Goal: Entertainment & Leisure: Browse casually

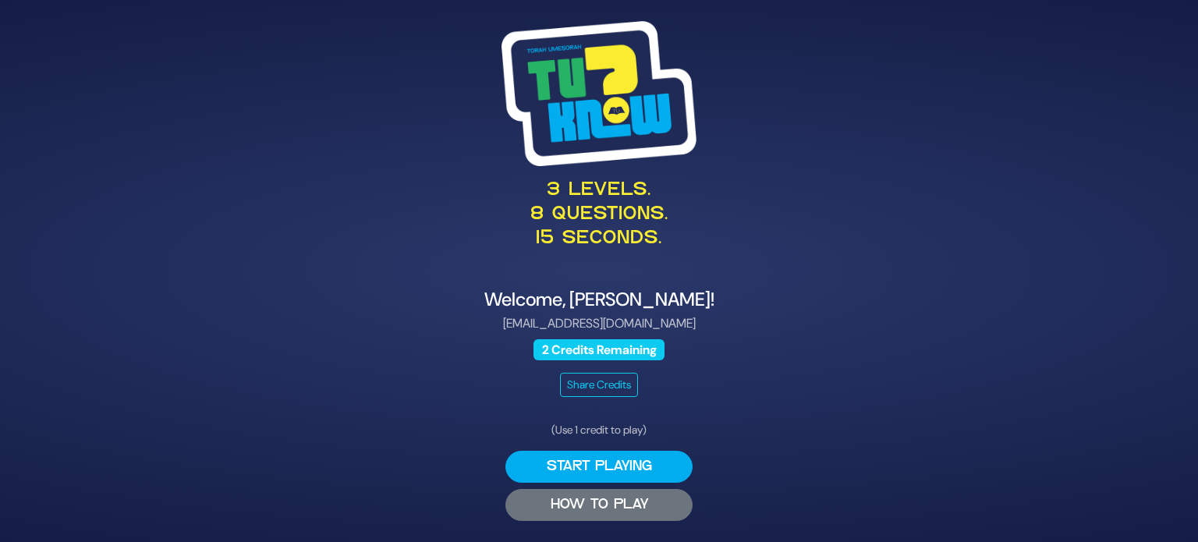
click at [611, 512] on button "HOW TO PLAY" at bounding box center [598, 505] width 187 height 32
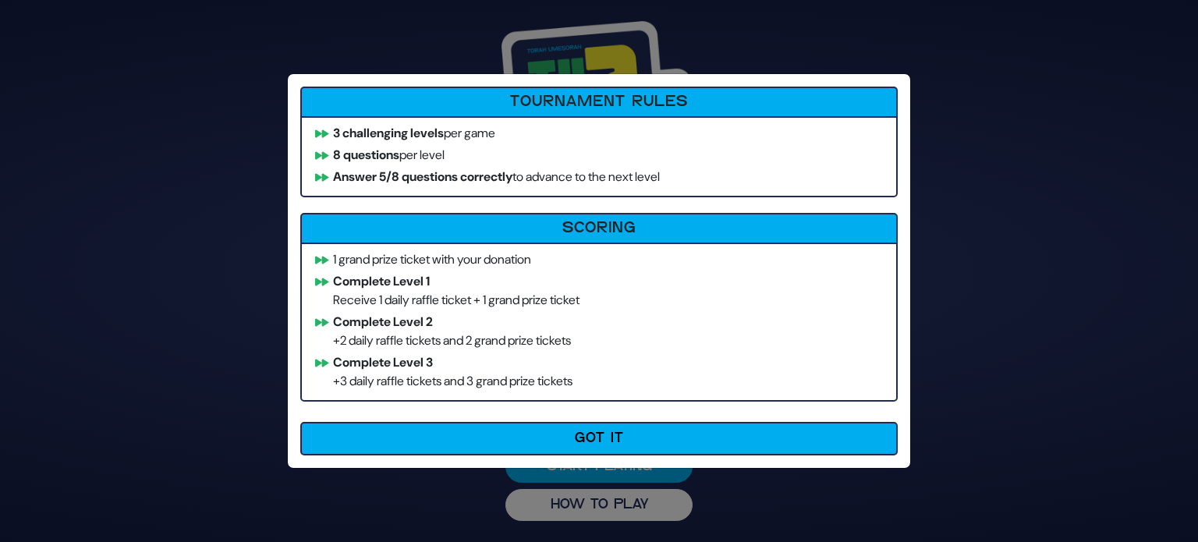
click at [389, 293] on li "Complete Level 1 Receive 1 daily raffle ticket + 1 grand prize ticket" at bounding box center [599, 290] width 582 height 37
click at [729, 416] on div "Tournament Rules 3 challenging levels per game 8 questions per level Answer 5/8…" at bounding box center [599, 271] width 622 height 394
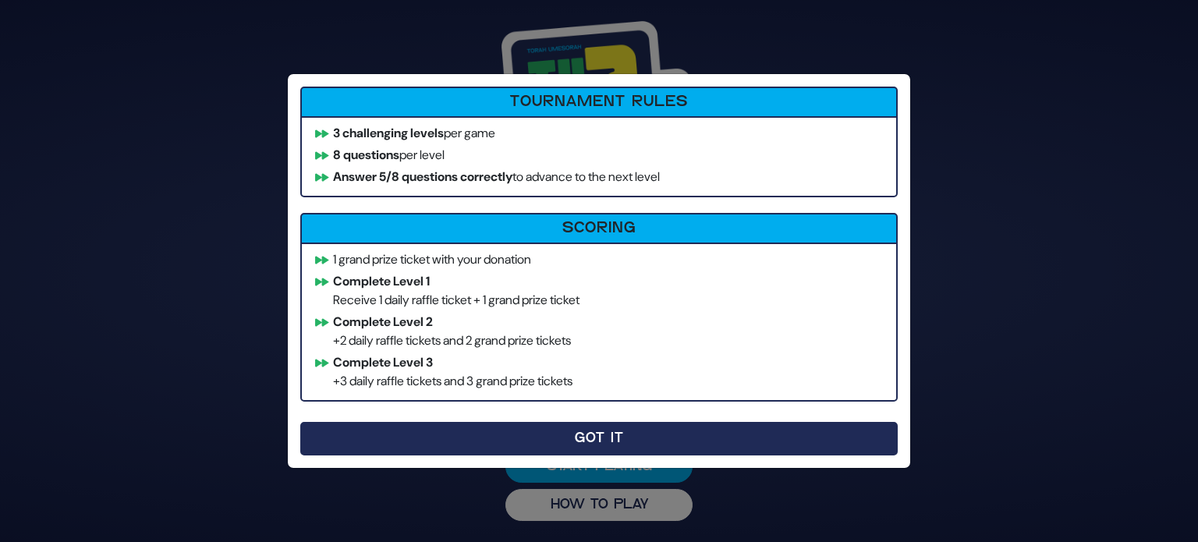
click at [669, 430] on button "Got It" at bounding box center [598, 439] width 597 height 34
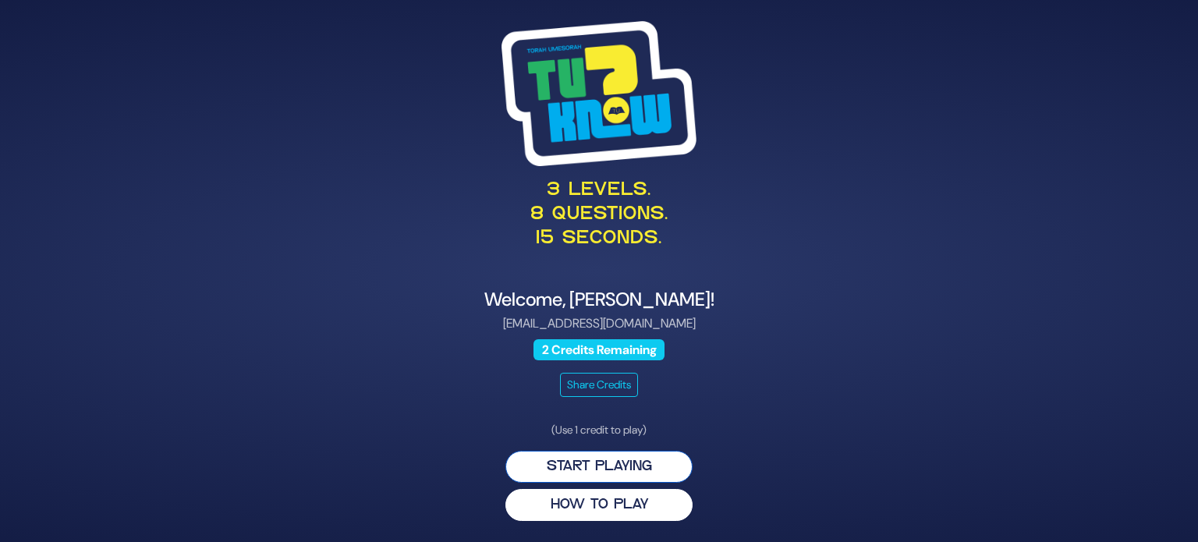
click at [621, 461] on button "Start Playing" at bounding box center [598, 467] width 187 height 32
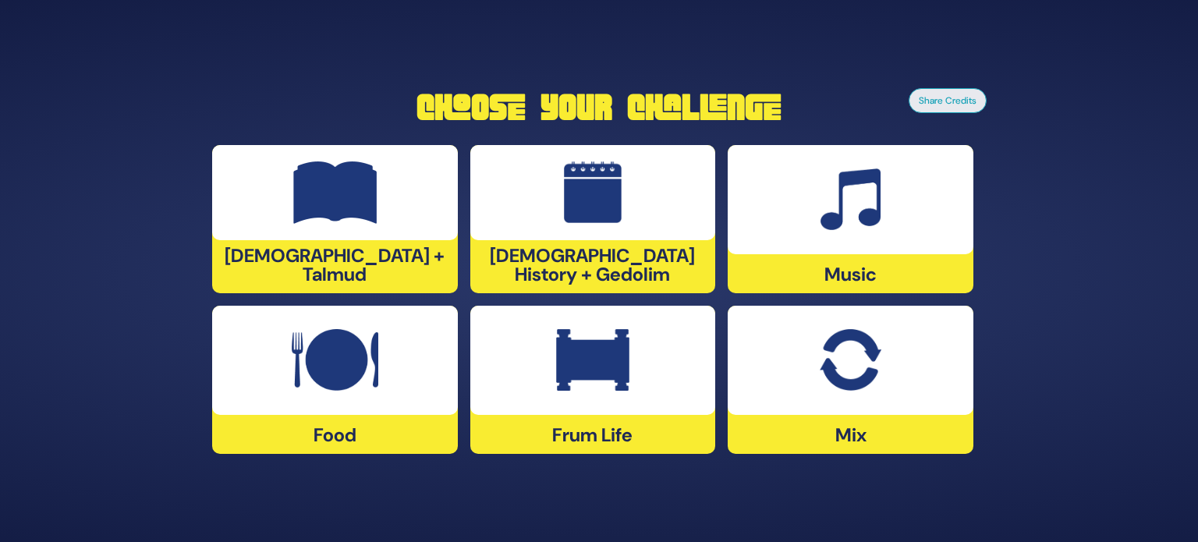
click at [642, 240] on div at bounding box center [593, 192] width 246 height 95
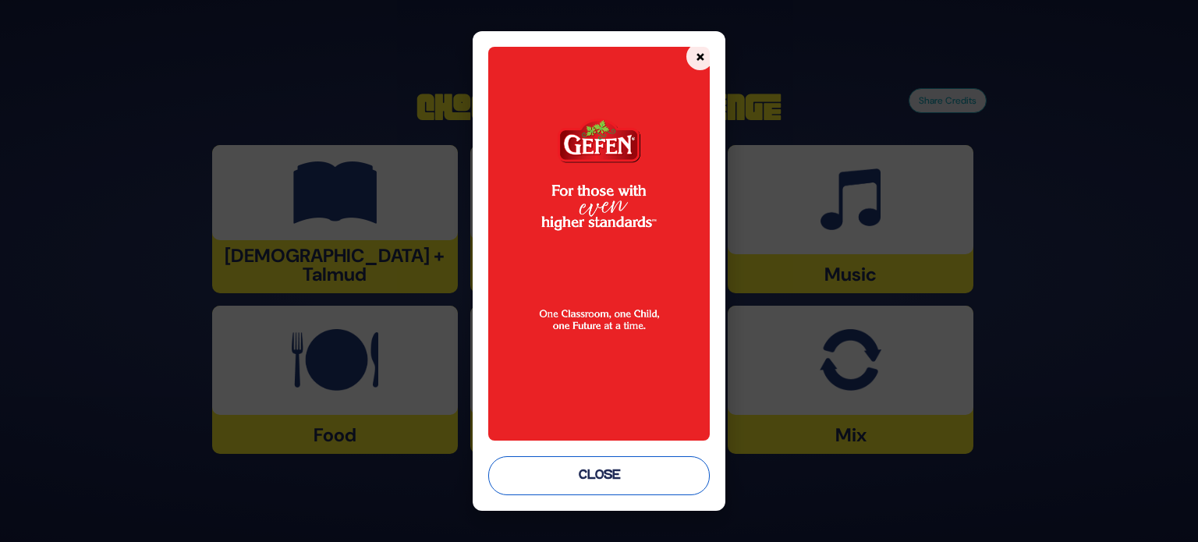
click at [624, 483] on button "Close" at bounding box center [598, 475] width 221 height 39
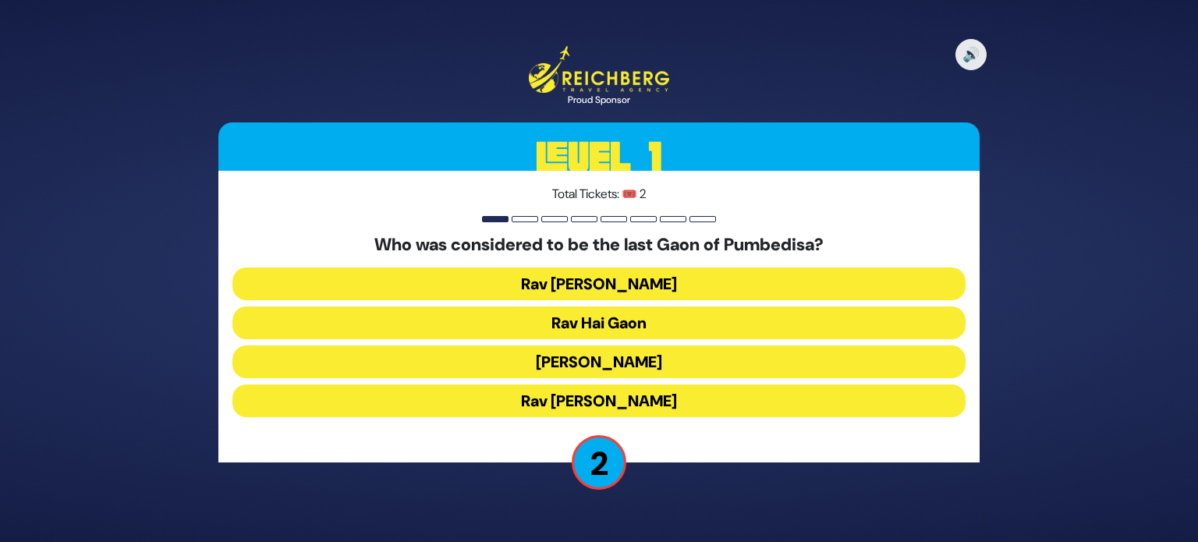
click at [693, 311] on button "Rav Hai Gaon" at bounding box center [598, 322] width 733 height 33
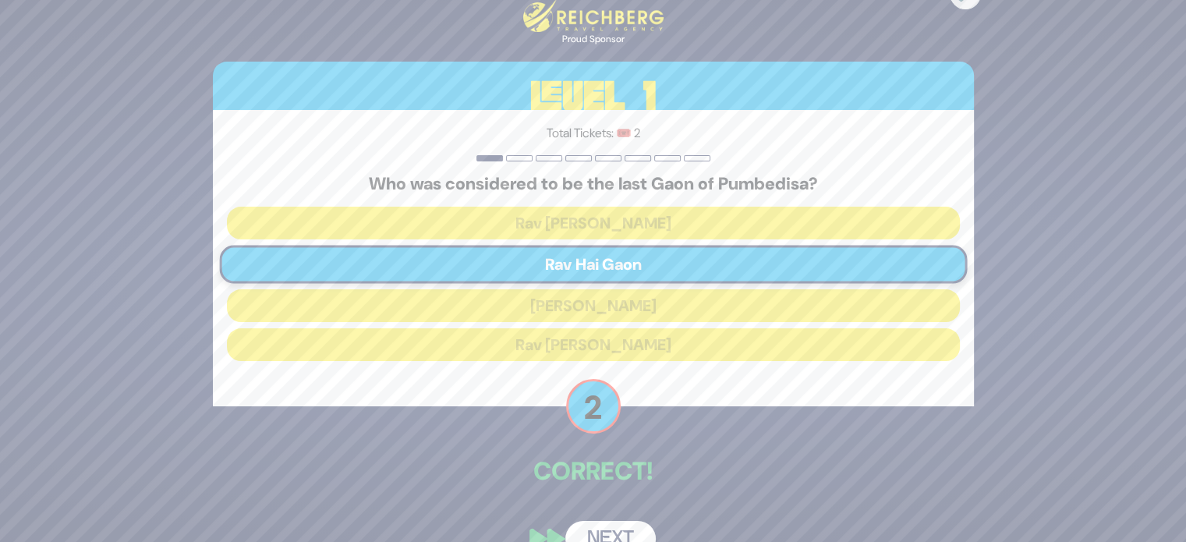
click at [613, 532] on button "Next" at bounding box center [610, 539] width 90 height 36
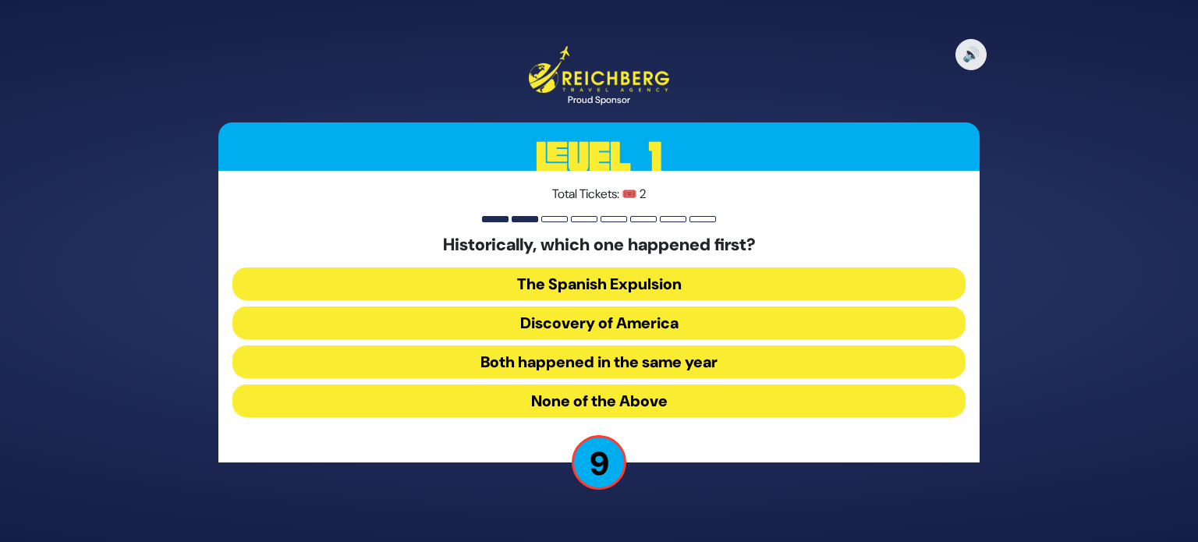
click at [673, 354] on button "Both happened in the same year" at bounding box center [598, 361] width 733 height 33
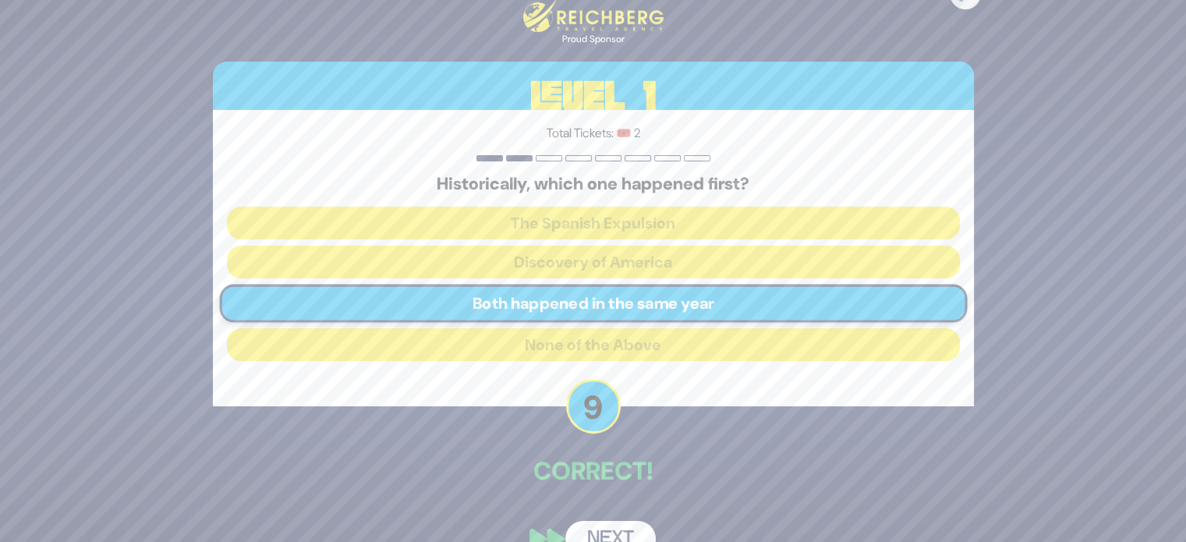
click at [603, 521] on button "Next" at bounding box center [610, 539] width 90 height 36
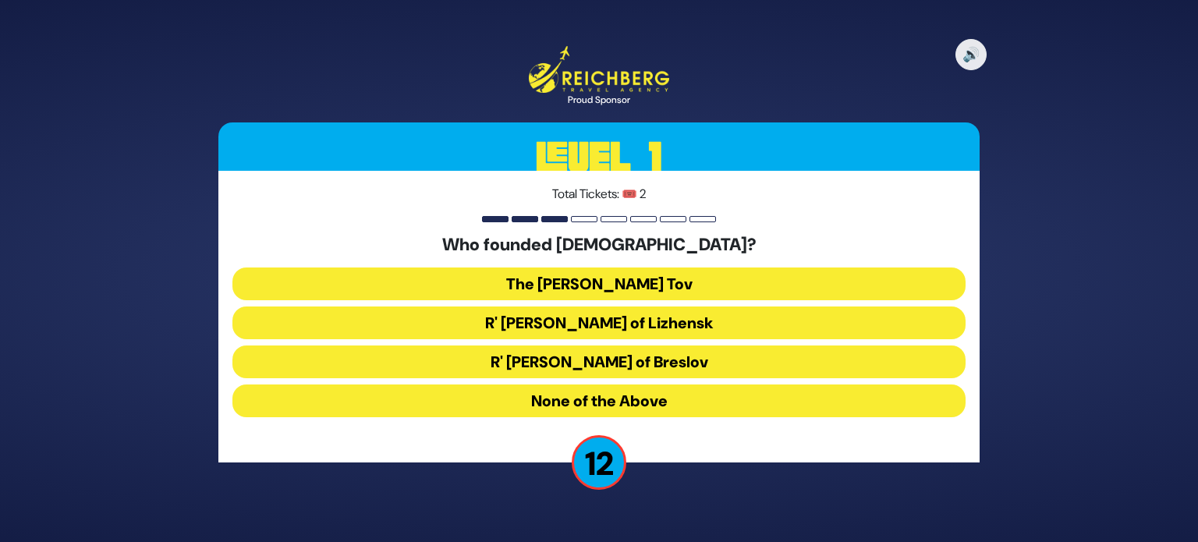
click at [752, 288] on button "The Baal Shem Tov" at bounding box center [598, 283] width 733 height 33
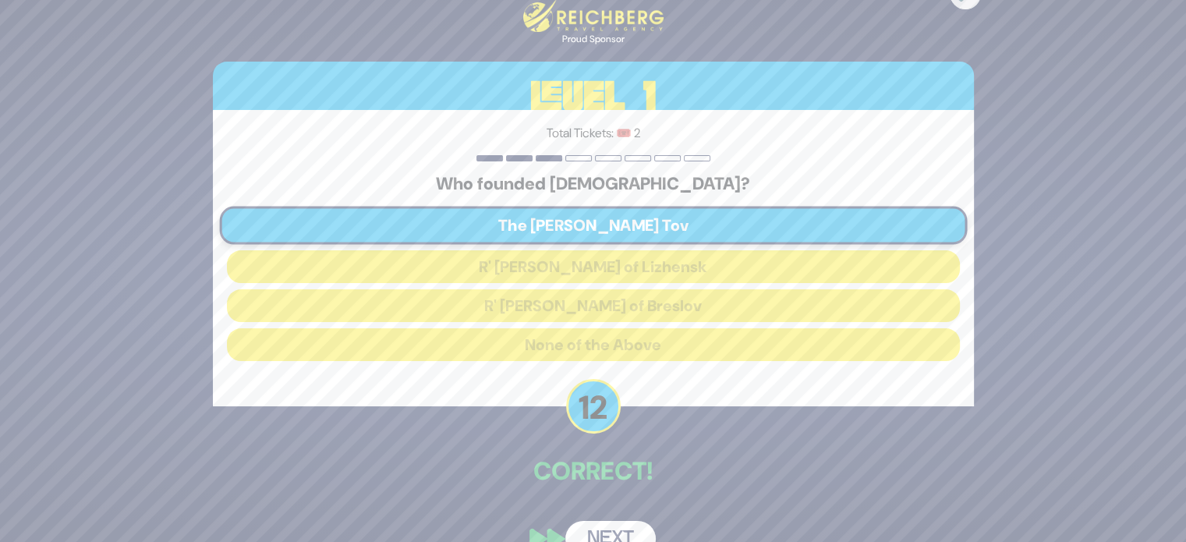
click at [624, 529] on button "Next" at bounding box center [610, 539] width 90 height 36
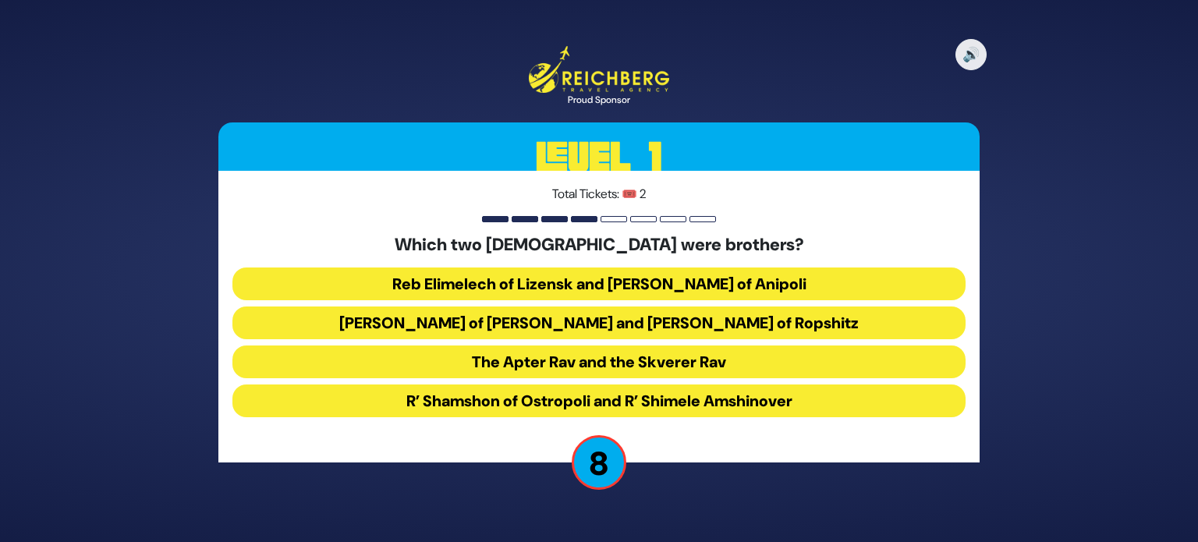
click at [731, 283] on button "Reb Elimelech of Lizensk and Reb Zusha of Anipoli" at bounding box center [598, 283] width 733 height 33
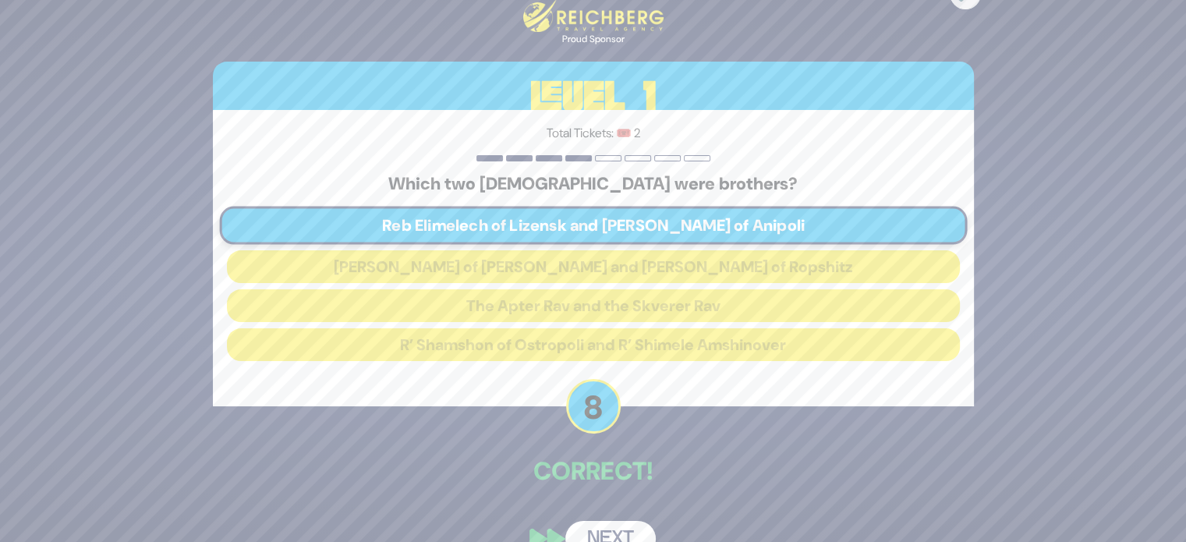
click at [639, 534] on button "Next" at bounding box center [610, 539] width 90 height 36
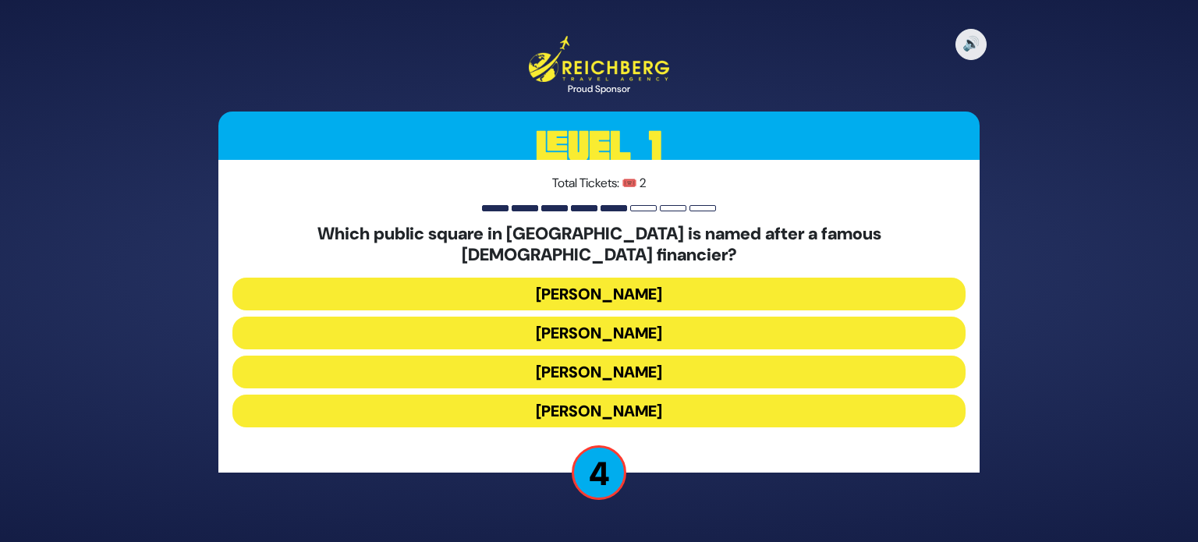
click at [628, 405] on button "Kikar Safra" at bounding box center [598, 410] width 733 height 33
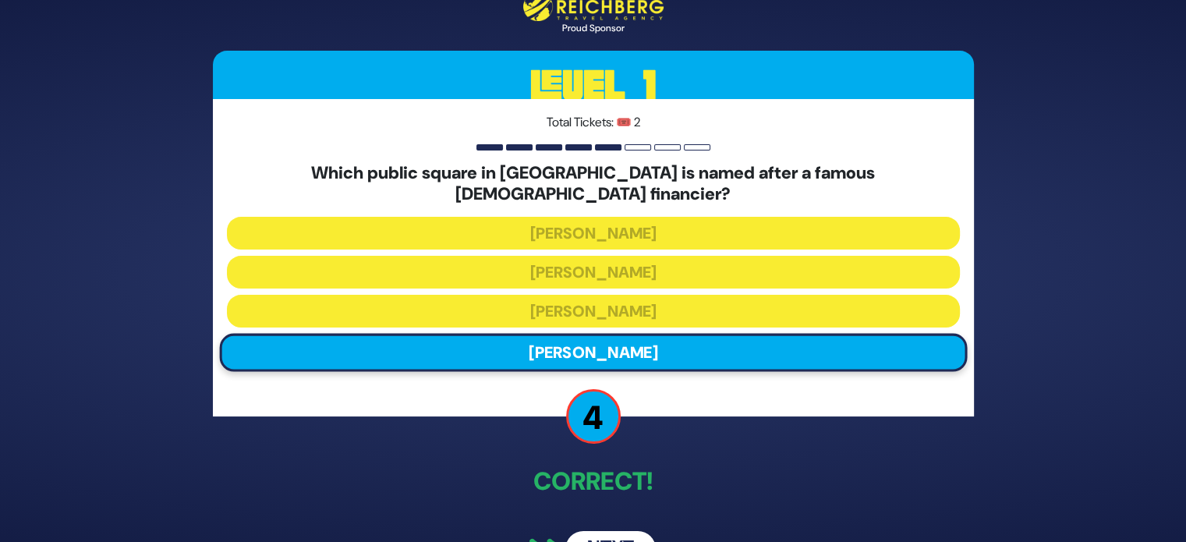
drag, startPoint x: 630, startPoint y: 524, endPoint x: 583, endPoint y: 535, distance: 48.0
click at [583, 535] on button "Next" at bounding box center [610, 549] width 90 height 36
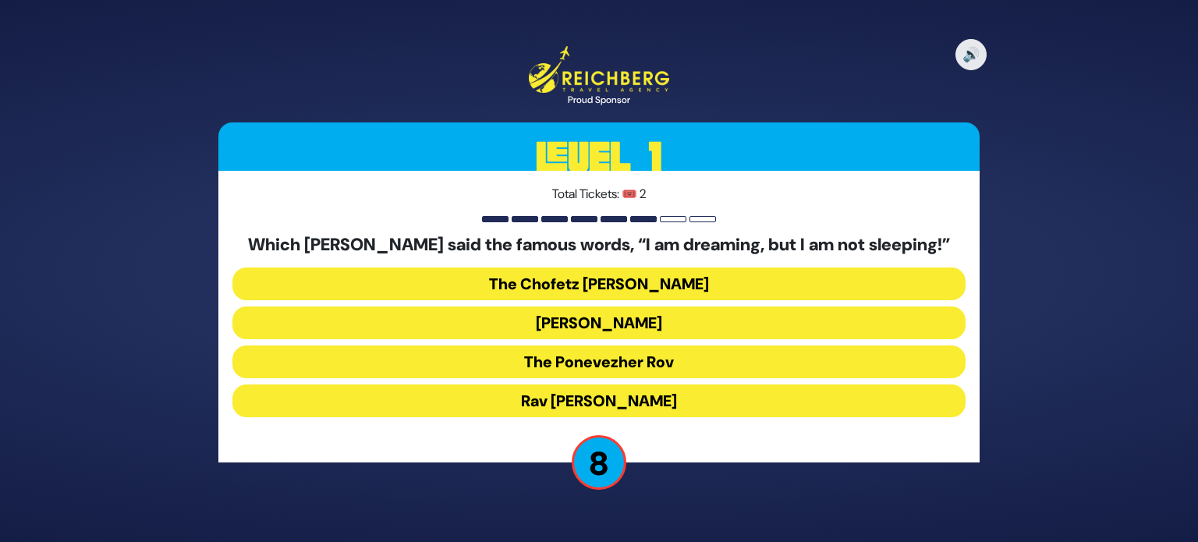
click at [670, 359] on button "The Ponevezher Rov" at bounding box center [598, 361] width 733 height 33
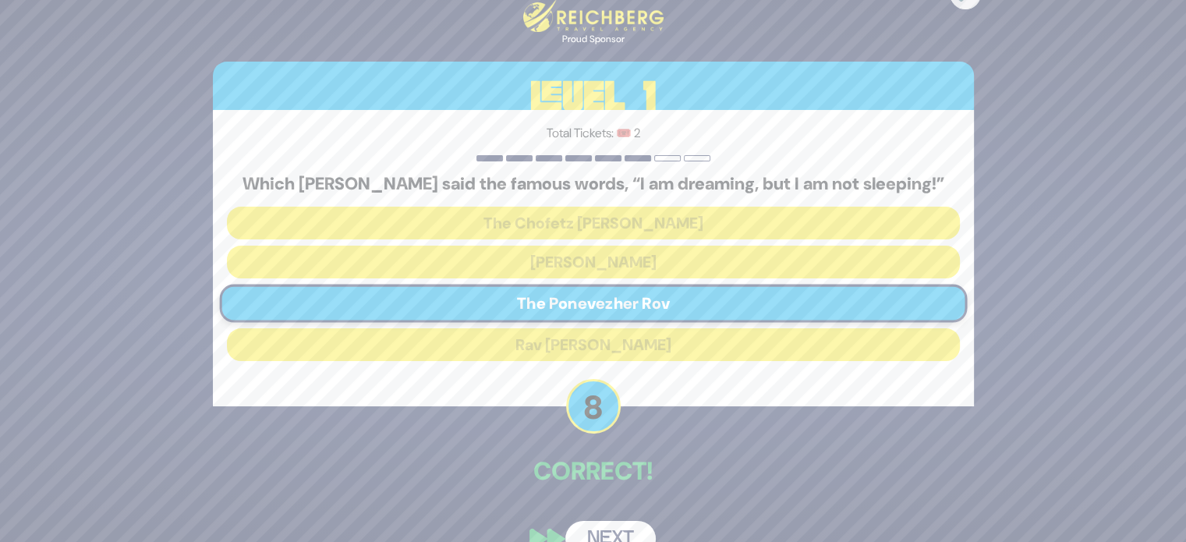
click at [611, 521] on button "Next" at bounding box center [610, 539] width 90 height 36
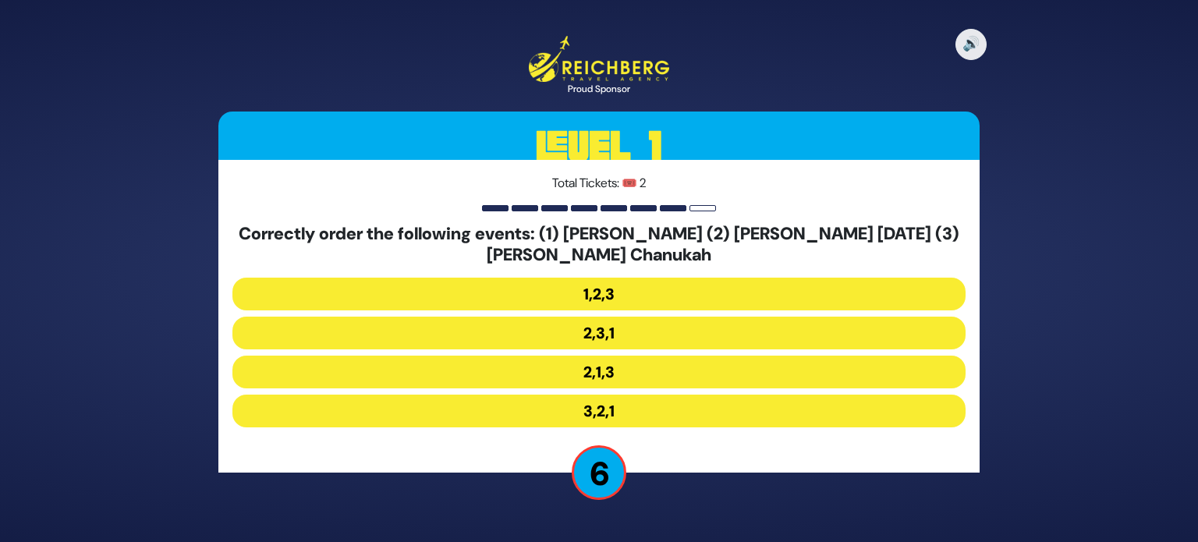
click at [674, 377] on button "2,1,3" at bounding box center [598, 372] width 733 height 33
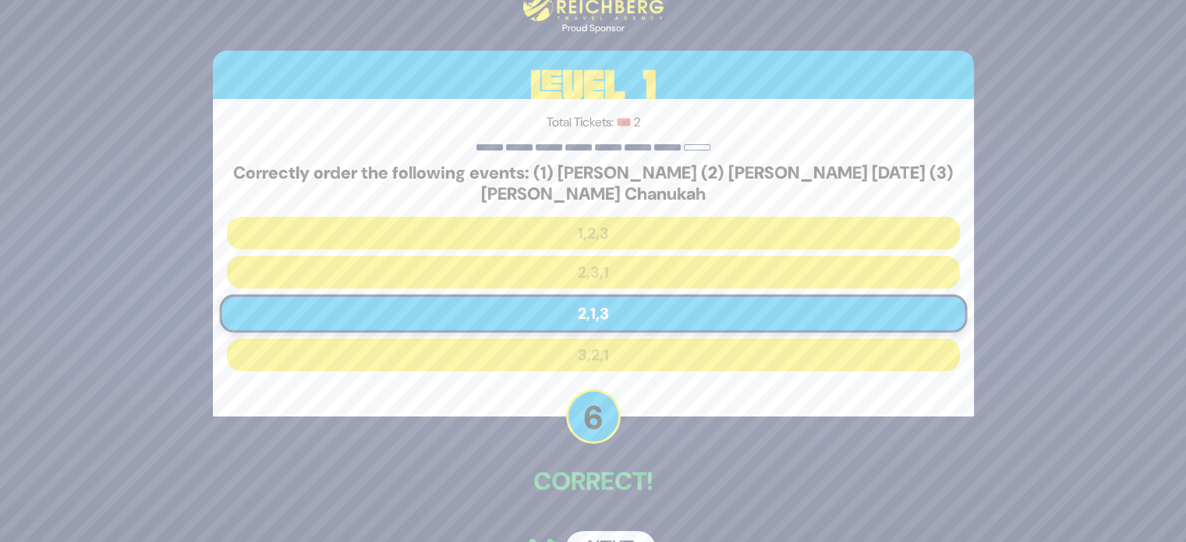
scroll to position [43, 0]
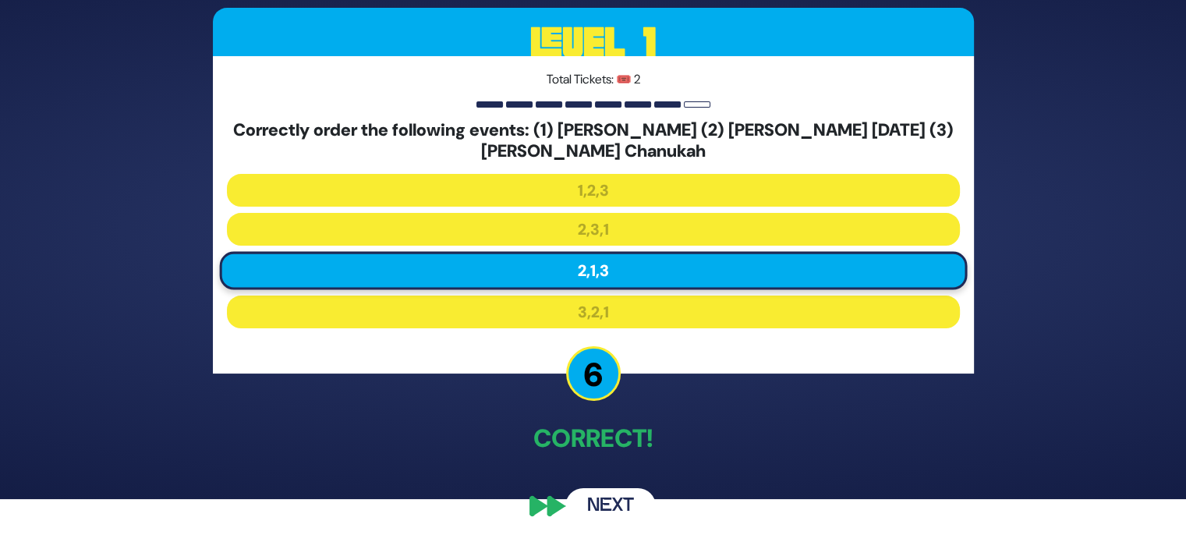
click at [600, 494] on button "Next" at bounding box center [610, 506] width 90 height 36
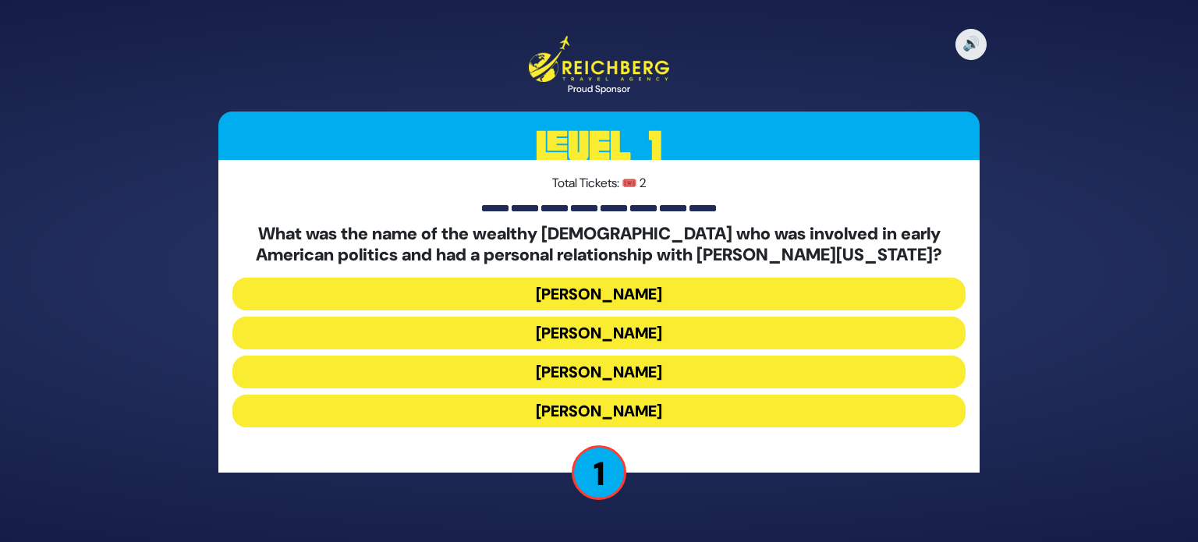
click at [659, 332] on button "Haym Salomon" at bounding box center [598, 333] width 733 height 33
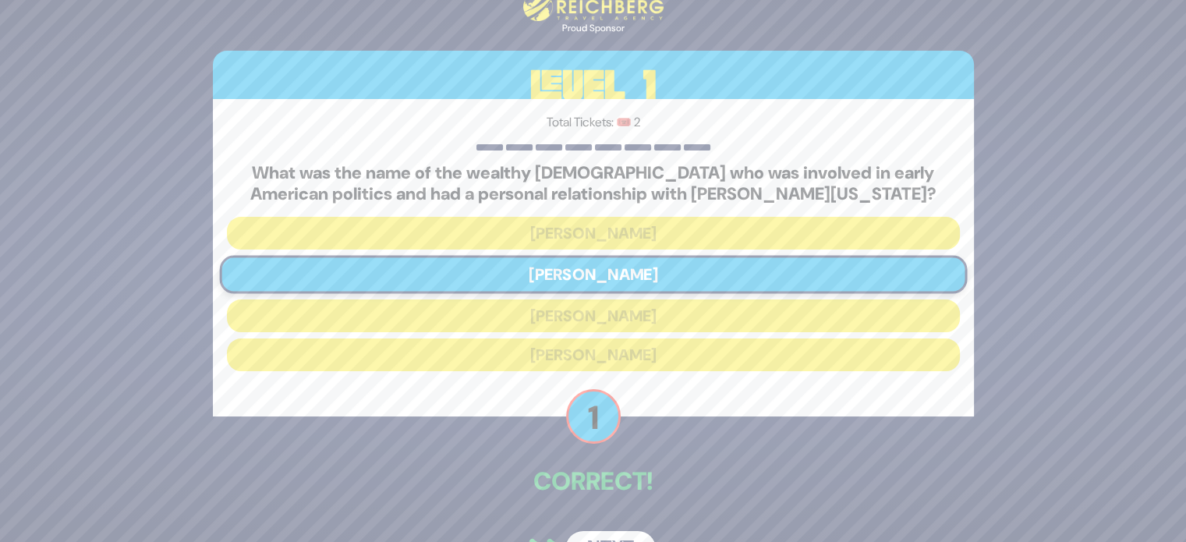
scroll to position [43, 0]
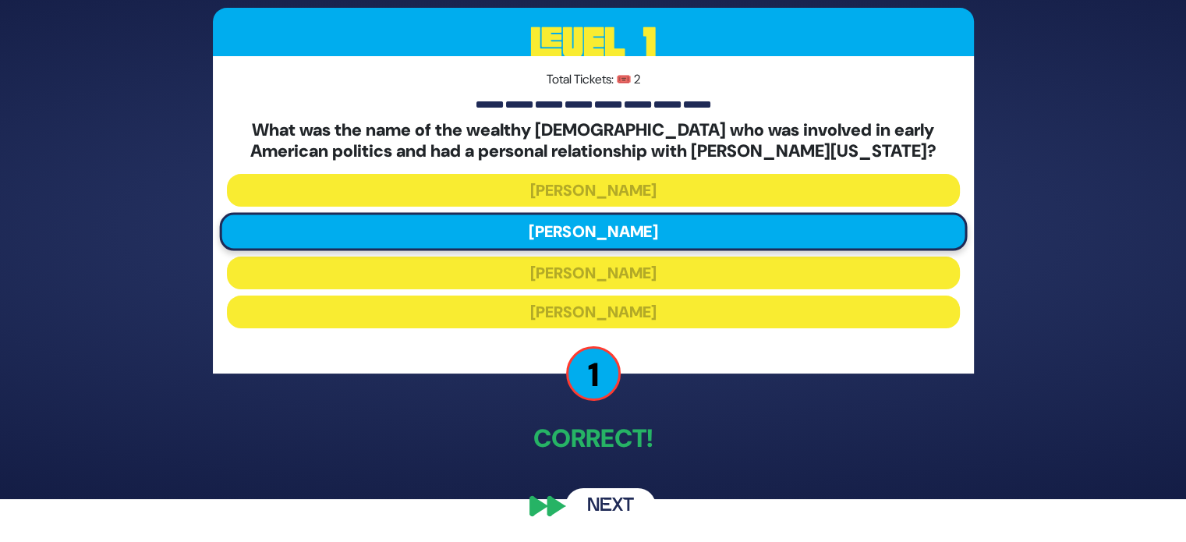
click at [611, 501] on button "Next" at bounding box center [610, 506] width 90 height 36
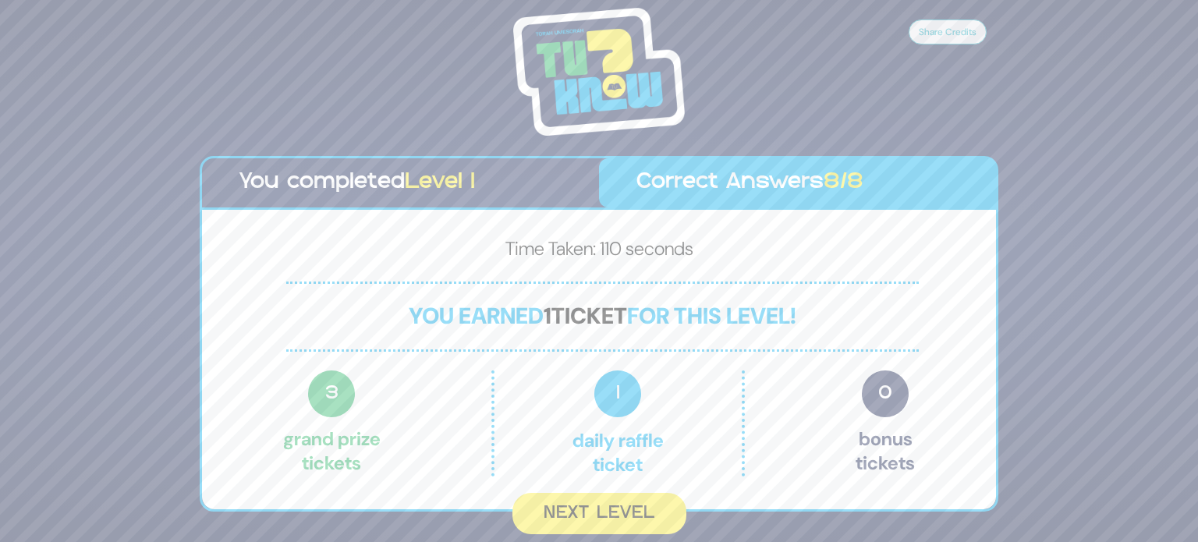
click at [611, 501] on button "Next Level" at bounding box center [599, 513] width 174 height 41
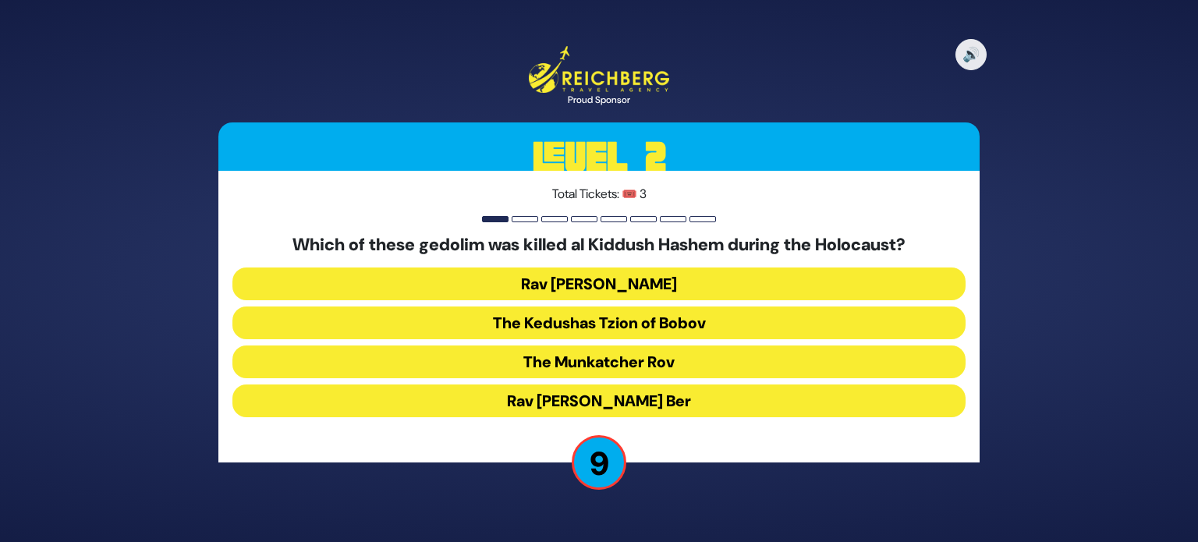
click at [686, 312] on button "The Kedushas Tzion of Bobov" at bounding box center [598, 322] width 733 height 33
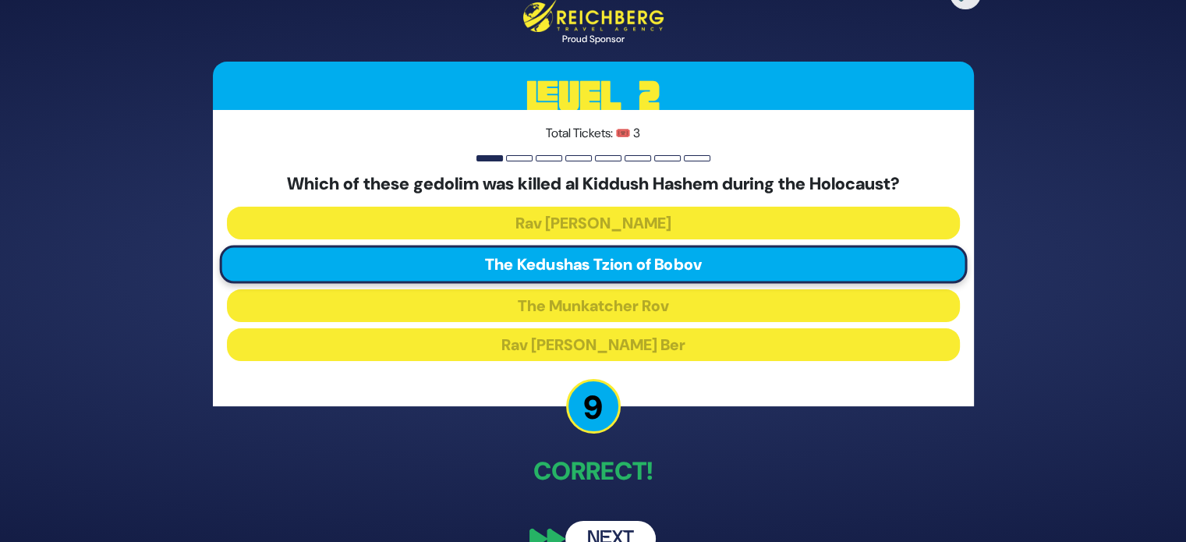
click at [629, 530] on button "Next" at bounding box center [610, 539] width 90 height 36
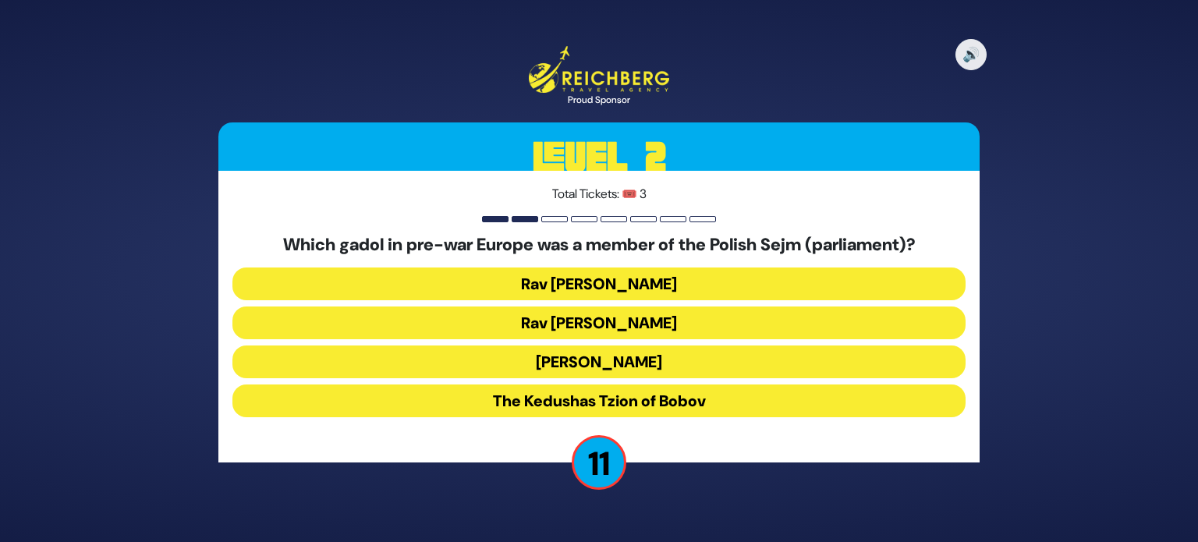
click at [702, 364] on button "Rav Meir Shapiro" at bounding box center [598, 361] width 733 height 33
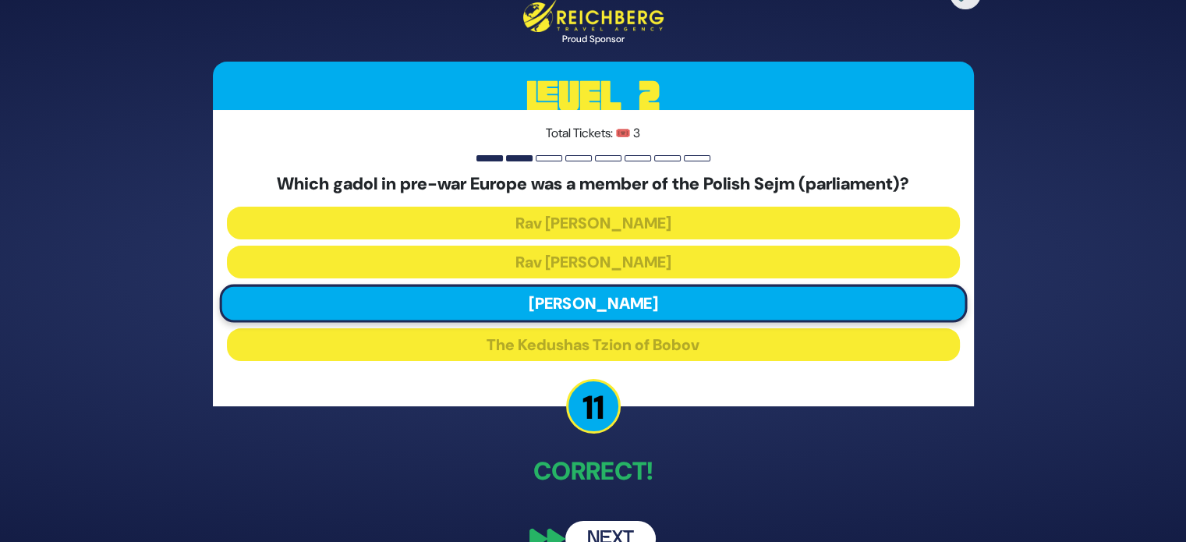
click at [630, 523] on button "Next" at bounding box center [610, 539] width 90 height 36
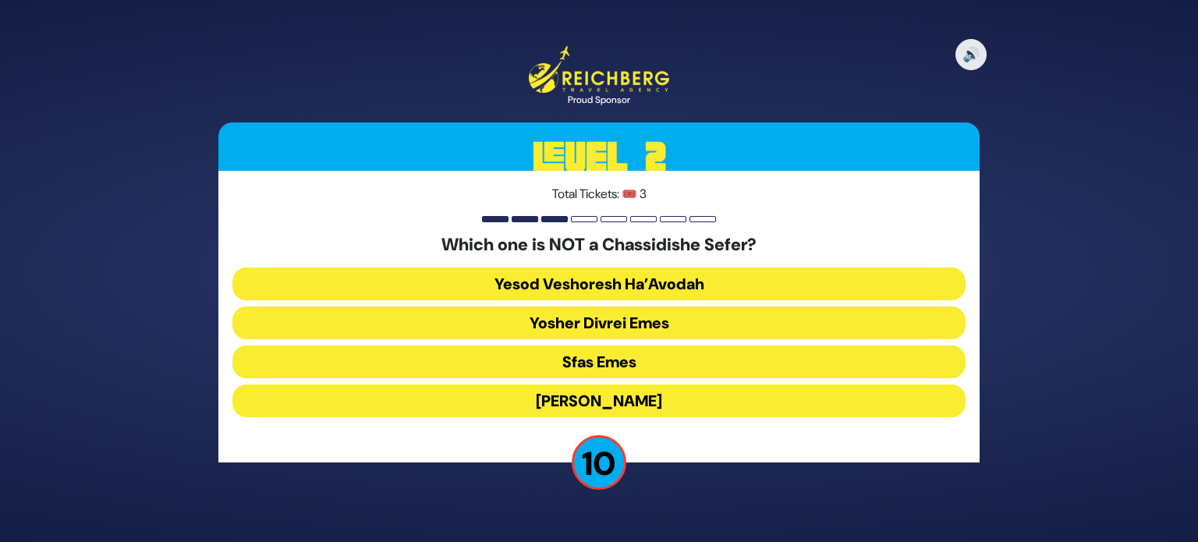
click at [696, 287] on button "Yesod Veshoresh Ha’Avodah" at bounding box center [598, 283] width 733 height 33
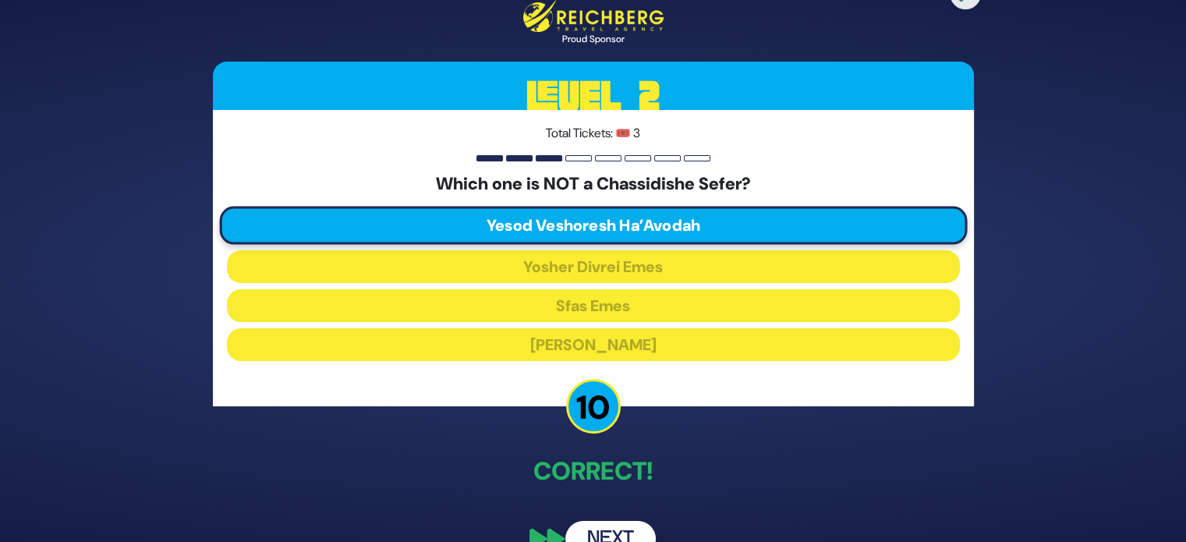
click at [614, 532] on button "Next" at bounding box center [610, 539] width 90 height 36
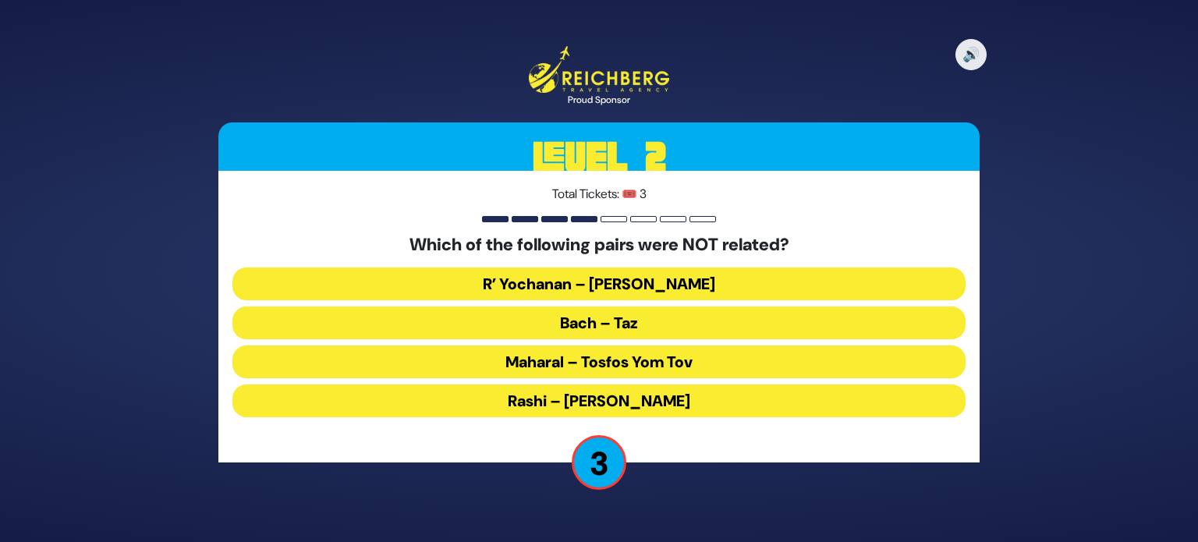
click at [636, 359] on button "Maharal – Tosfos Yom Tov" at bounding box center [598, 361] width 733 height 33
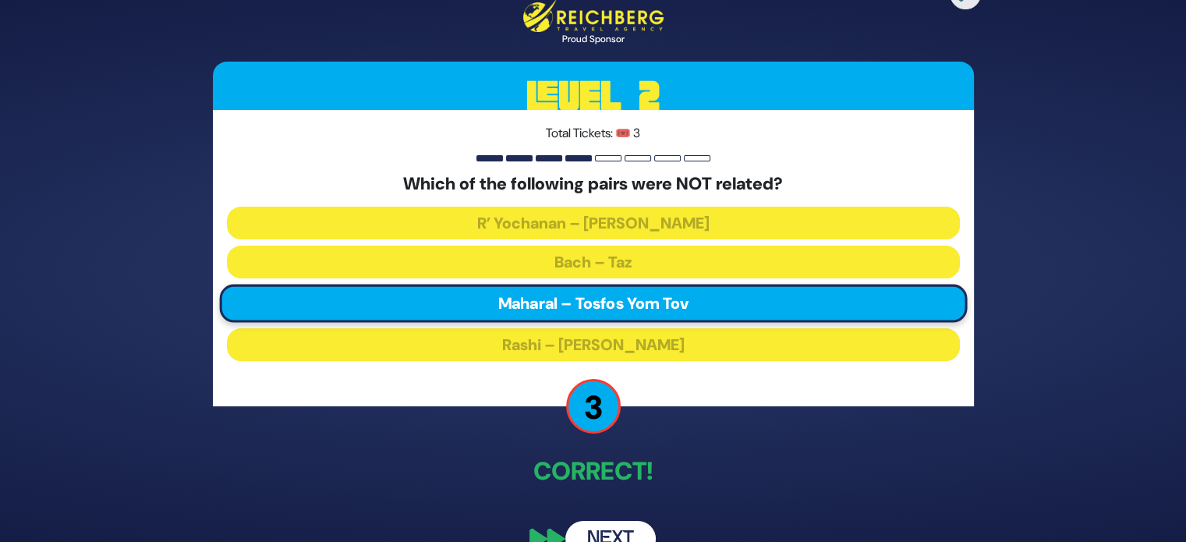
click at [627, 523] on button "Next" at bounding box center [610, 539] width 90 height 36
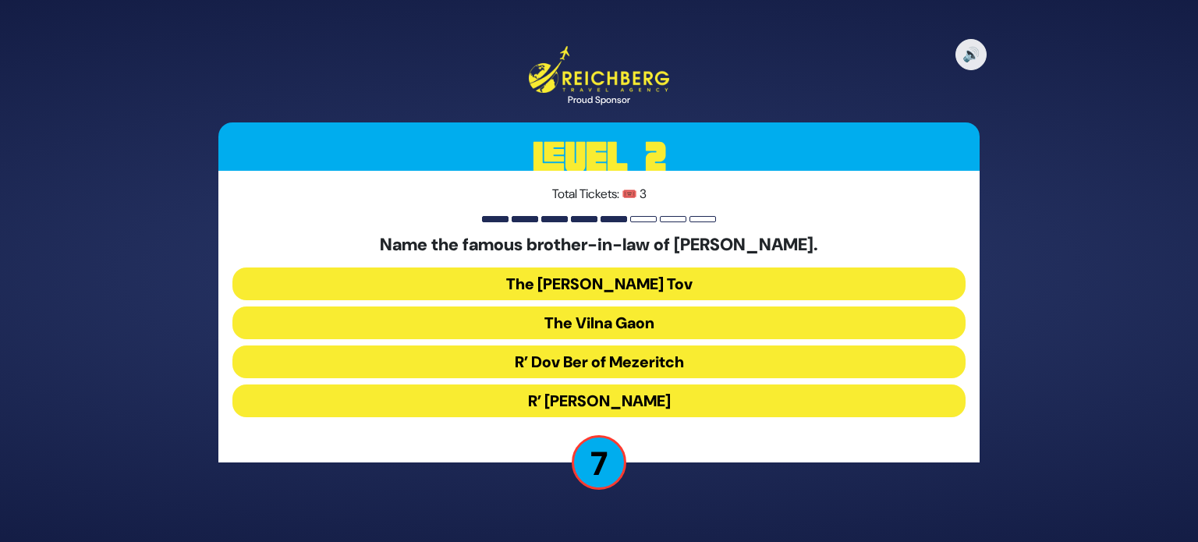
click at [673, 366] on button "R’ Dov Ber of Mezeritch" at bounding box center [598, 361] width 733 height 33
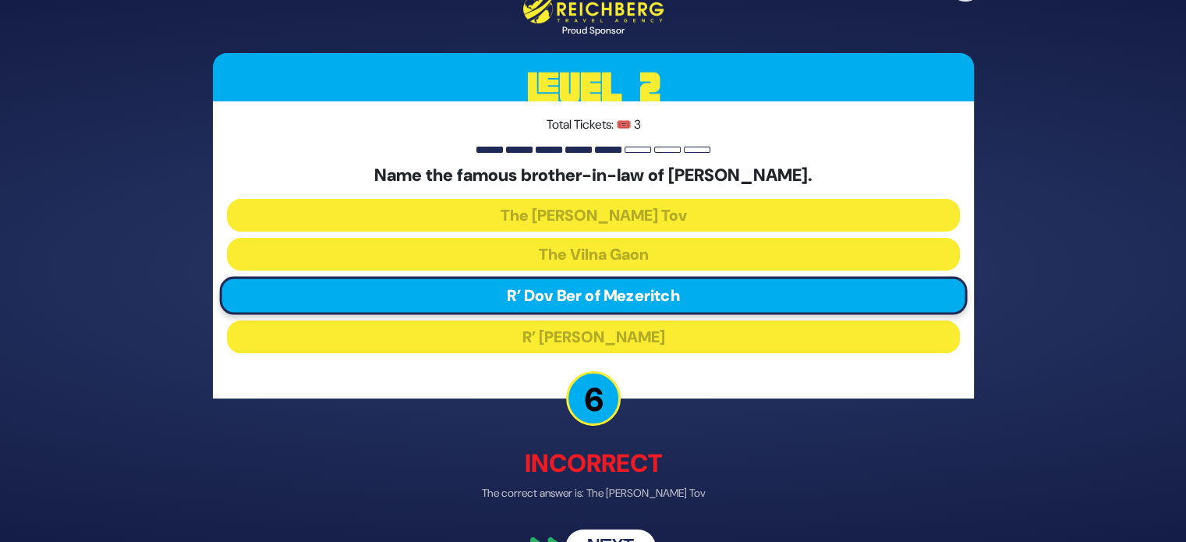
click at [630, 530] on button "Next" at bounding box center [610, 547] width 90 height 36
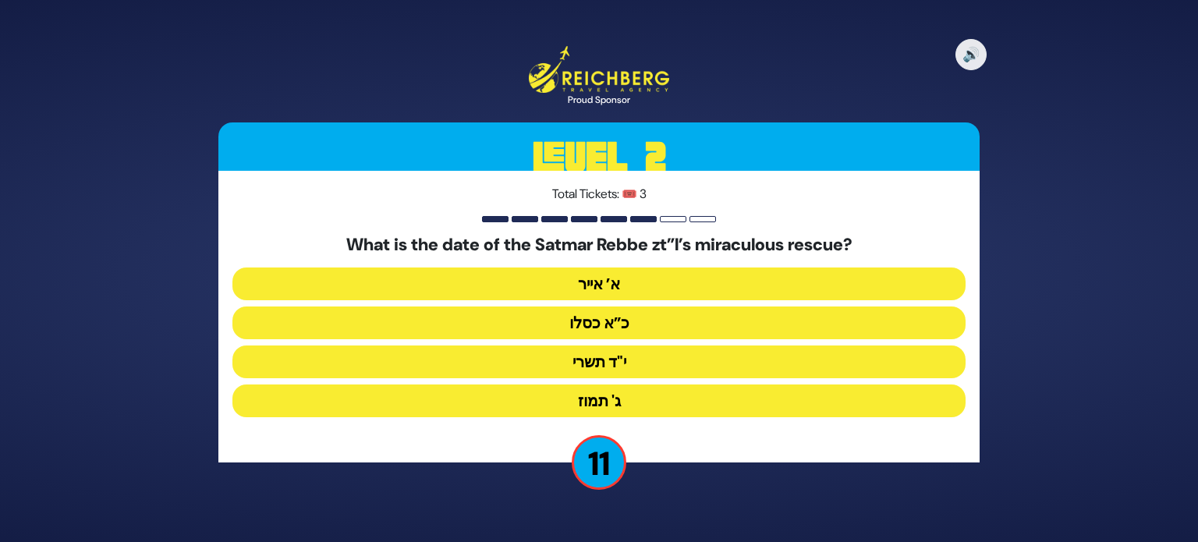
click at [628, 317] on button "כ”א כסלו" at bounding box center [598, 322] width 733 height 33
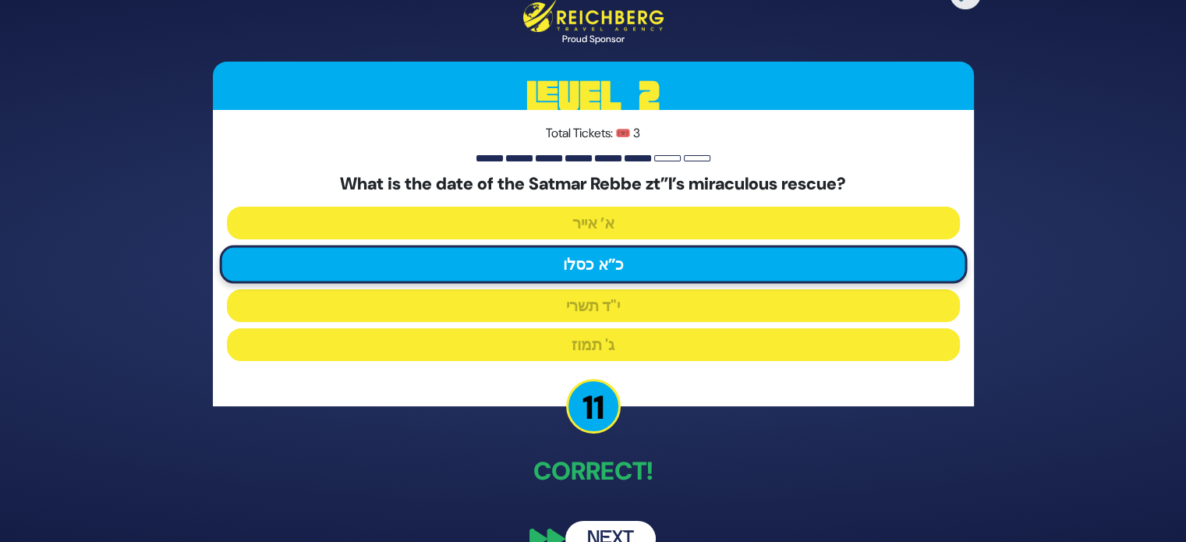
click at [614, 534] on button "Next" at bounding box center [610, 539] width 90 height 36
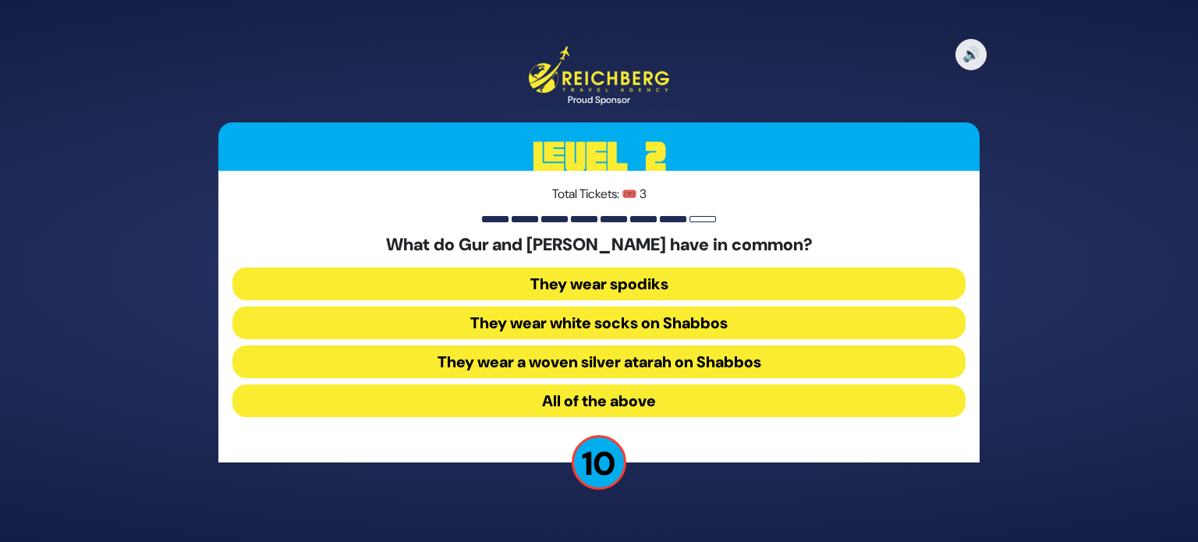
click at [625, 277] on button "They wear spodiks" at bounding box center [598, 283] width 733 height 33
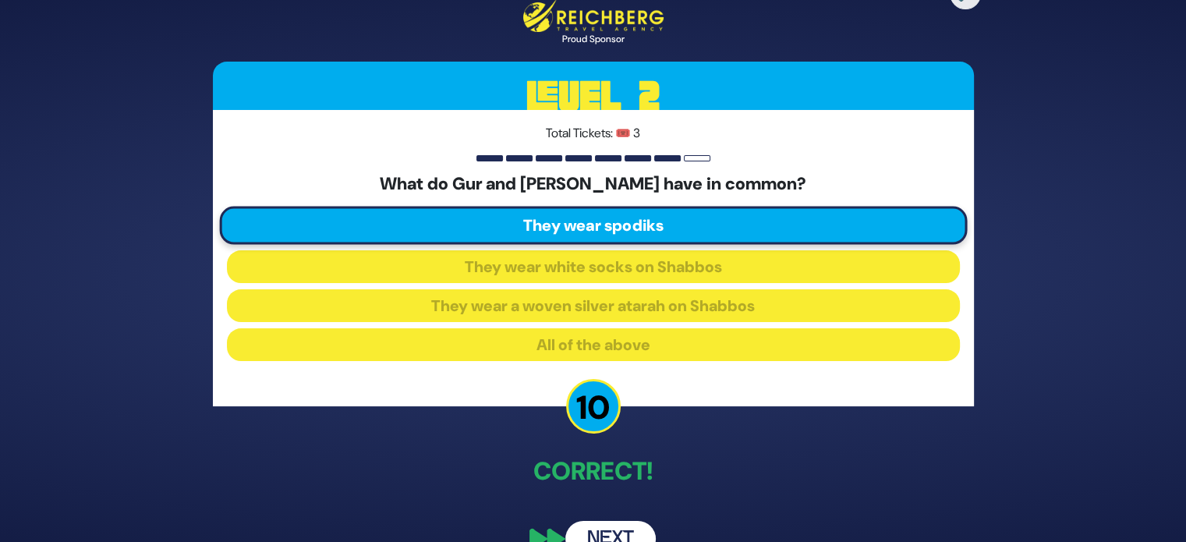
click at [611, 532] on button "Next" at bounding box center [610, 539] width 90 height 36
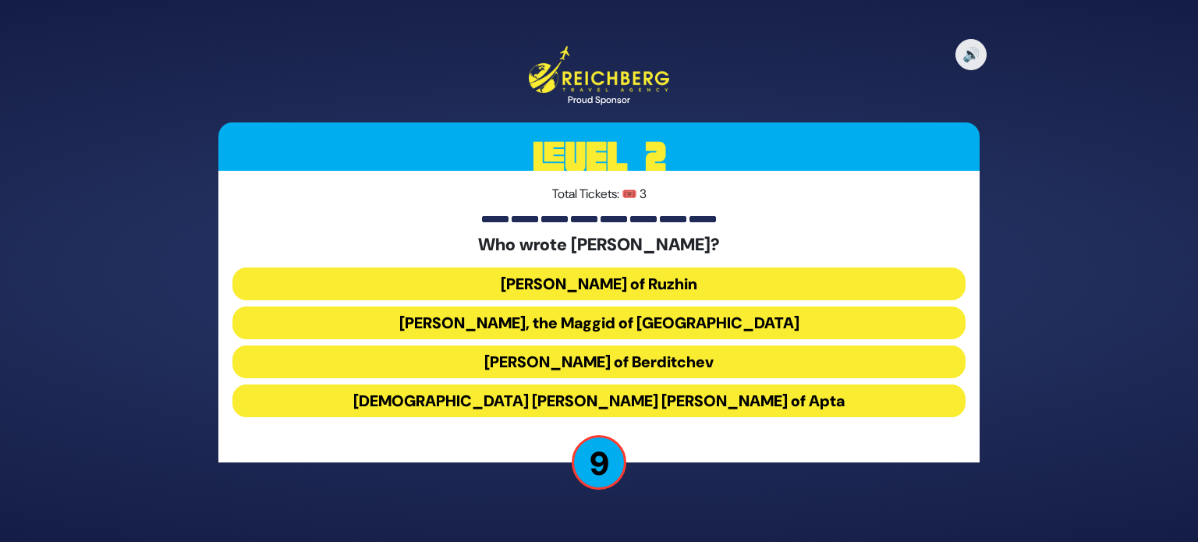
click at [643, 405] on button "Rabbi Avraham Yehoshua Heshel of Apta" at bounding box center [598, 400] width 733 height 33
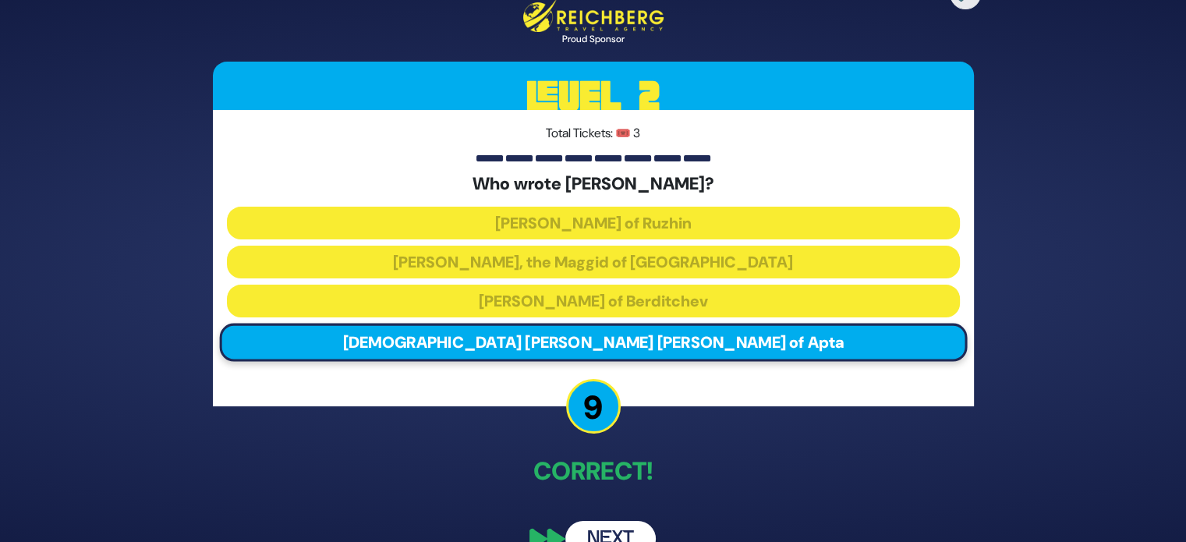
click at [627, 527] on button "Next" at bounding box center [610, 539] width 90 height 36
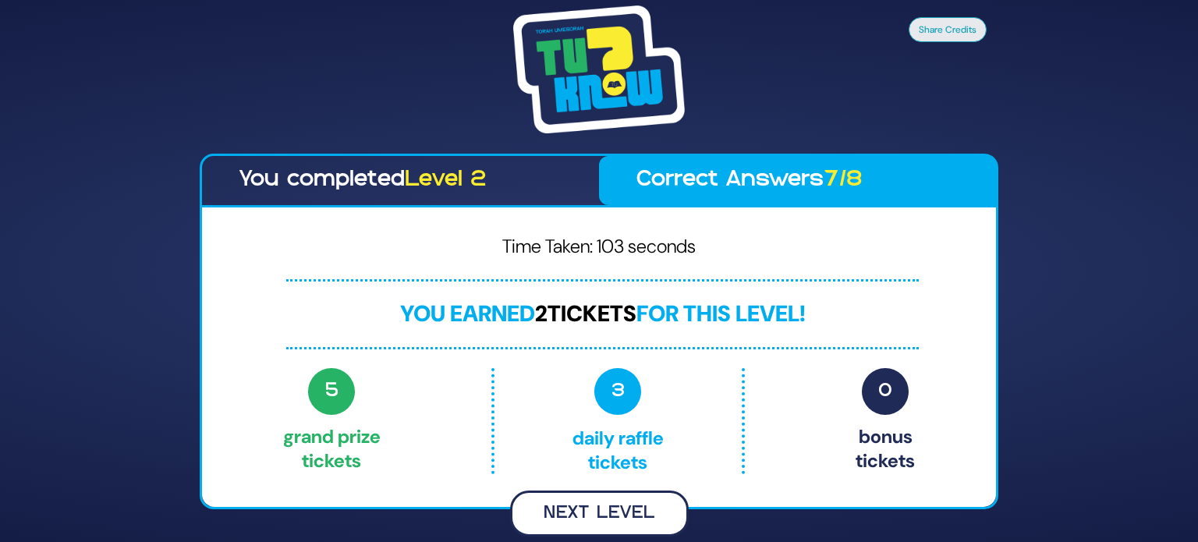
click at [628, 514] on button "Next Level" at bounding box center [599, 513] width 179 height 46
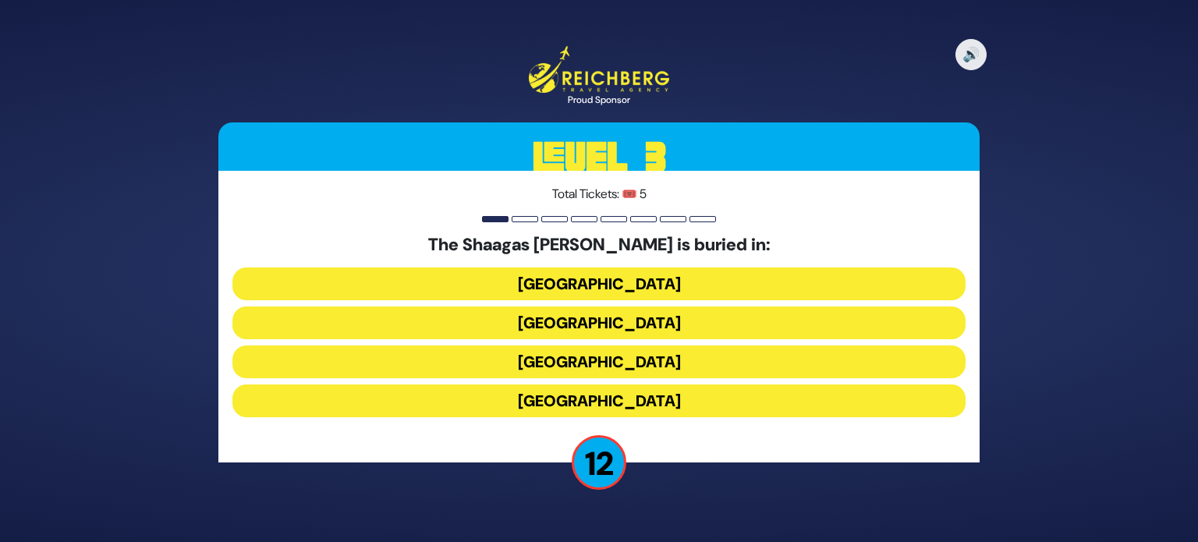
click at [639, 370] on button "France" at bounding box center [598, 361] width 733 height 33
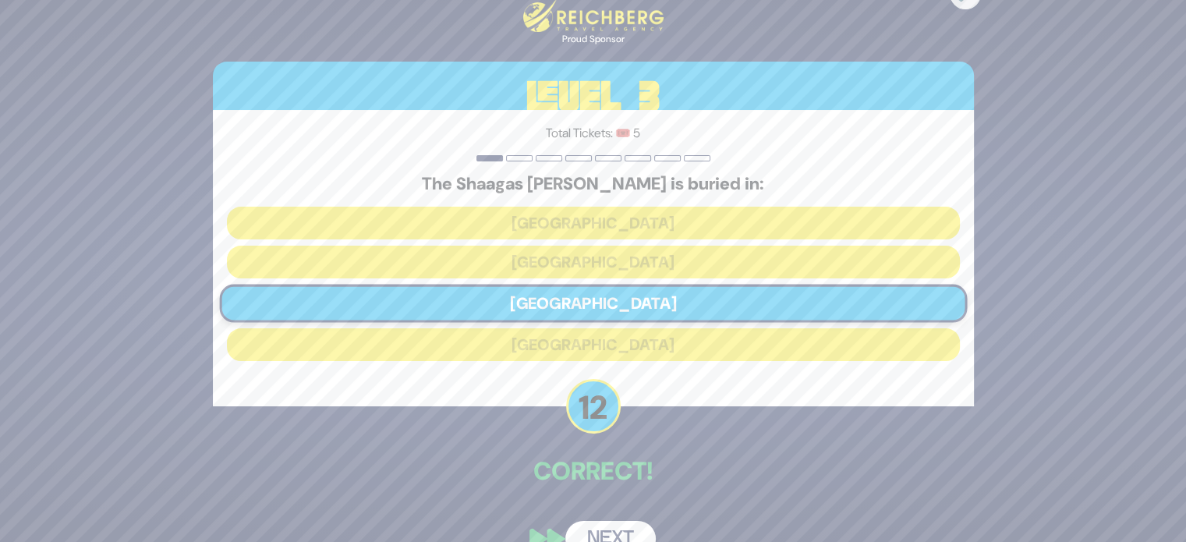
click at [617, 529] on button "Next" at bounding box center [610, 539] width 90 height 36
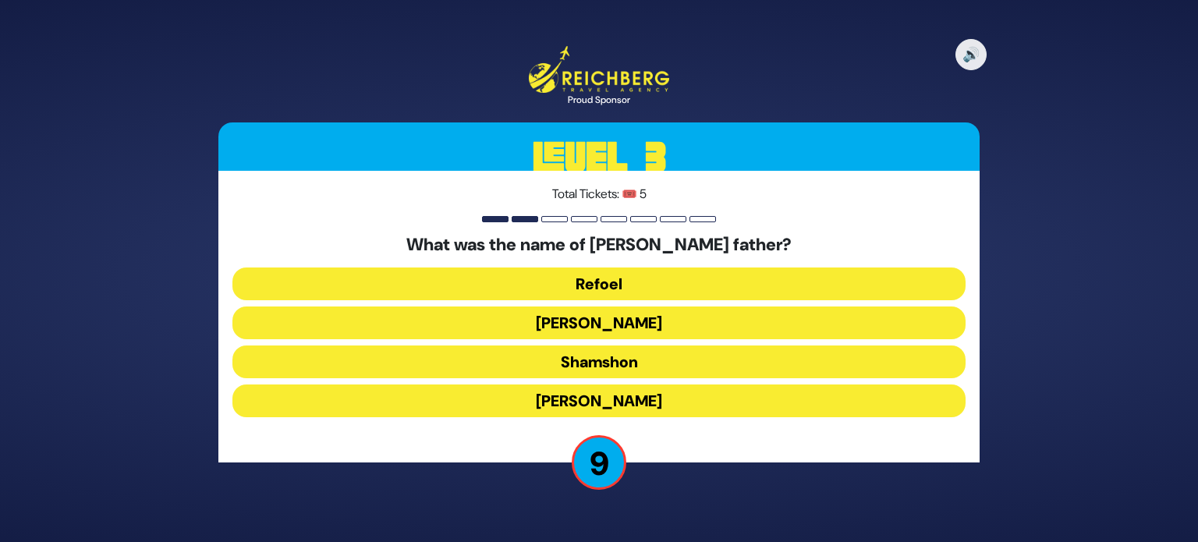
click at [697, 283] on button "Refoel" at bounding box center [598, 283] width 733 height 33
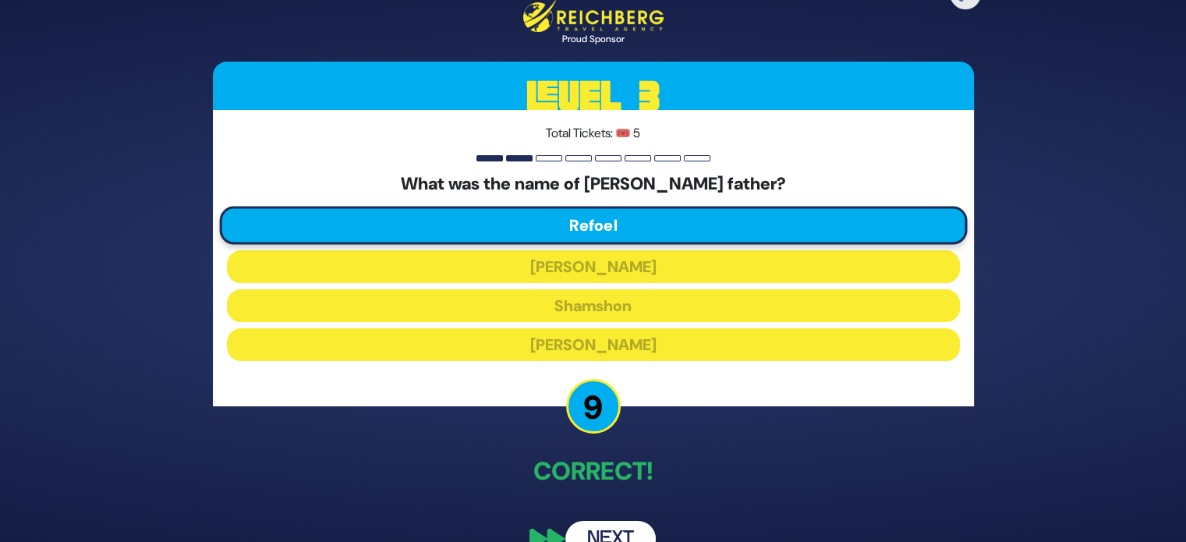
click at [620, 527] on button "Next" at bounding box center [610, 539] width 90 height 36
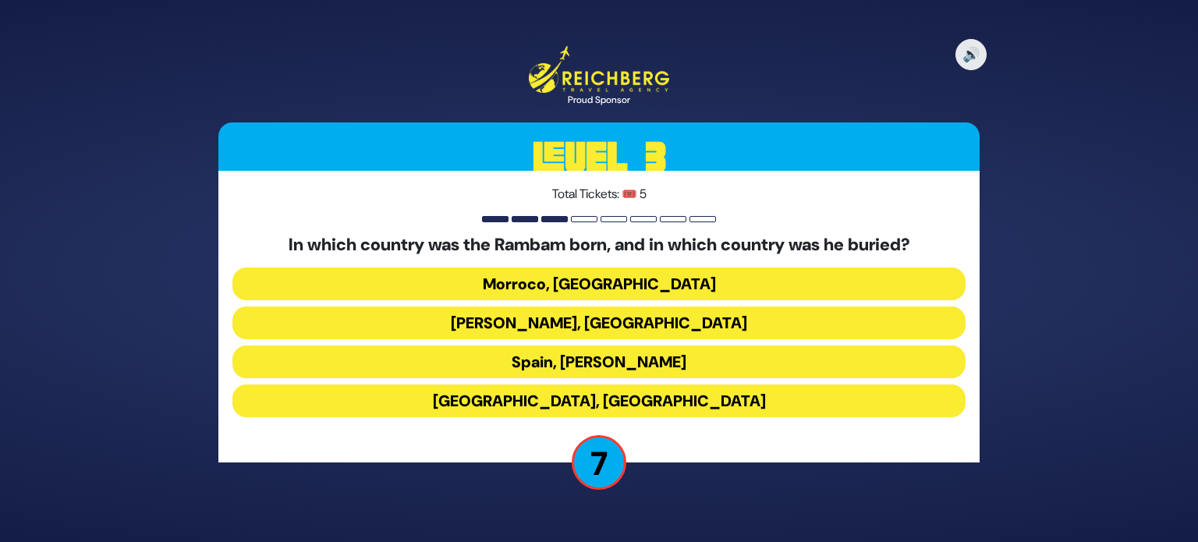
click at [656, 363] on button "Spain, Eretz Yisroel" at bounding box center [598, 361] width 733 height 33
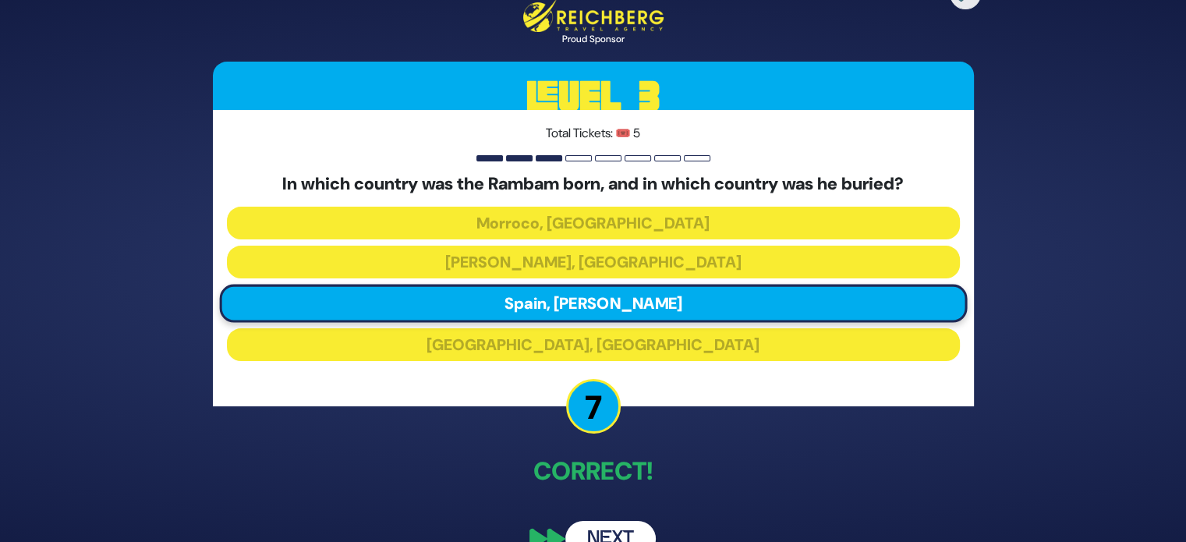
click at [627, 521] on button "Next" at bounding box center [610, 539] width 90 height 36
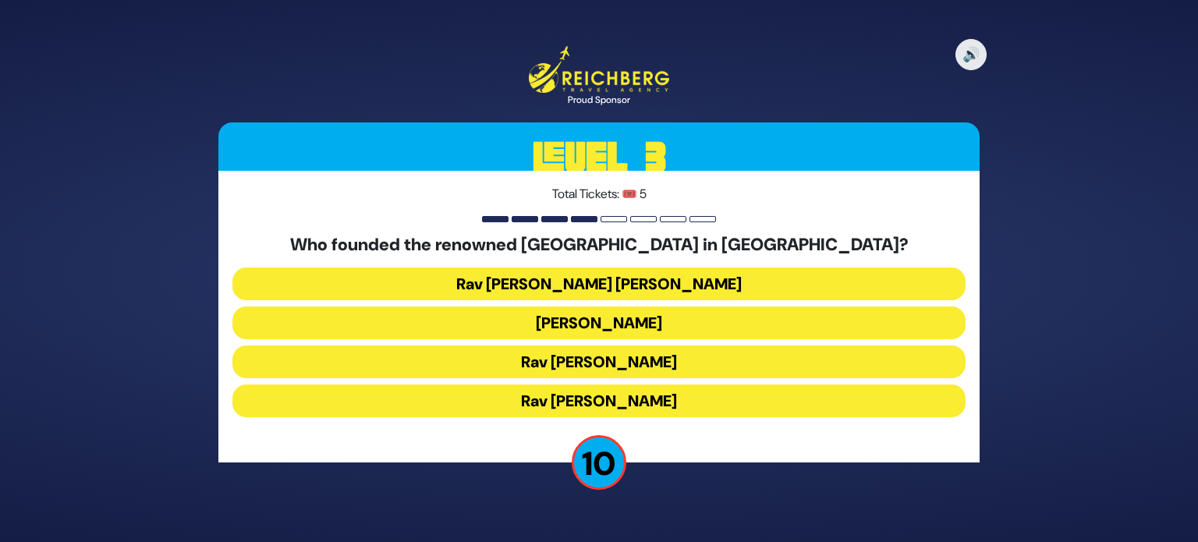
click at [754, 402] on button "Rav Ezriel Hildesheimer" at bounding box center [598, 400] width 733 height 33
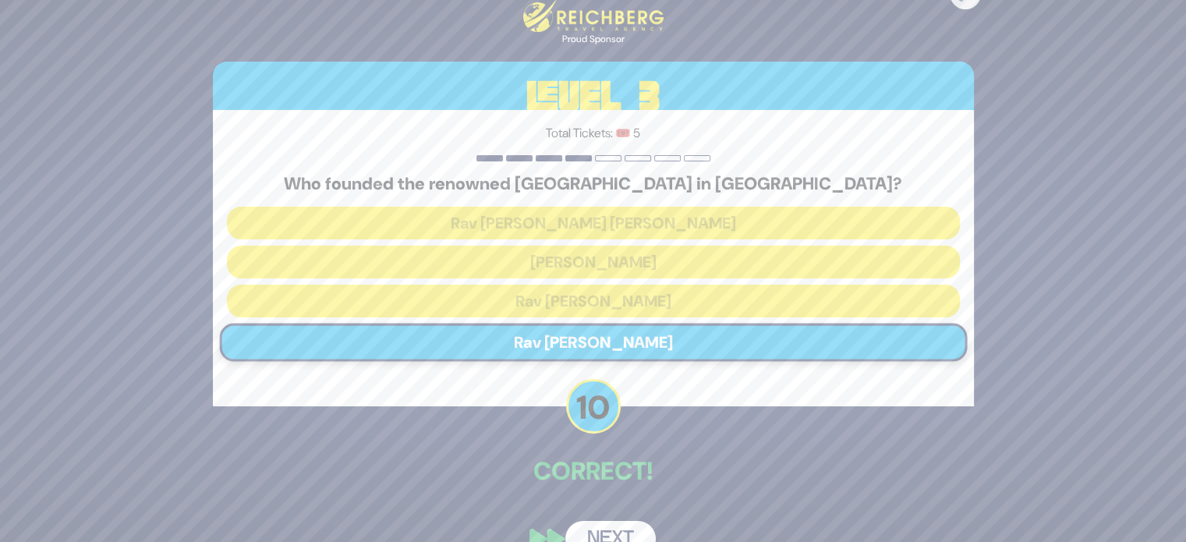
click at [630, 522] on button "Next" at bounding box center [610, 539] width 90 height 36
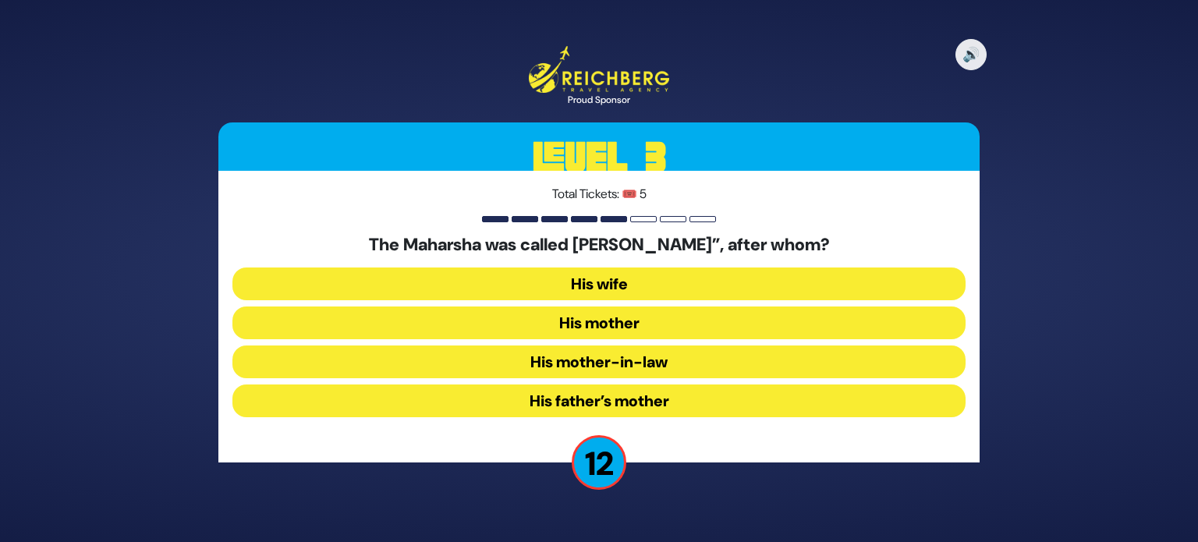
click at [669, 355] on button "His mother-in-law" at bounding box center [598, 361] width 733 height 33
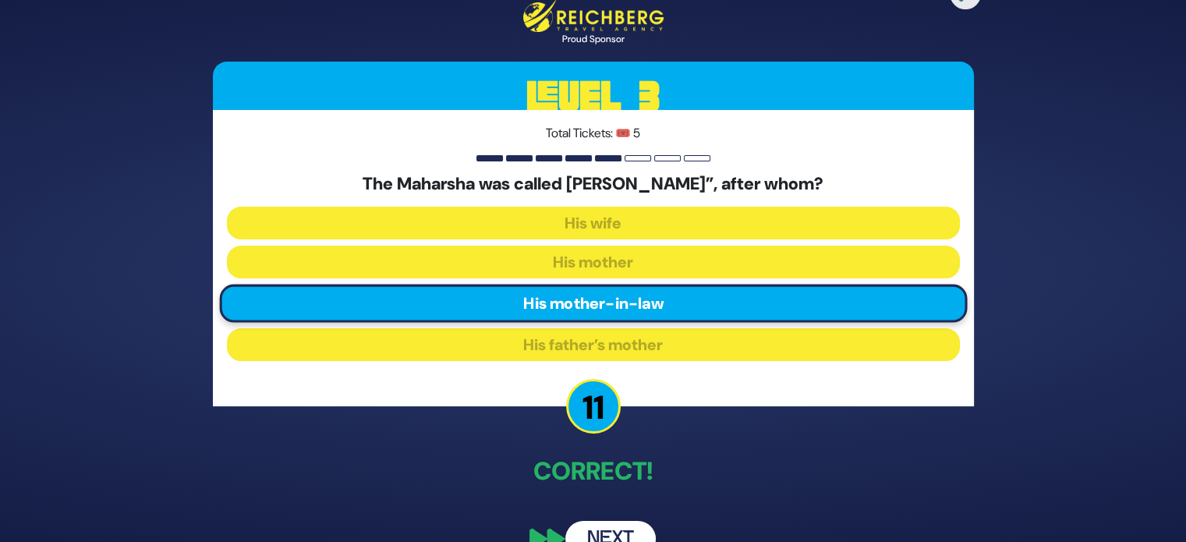
click at [599, 523] on button "Next" at bounding box center [610, 539] width 90 height 36
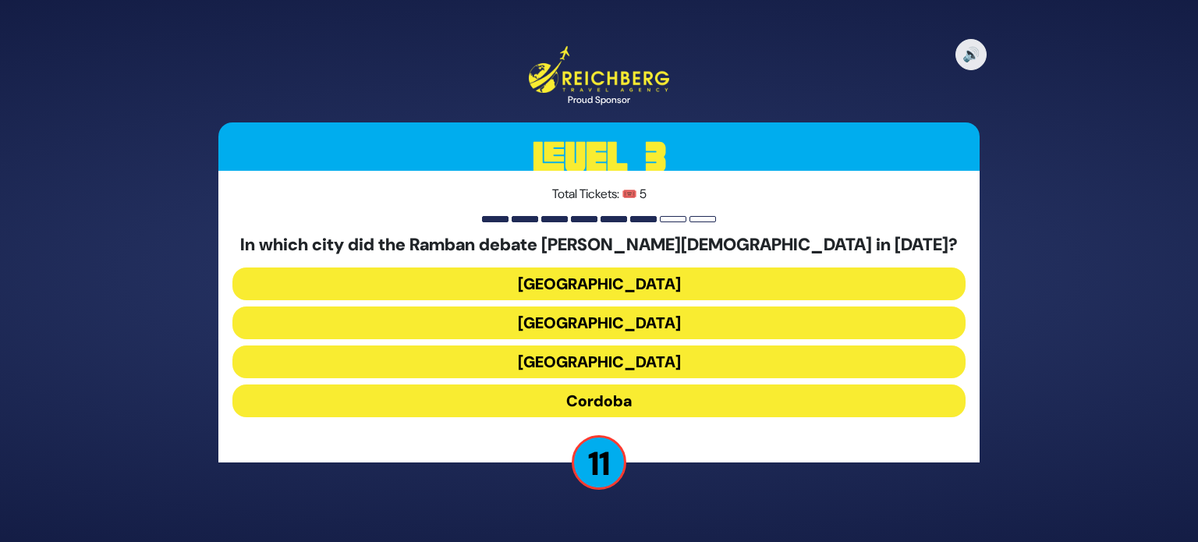
click at [635, 317] on button "Barcelona" at bounding box center [598, 322] width 733 height 33
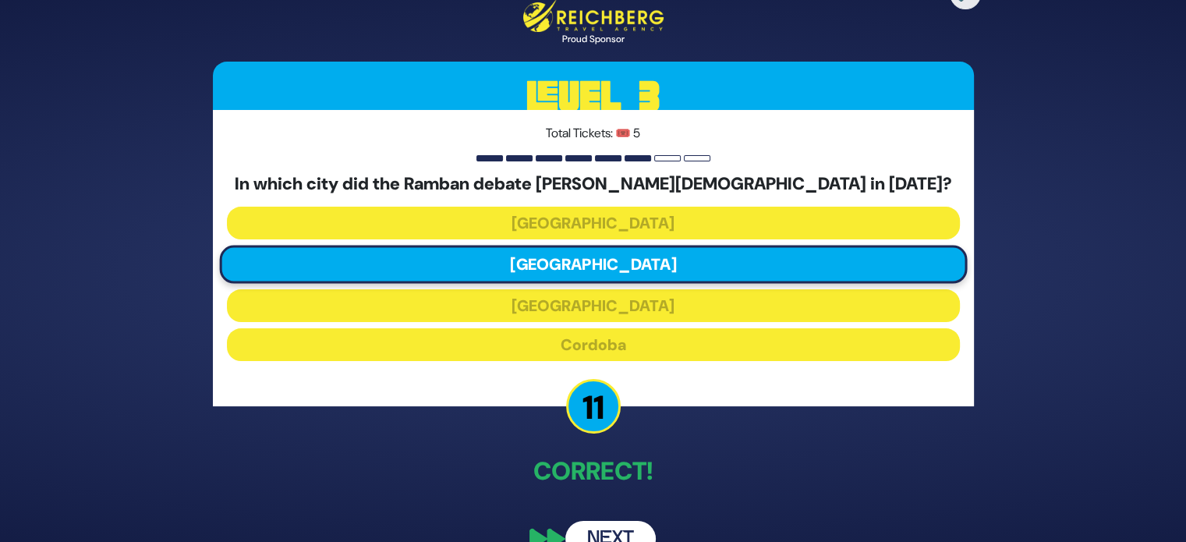
click at [614, 527] on button "Next" at bounding box center [610, 539] width 90 height 36
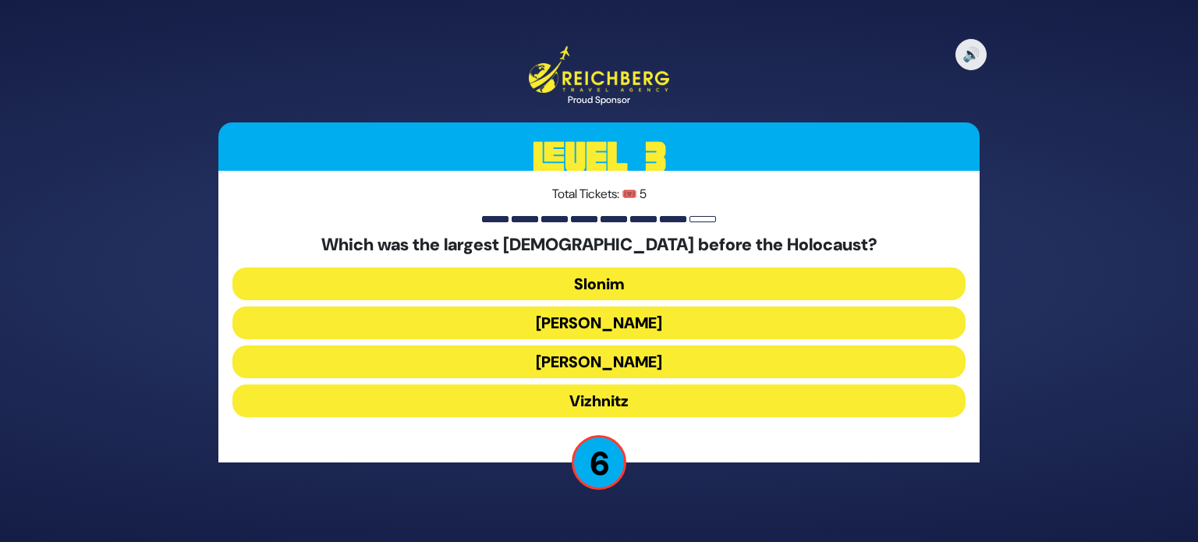
click at [641, 366] on button "Aleksander" at bounding box center [598, 361] width 733 height 33
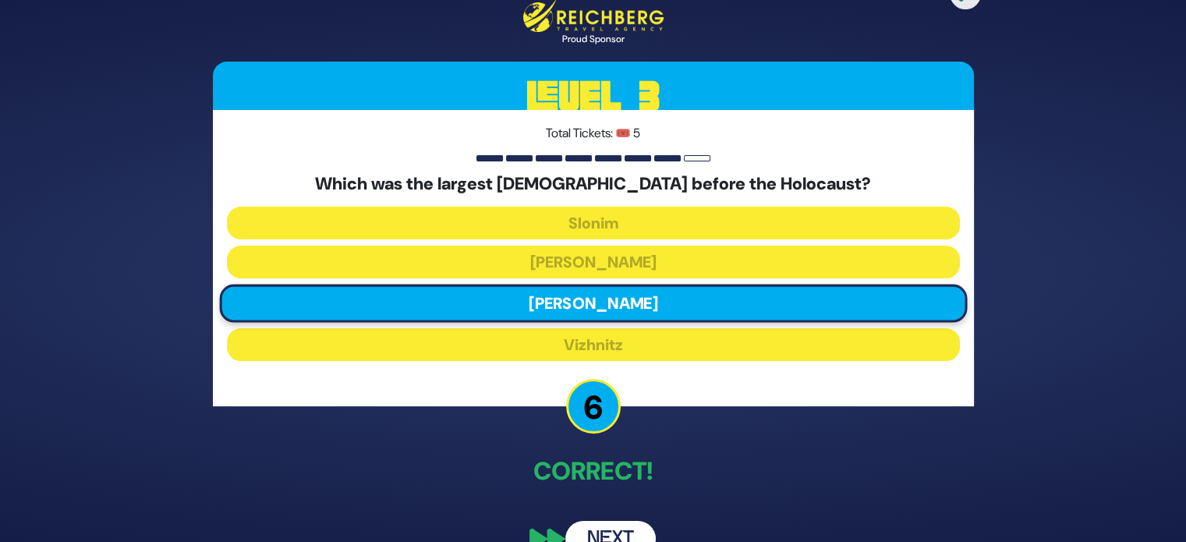
click at [606, 528] on button "Next" at bounding box center [610, 539] width 90 height 36
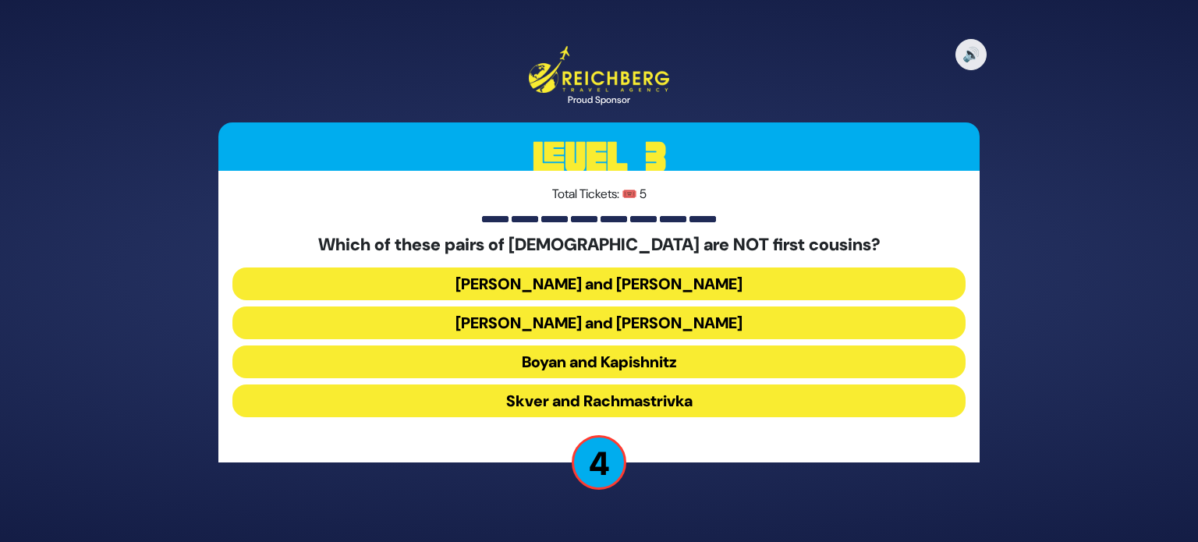
click at [661, 319] on button "Satmar and Klausenberg" at bounding box center [598, 322] width 733 height 33
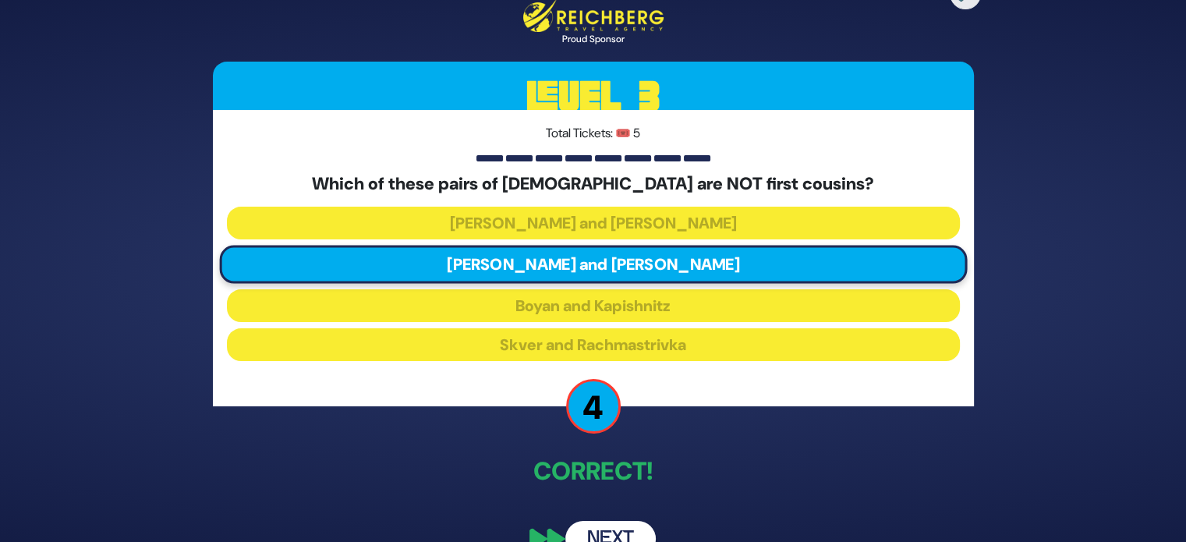
click at [626, 529] on button "Next" at bounding box center [610, 539] width 90 height 36
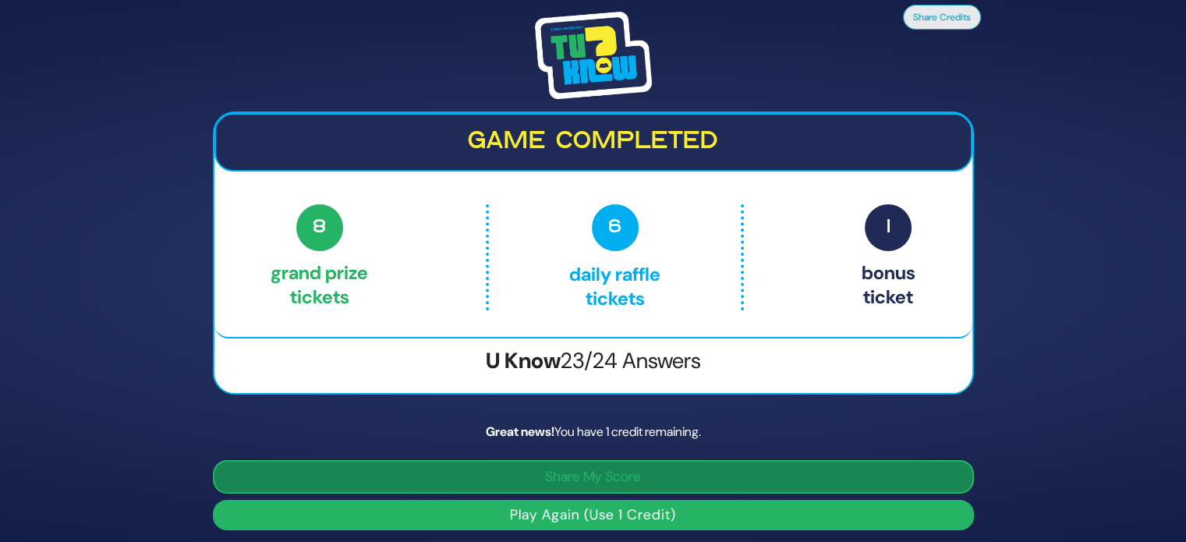
click at [642, 464] on button "Share My Score" at bounding box center [593, 477] width 761 height 34
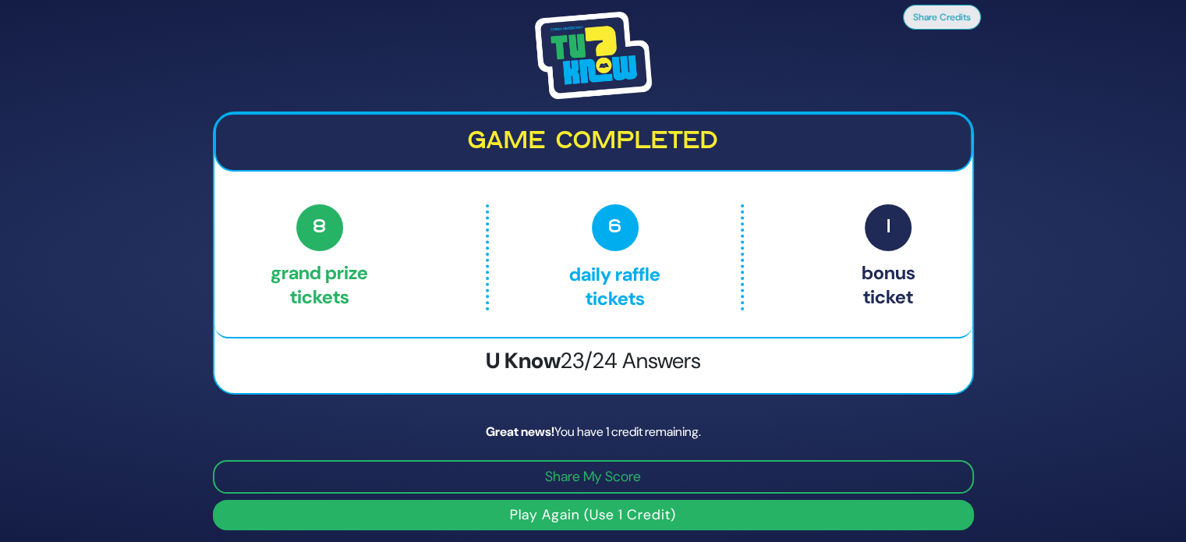
click at [577, 507] on button "Play Again (Use 1 Credit)" at bounding box center [593, 515] width 761 height 30
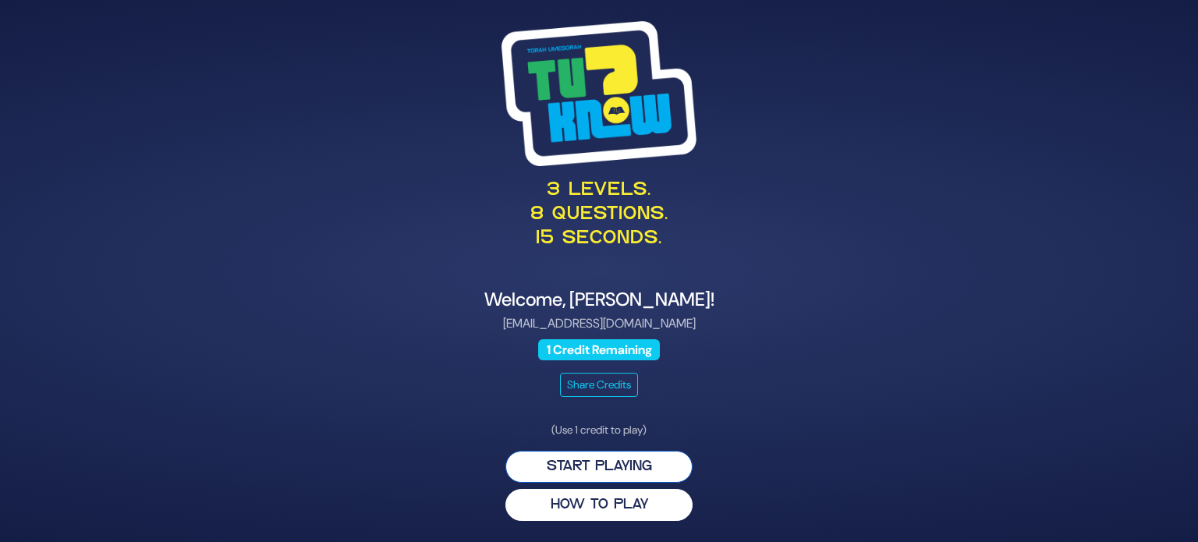
click at [600, 467] on button "Start Playing" at bounding box center [598, 467] width 187 height 32
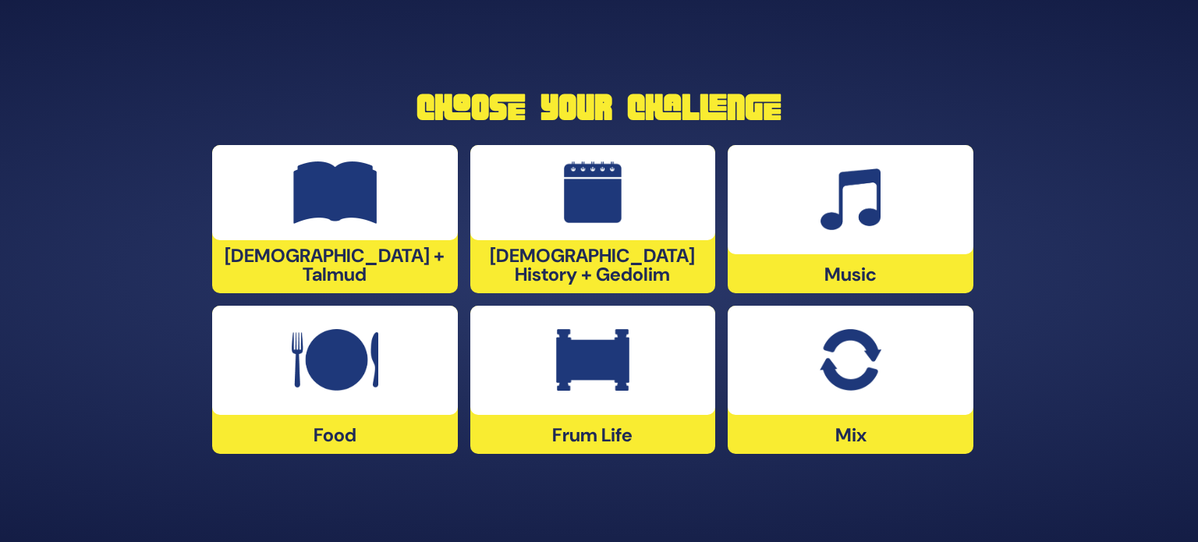
click at [583, 394] on div at bounding box center [593, 360] width 246 height 109
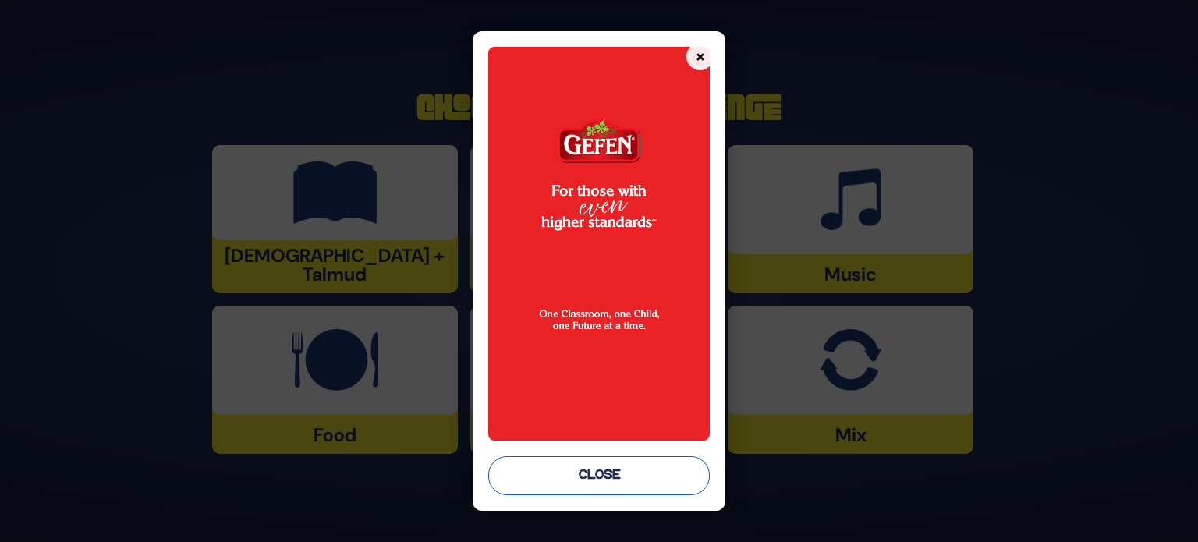
click at [602, 465] on button "Close" at bounding box center [598, 475] width 221 height 39
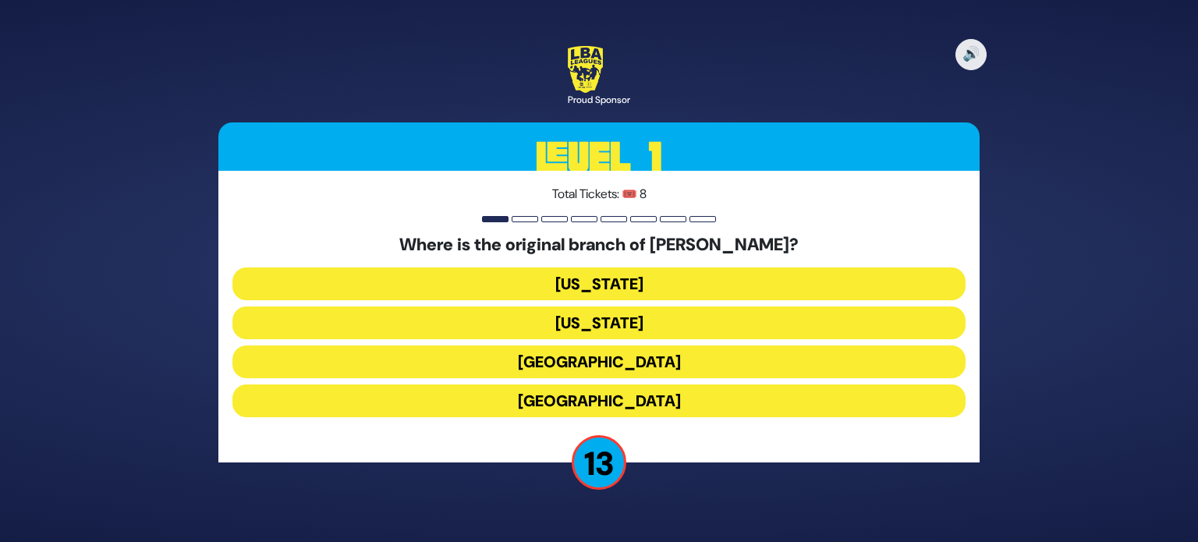
click at [617, 361] on button "[GEOGRAPHIC_DATA]" at bounding box center [598, 361] width 733 height 33
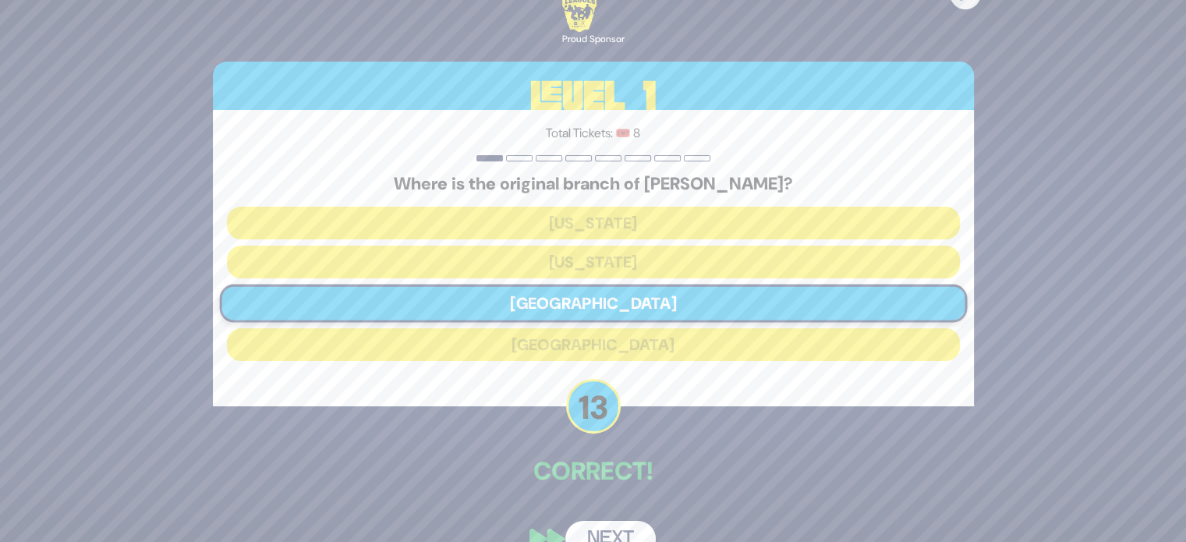
click at [619, 523] on button "Next" at bounding box center [610, 539] width 90 height 36
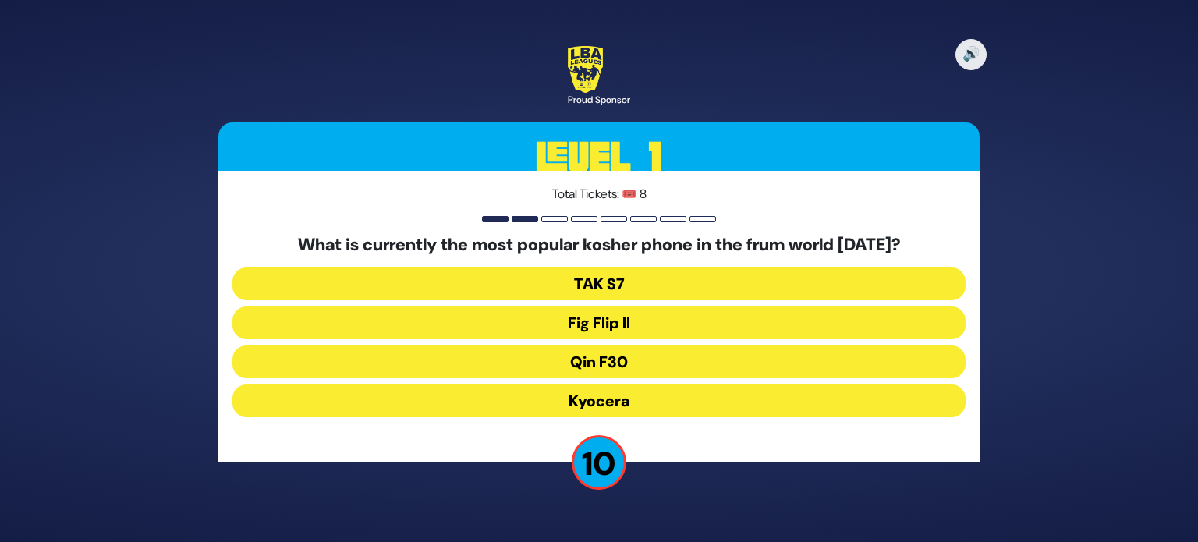
click at [625, 405] on button "Kyocera" at bounding box center [598, 400] width 733 height 33
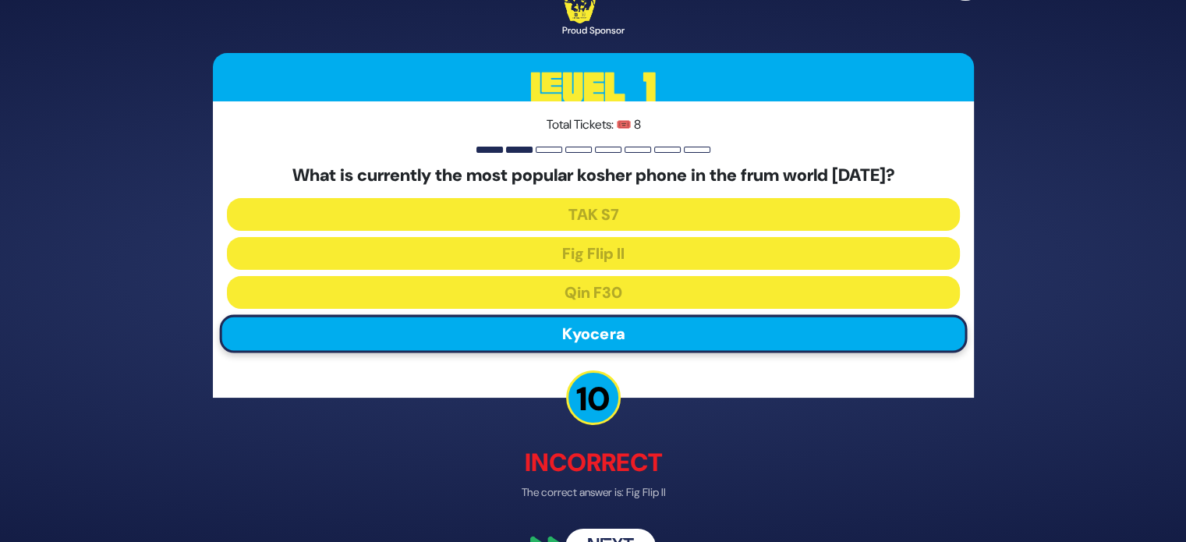
click at [628, 536] on button "Next" at bounding box center [610, 547] width 90 height 36
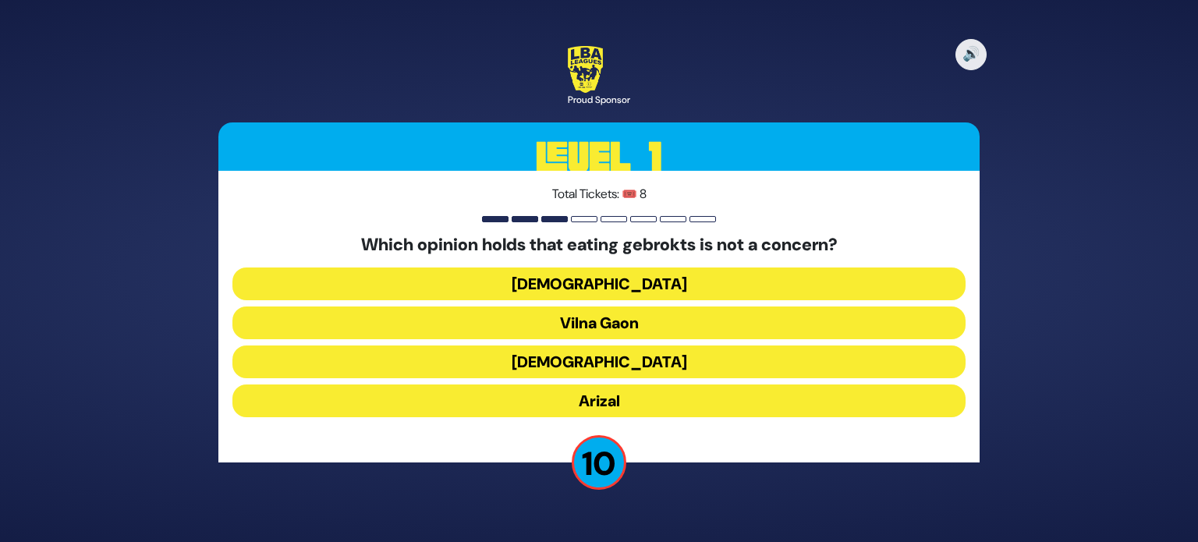
click at [649, 323] on button "Vilna Gaon" at bounding box center [598, 322] width 733 height 33
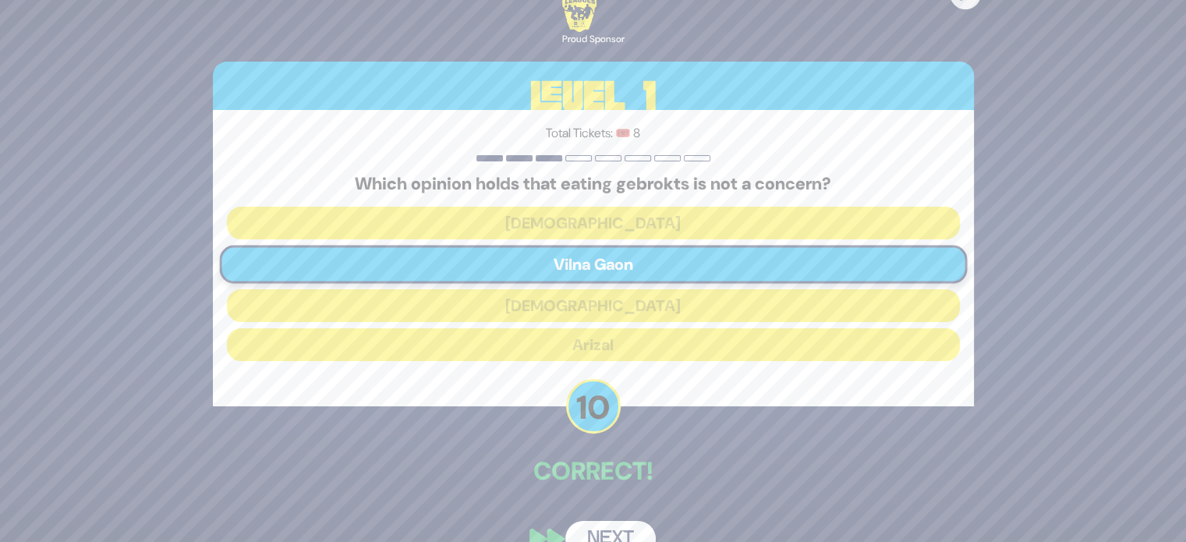
click at [614, 527] on button "Next" at bounding box center [610, 539] width 90 height 36
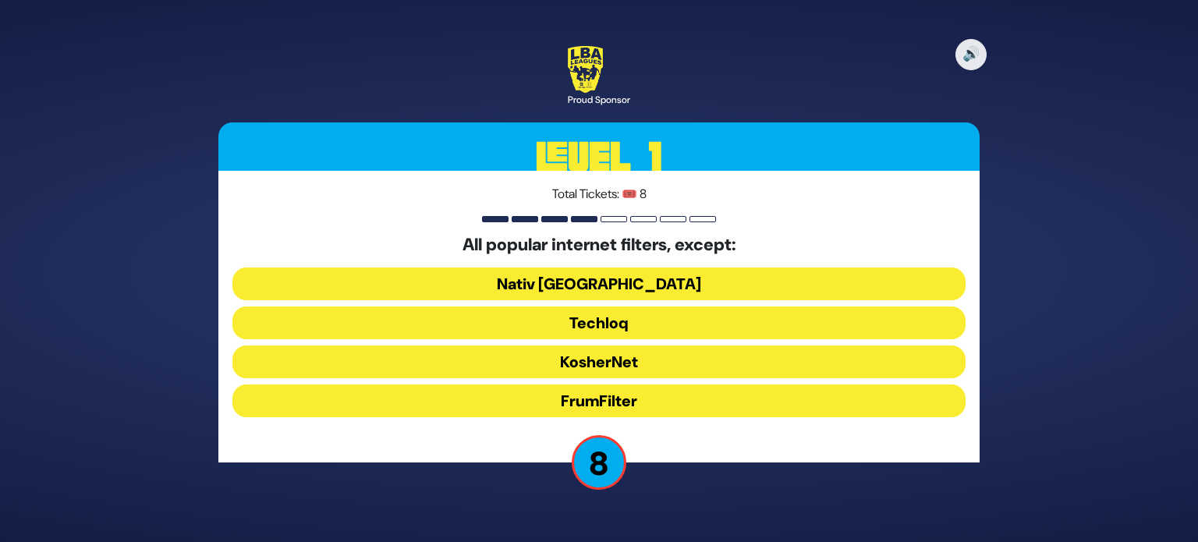
click at [617, 416] on button "FrumFilter" at bounding box center [598, 400] width 733 height 33
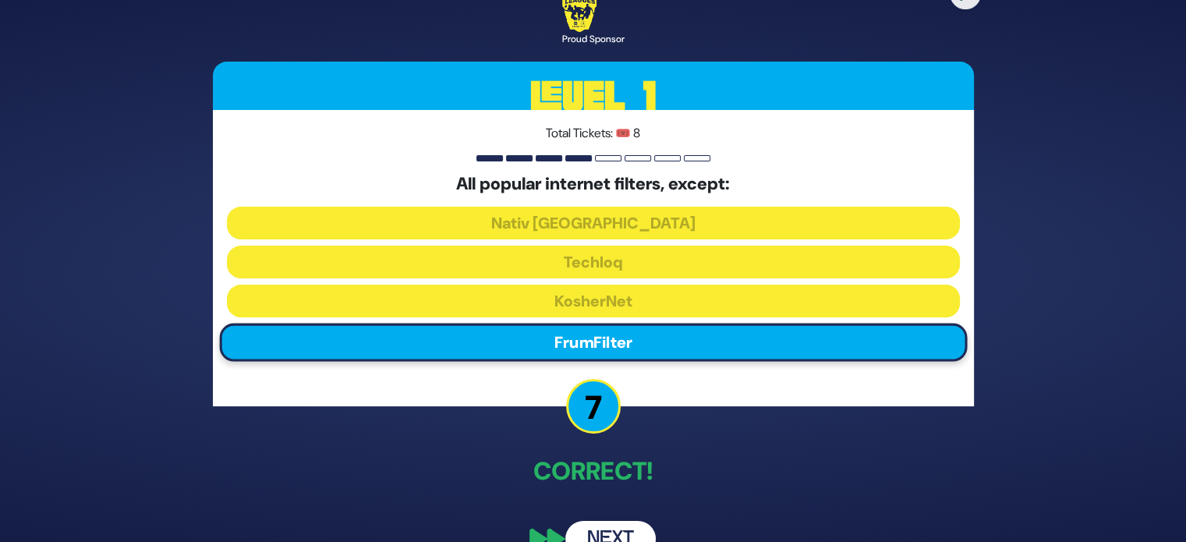
click at [634, 527] on button "Next" at bounding box center [610, 539] width 90 height 36
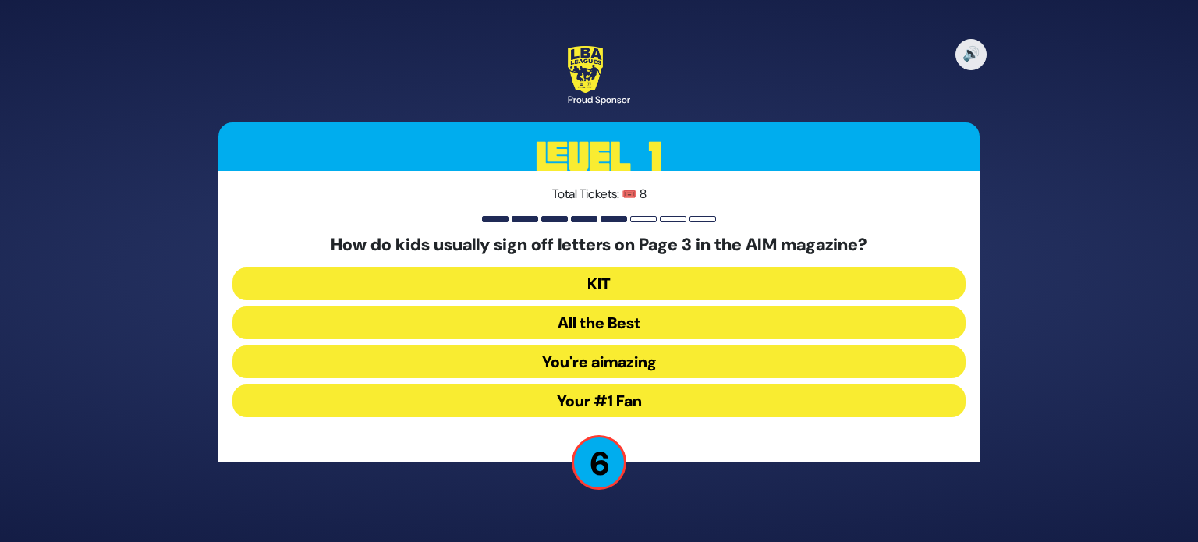
click at [630, 400] on button "Your #1 Fan" at bounding box center [598, 400] width 733 height 33
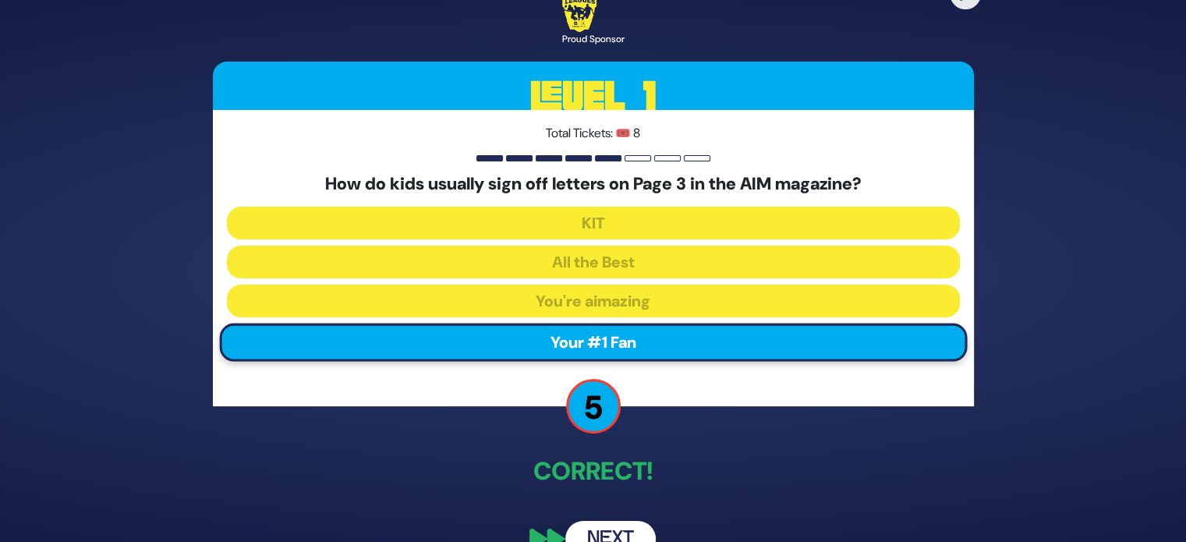
click at [624, 526] on button "Next" at bounding box center [610, 539] width 90 height 36
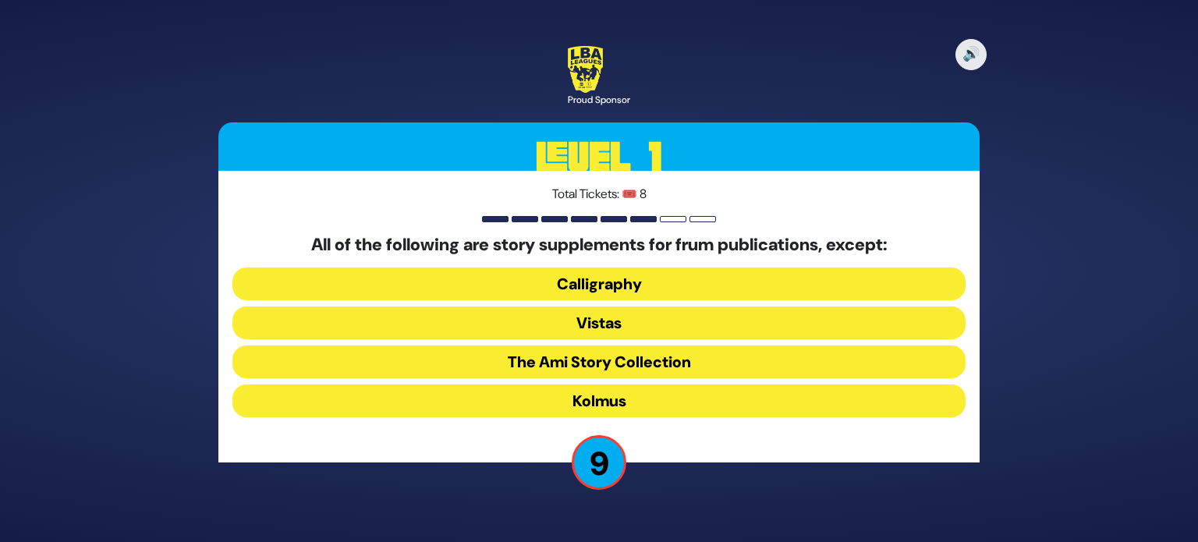
click at [623, 402] on button "Kolmus" at bounding box center [598, 400] width 733 height 33
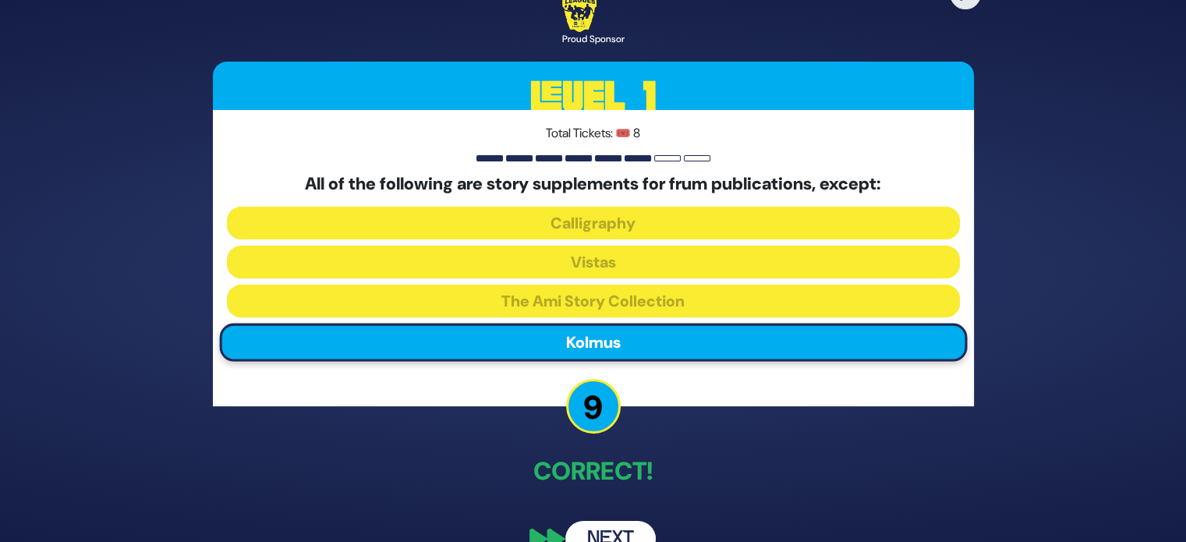
click at [624, 529] on button "Next" at bounding box center [610, 539] width 90 height 36
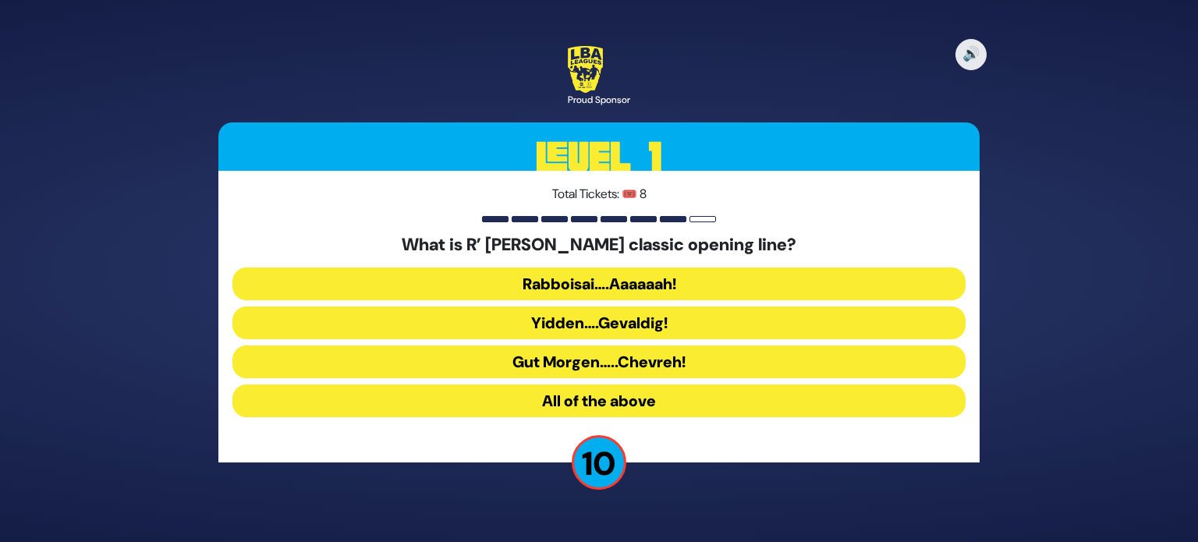
click at [667, 290] on button "Rabboisai….Aaaaaah!" at bounding box center [598, 283] width 733 height 33
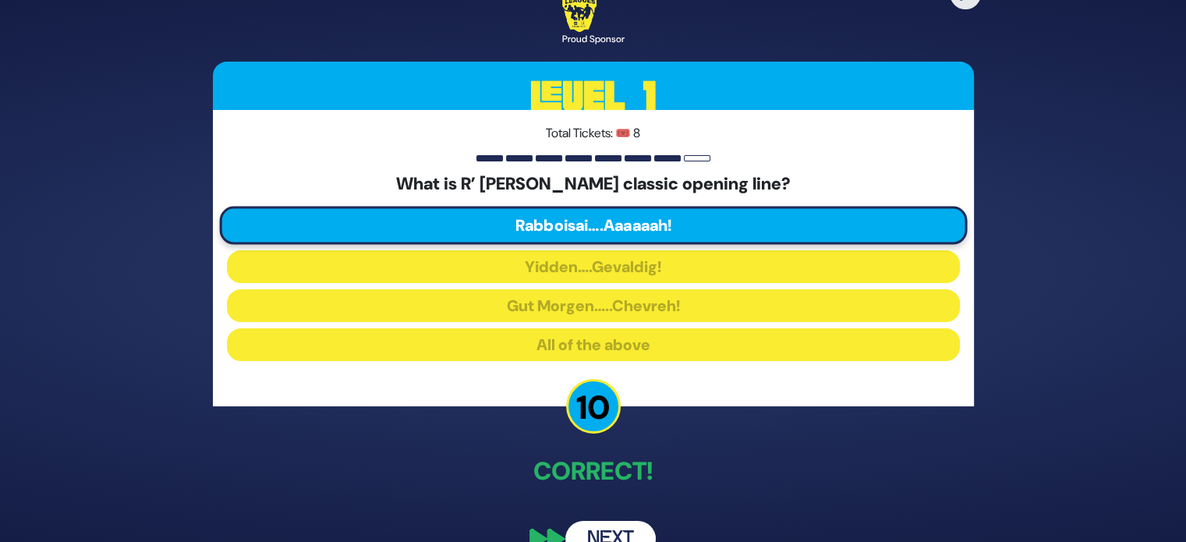
click at [624, 529] on button "Next" at bounding box center [610, 539] width 90 height 36
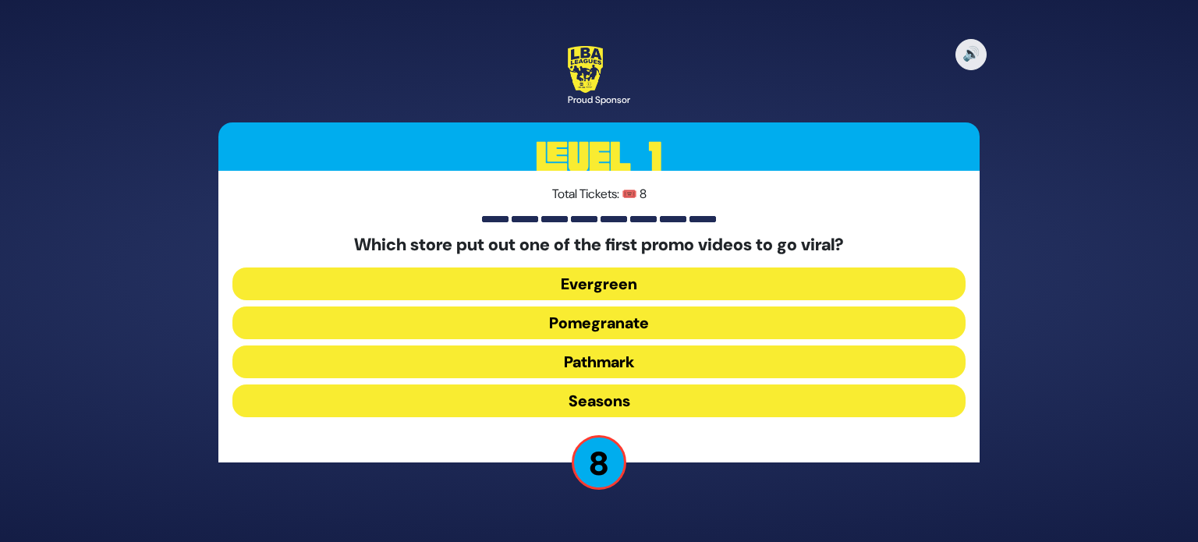
click at [699, 324] on button "Pomegranate" at bounding box center [598, 322] width 733 height 33
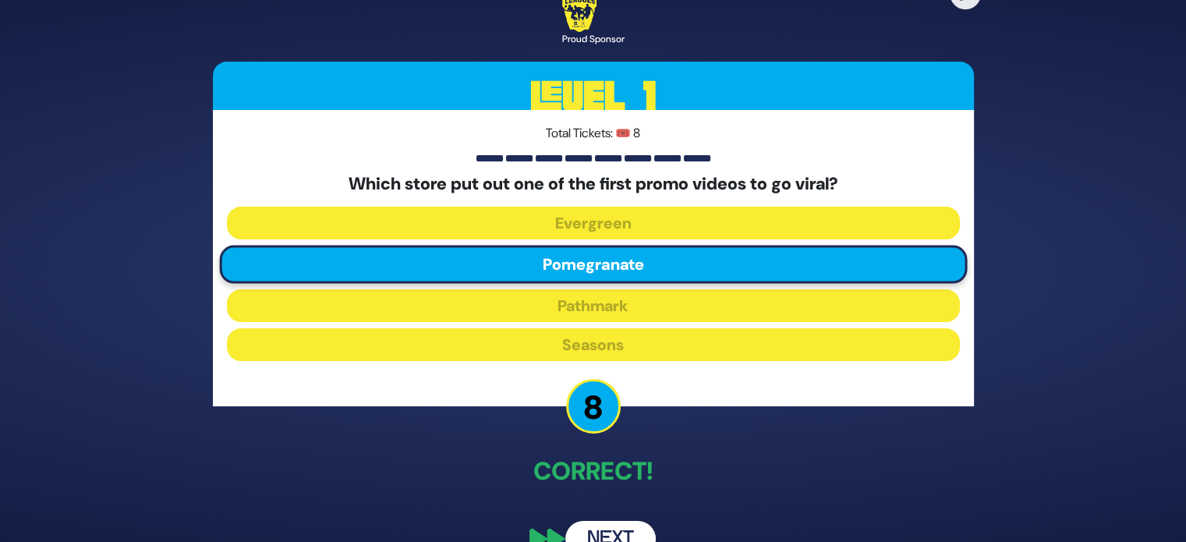
click at [617, 524] on button "Next" at bounding box center [610, 539] width 90 height 36
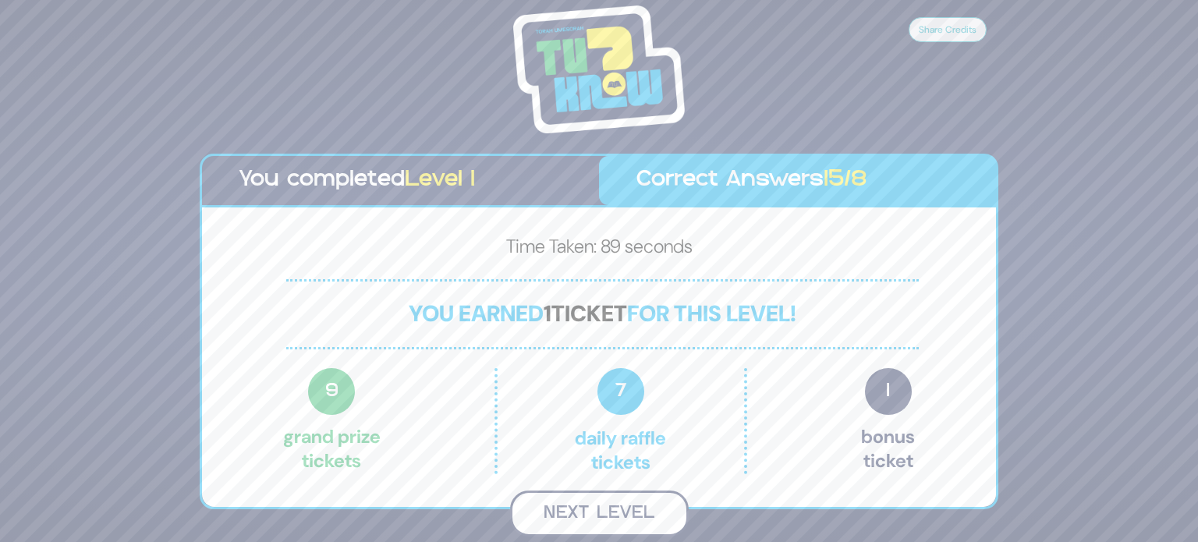
click at [628, 517] on button "Next Level" at bounding box center [599, 513] width 179 height 46
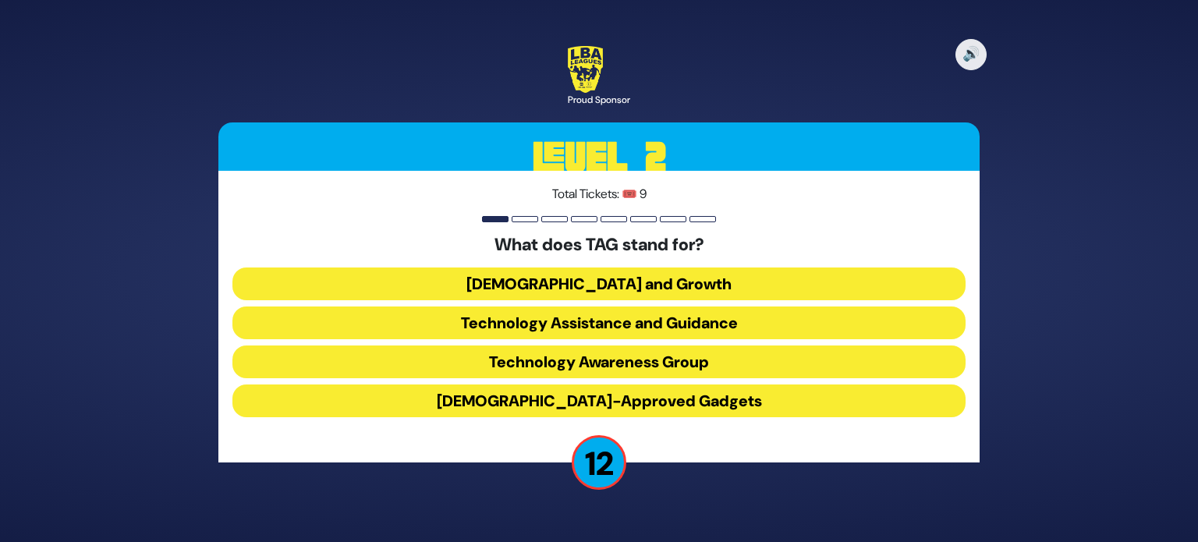
click at [718, 364] on button "Technology Awareness Group" at bounding box center [598, 361] width 733 height 33
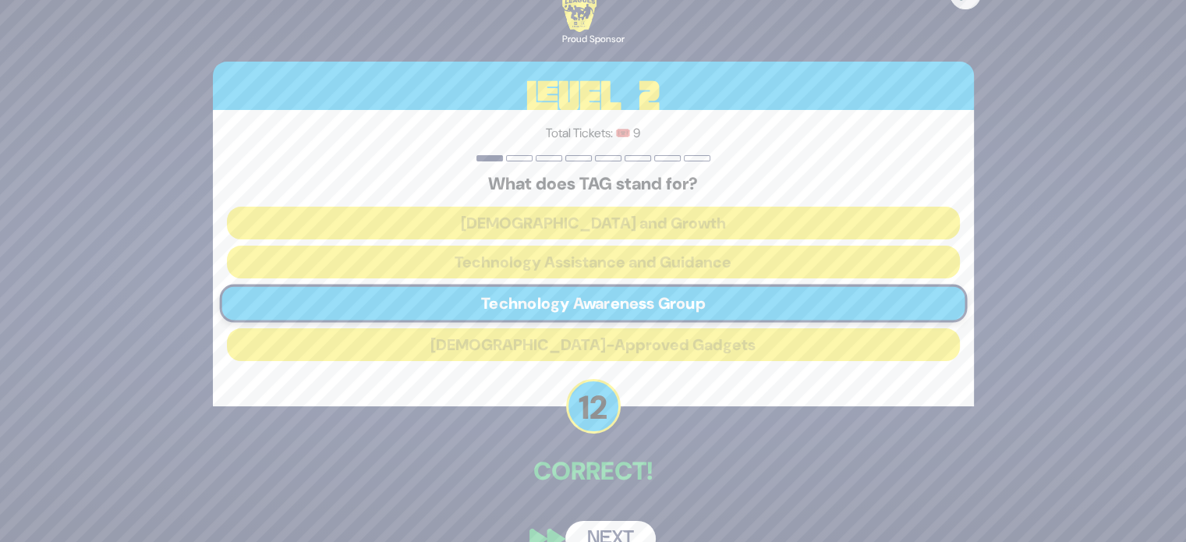
click at [635, 527] on button "Next" at bounding box center [610, 539] width 90 height 36
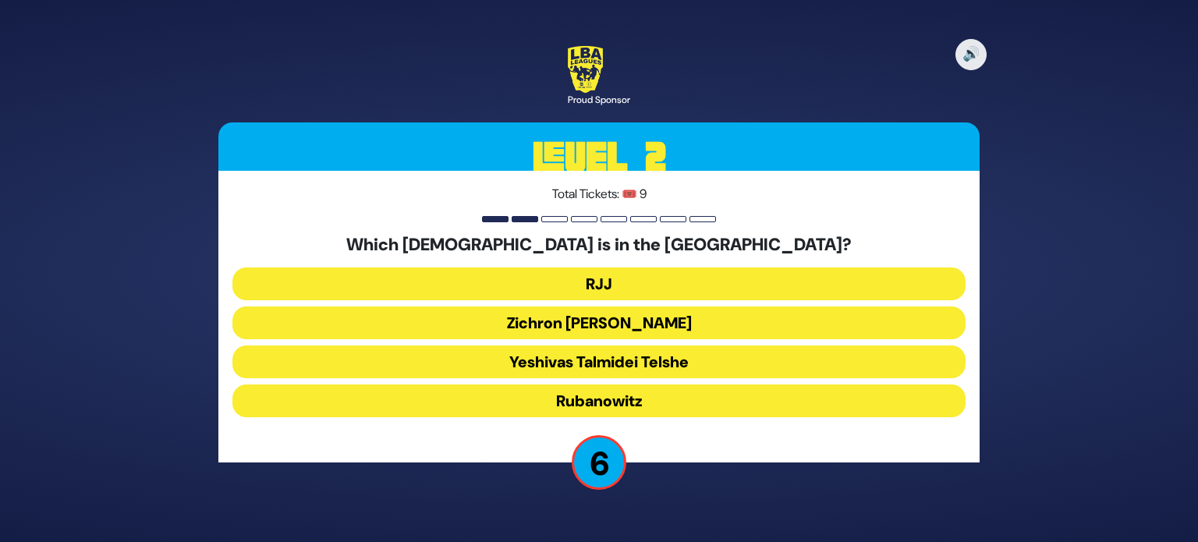
click at [612, 408] on button "Rubanowitz" at bounding box center [598, 400] width 733 height 33
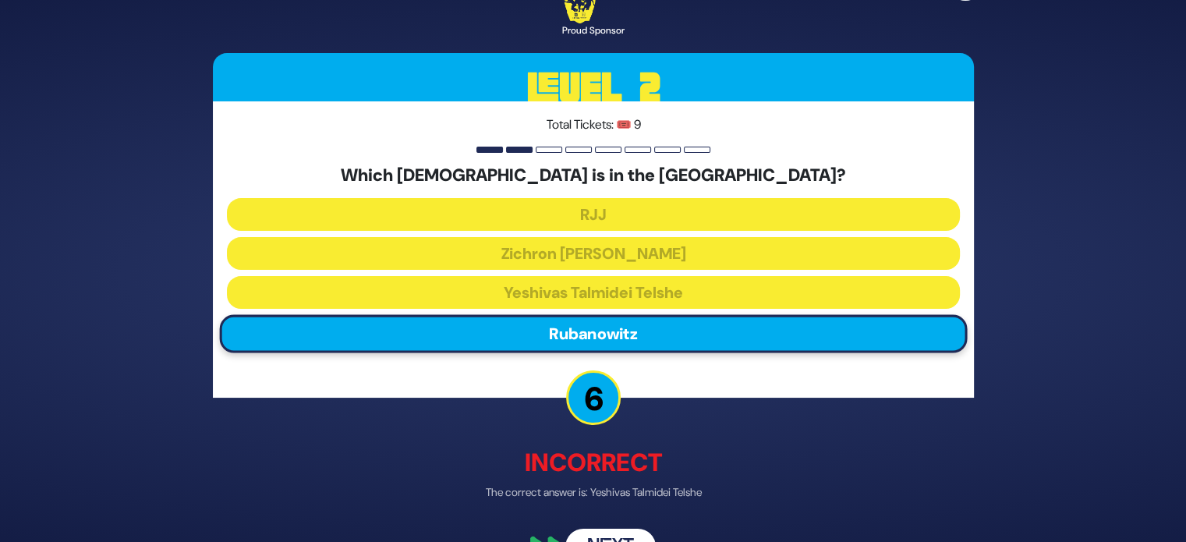
click at [630, 531] on button "Next" at bounding box center [610, 547] width 90 height 36
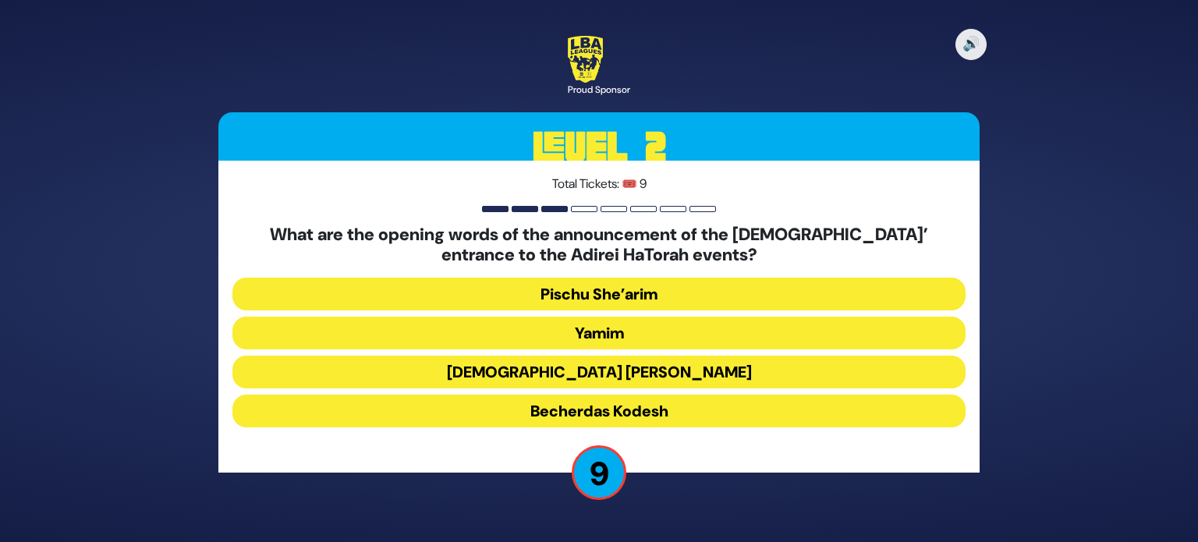
click at [652, 413] on button "Becherdas Kodesh" at bounding box center [598, 410] width 733 height 33
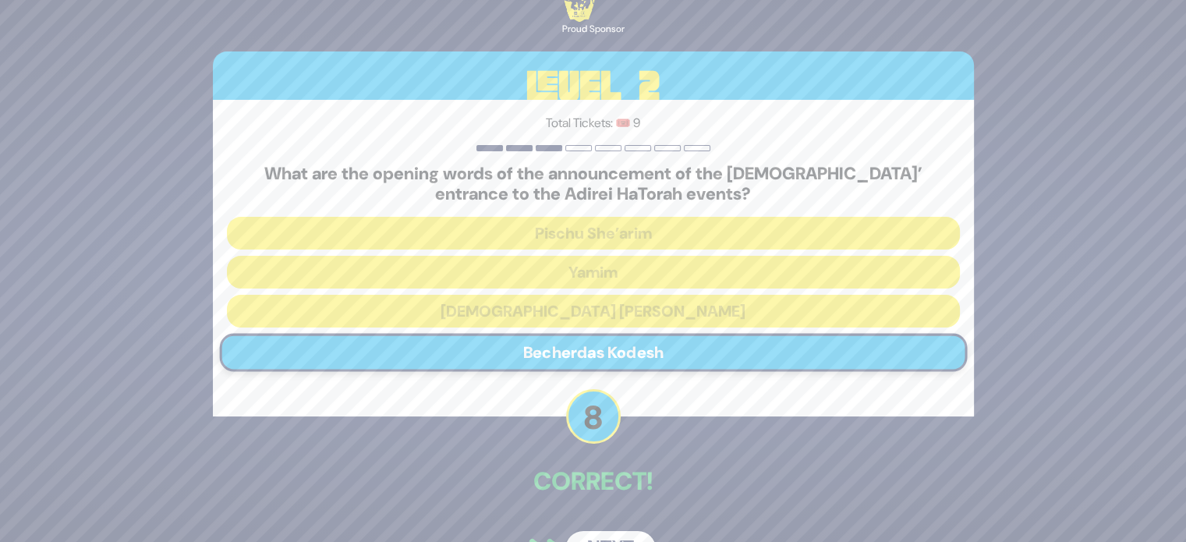
click at [617, 532] on button "Next" at bounding box center [610, 549] width 90 height 36
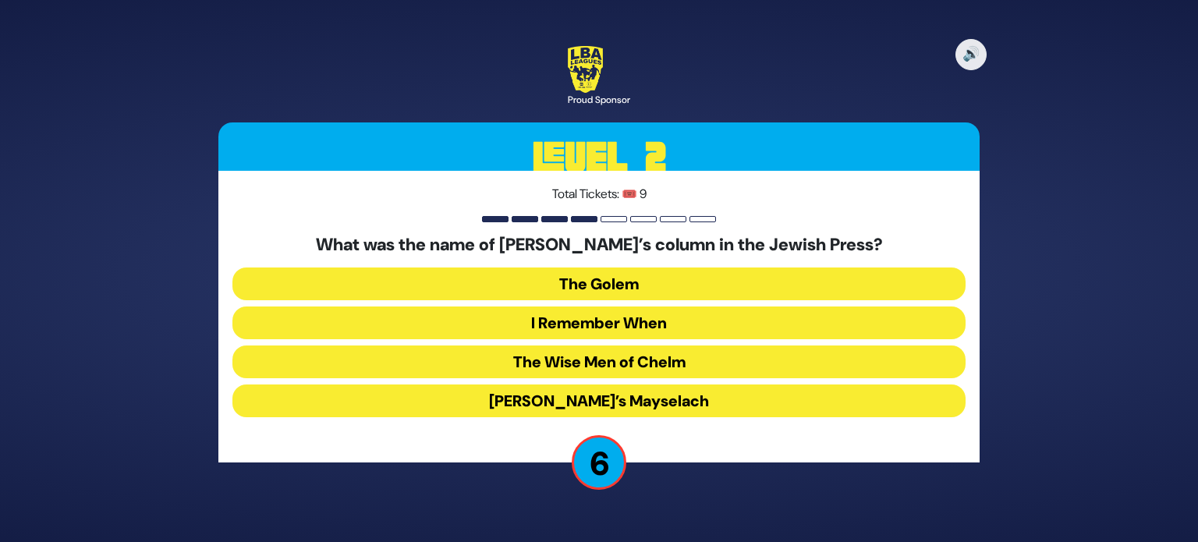
click at [703, 392] on button "[PERSON_NAME]’s Mayselach" at bounding box center [598, 400] width 733 height 33
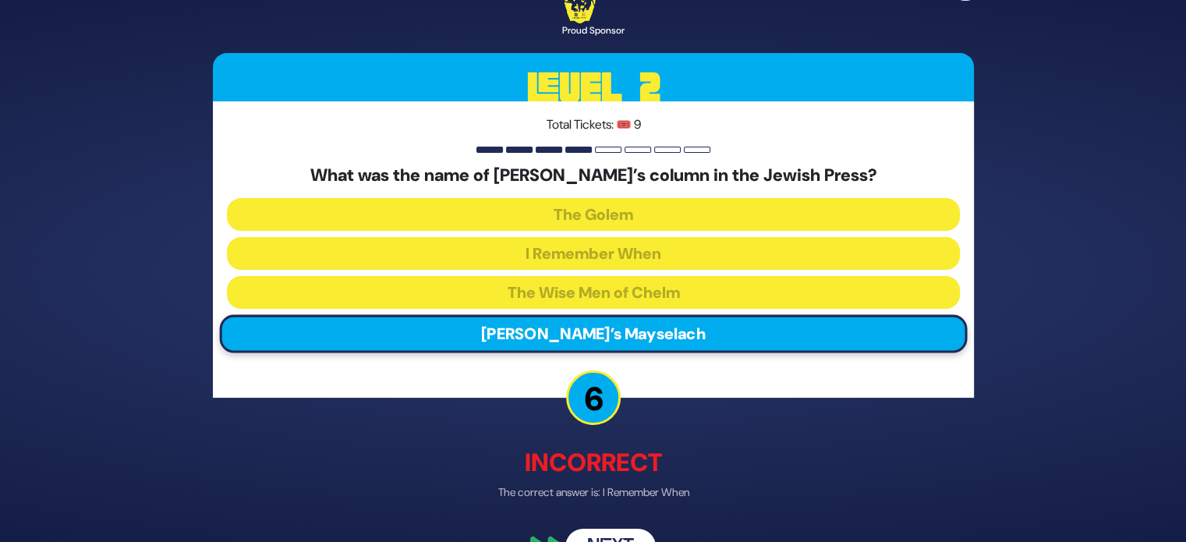
click at [630, 538] on button "Next" at bounding box center [610, 547] width 90 height 36
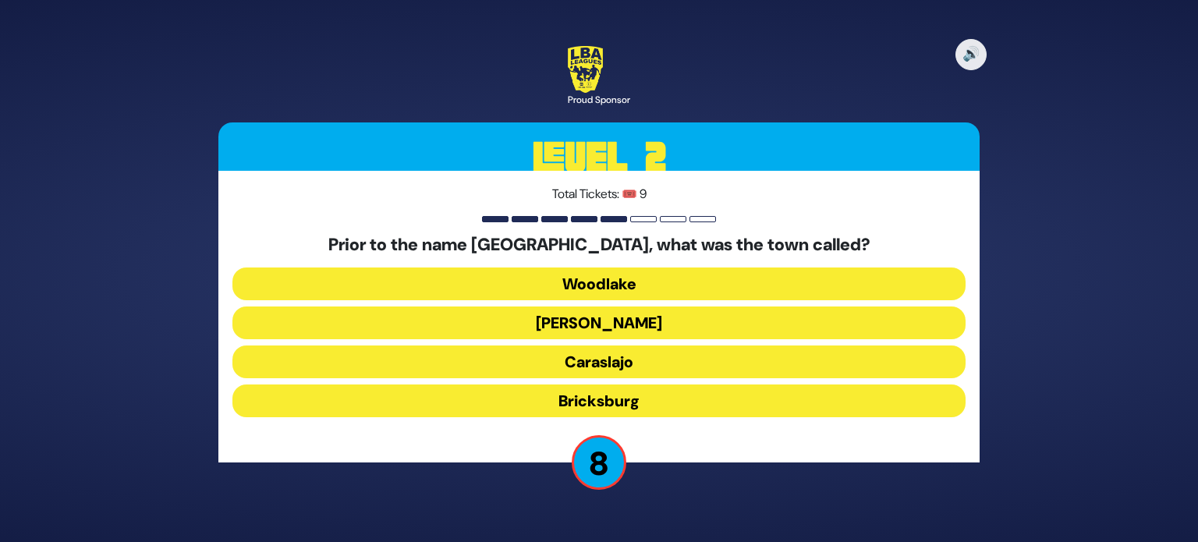
click at [601, 354] on button "Caraslajo" at bounding box center [598, 361] width 733 height 33
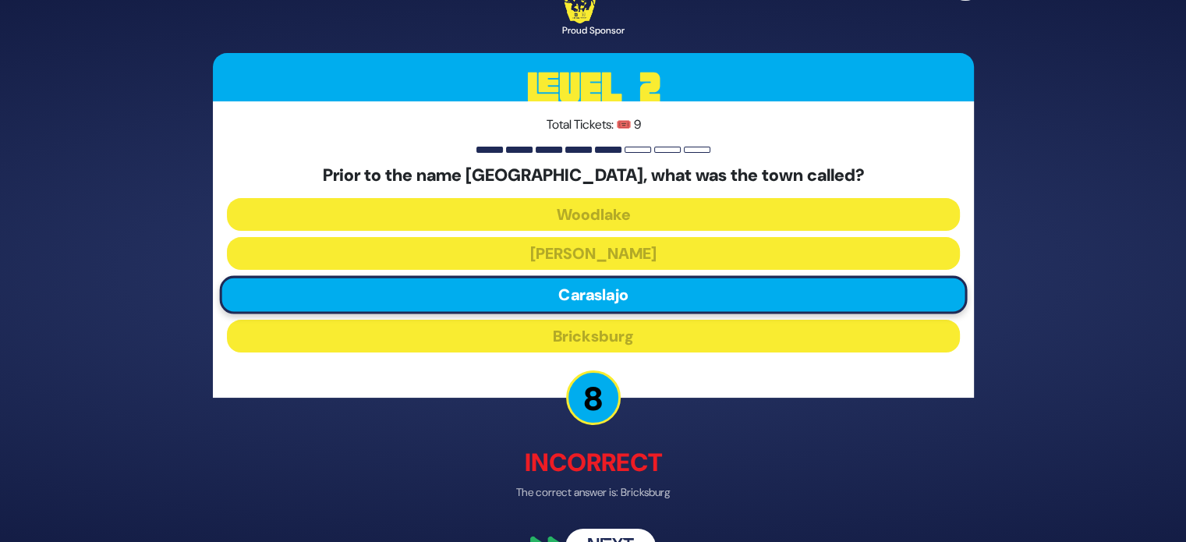
click at [619, 536] on button "Next" at bounding box center [610, 547] width 90 height 36
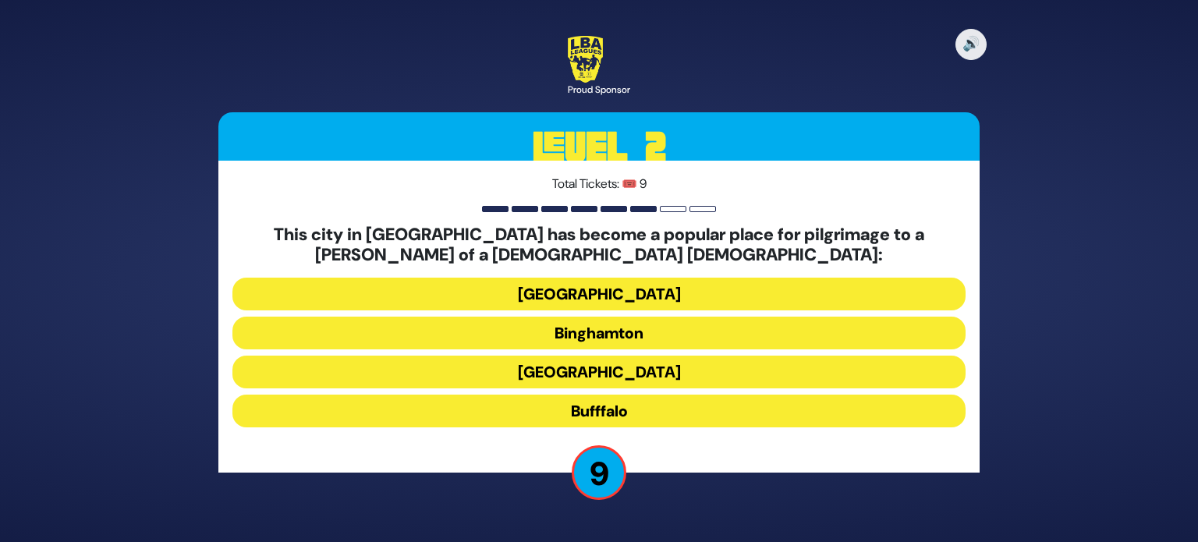
click at [665, 412] on button "Bufffalo" at bounding box center [598, 410] width 733 height 33
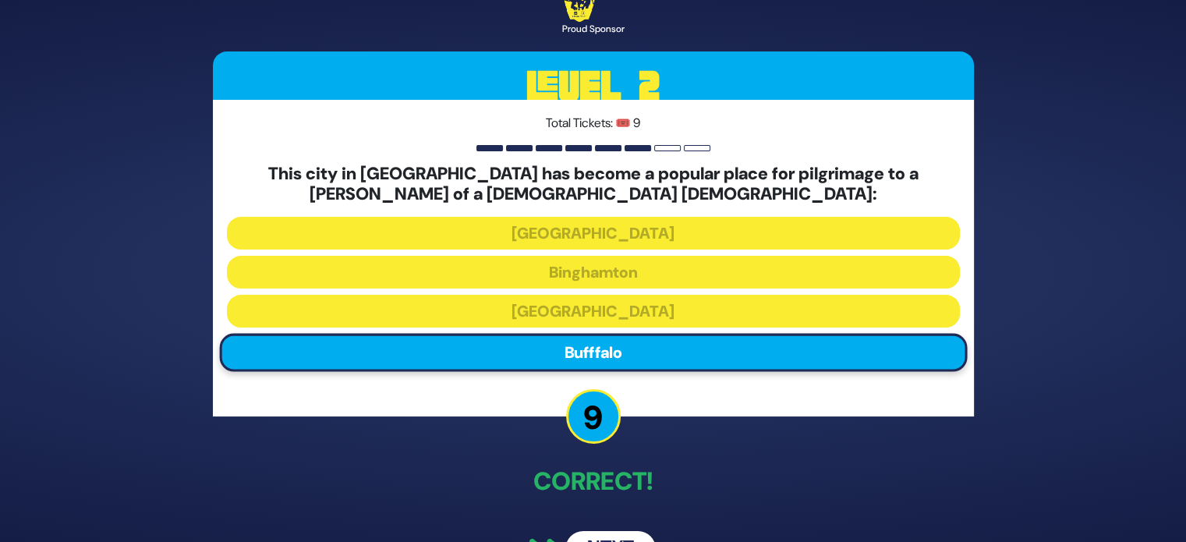
click at [633, 532] on button "Next" at bounding box center [610, 549] width 90 height 36
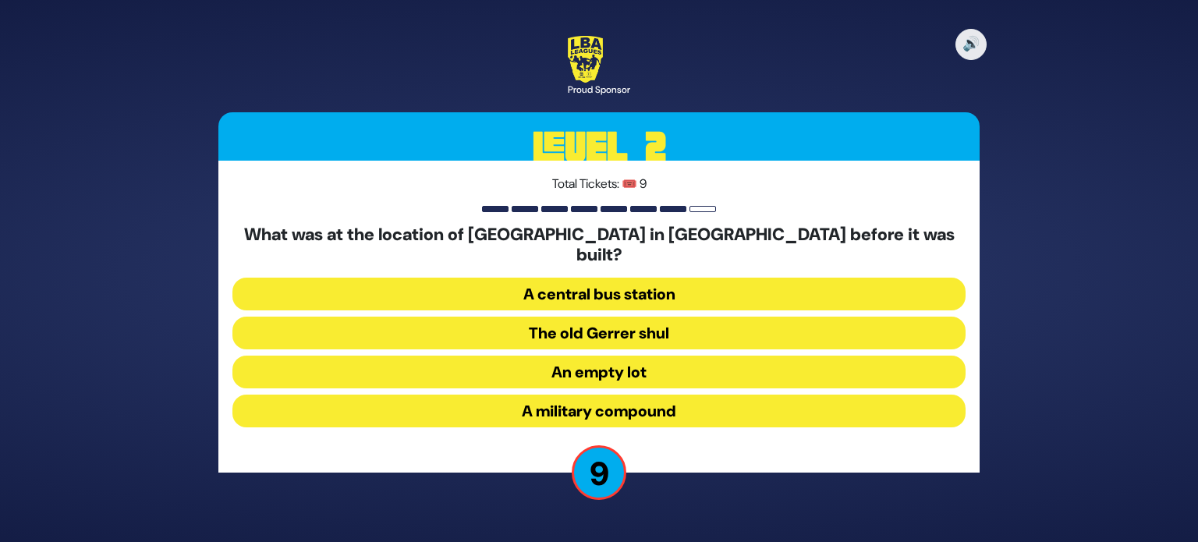
click at [663, 402] on button "A military compound" at bounding box center [598, 410] width 733 height 33
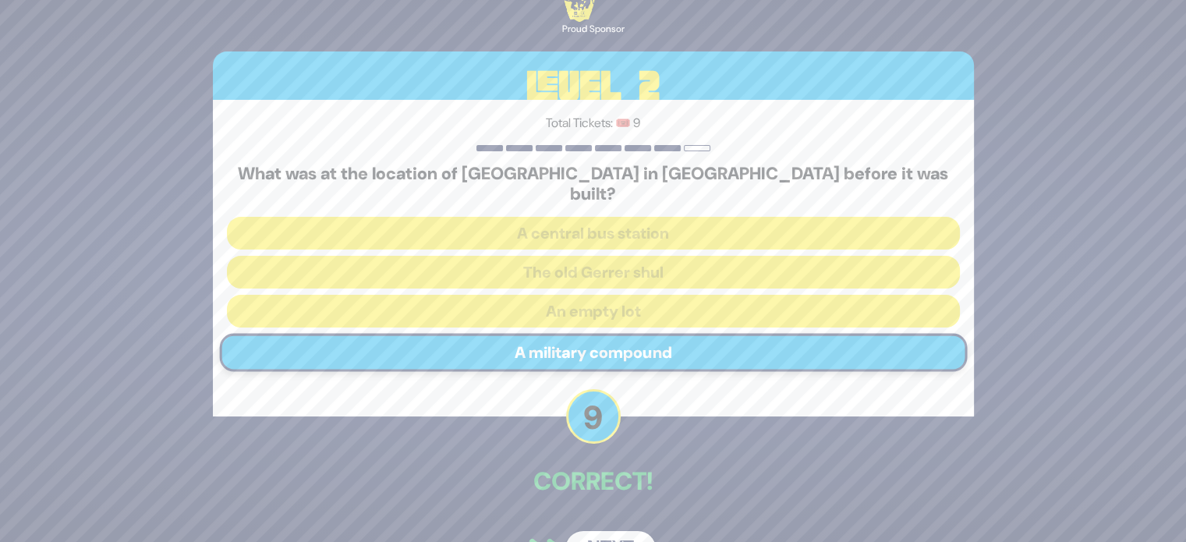
click at [612, 531] on button "Next" at bounding box center [610, 549] width 90 height 36
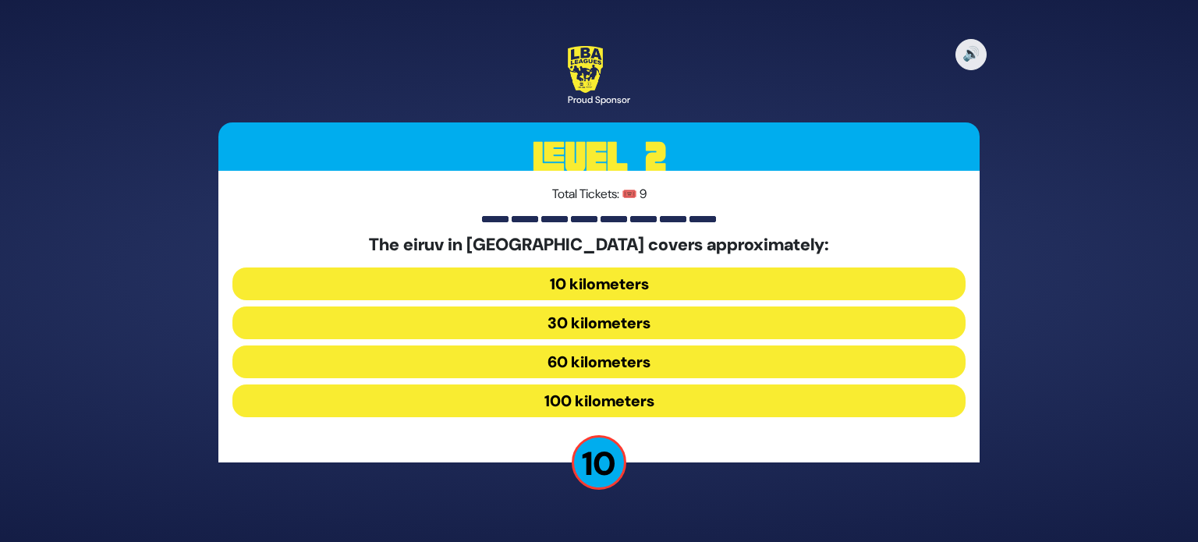
click at [710, 366] on button "60 kilometers" at bounding box center [598, 361] width 733 height 33
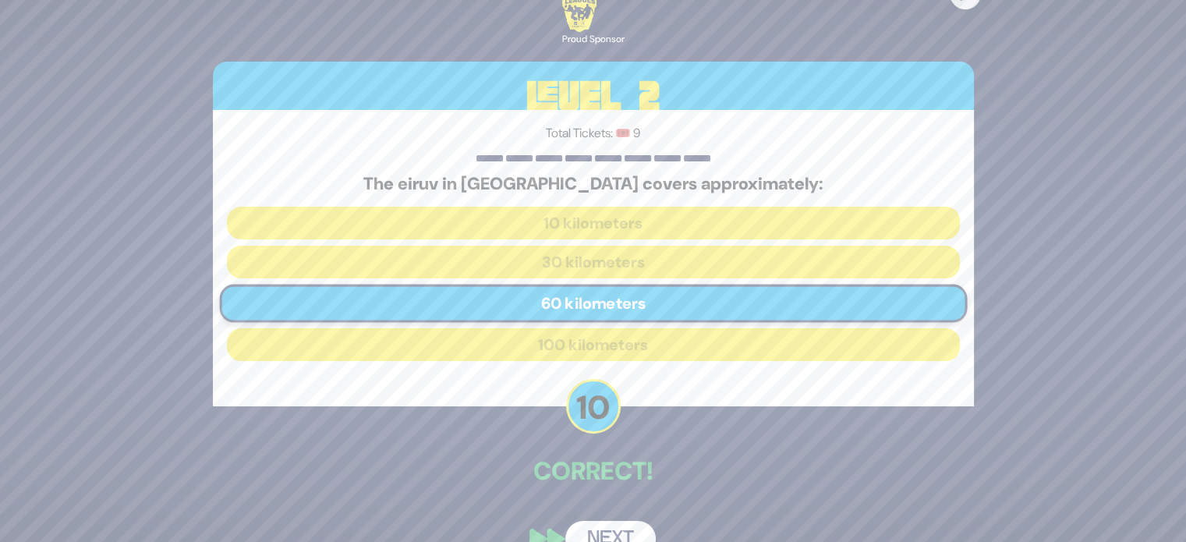
click at [626, 527] on button "Next" at bounding box center [610, 539] width 90 height 36
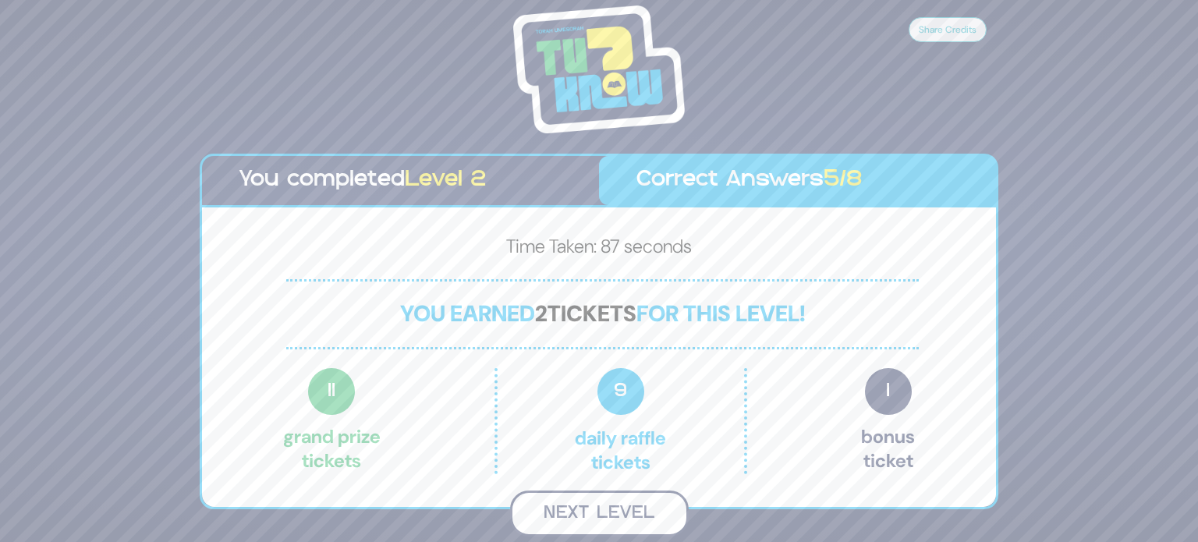
click at [624, 520] on button "Next Level" at bounding box center [599, 513] width 179 height 46
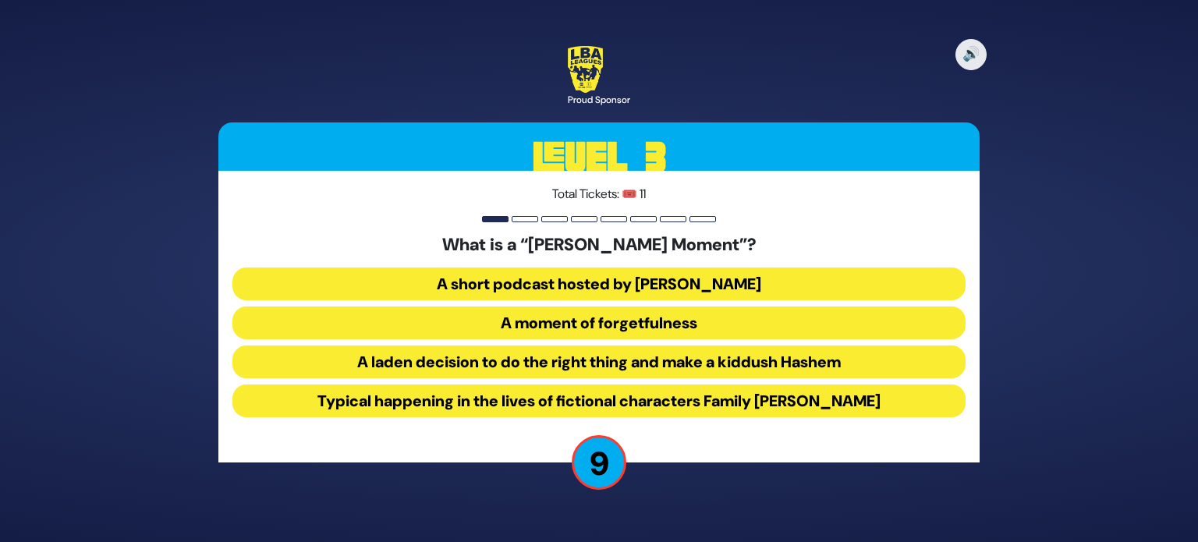
click at [724, 280] on button "A short podcast hosted by [PERSON_NAME]" at bounding box center [598, 283] width 733 height 33
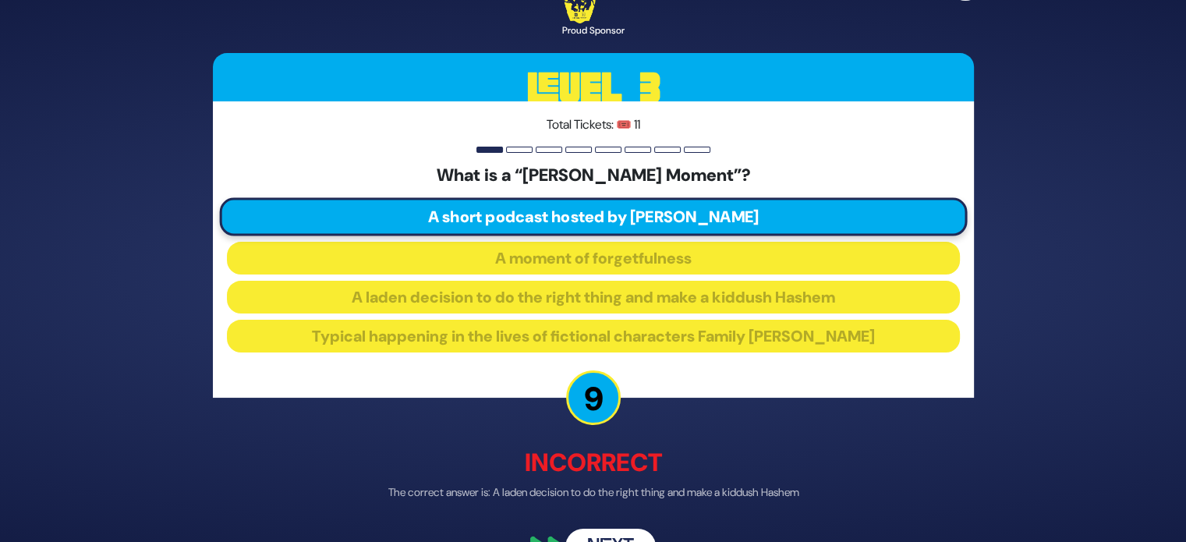
click at [623, 529] on button "Next" at bounding box center [610, 547] width 90 height 36
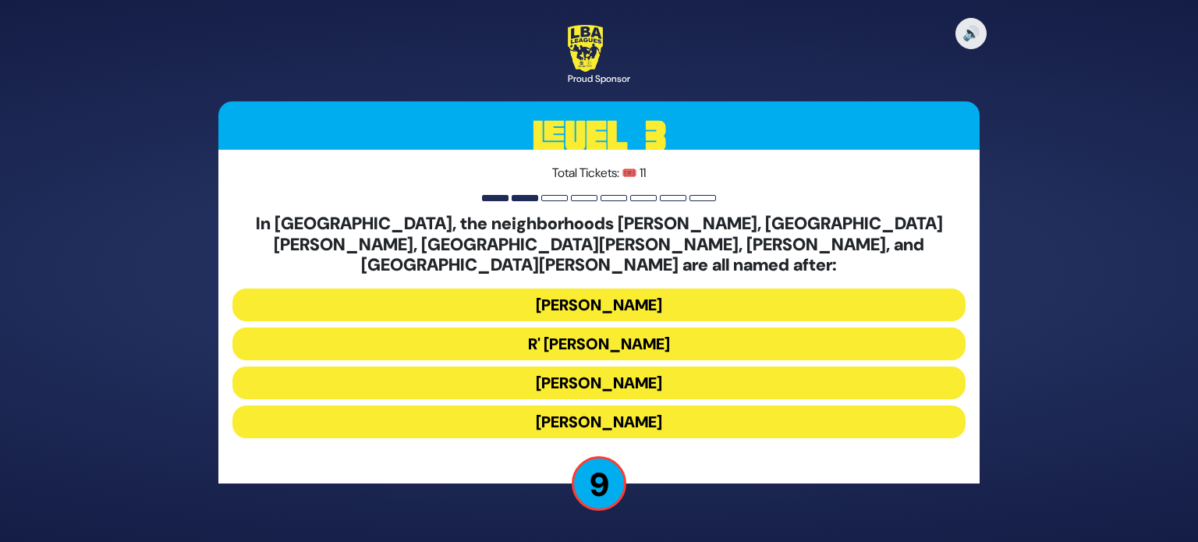
click at [701, 377] on button "[PERSON_NAME]" at bounding box center [598, 382] width 733 height 33
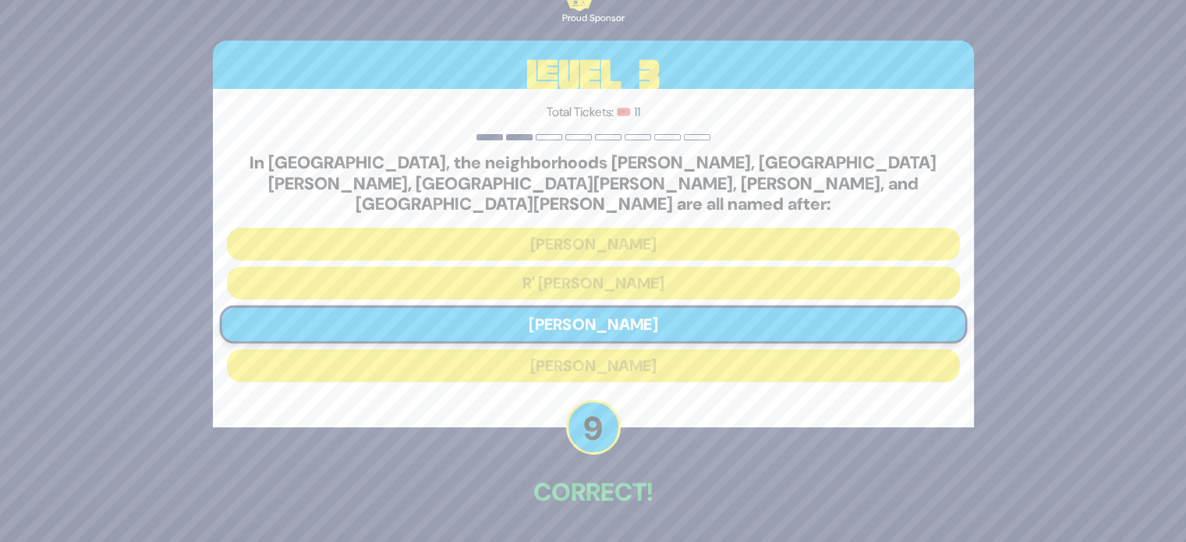
click at [607, 528] on div "🔊 Proud Sponsor Level 3 Total Tickets: 🎟️ 11 In [GEOGRAPHIC_DATA], the neighbor…" at bounding box center [593, 270] width 798 height 650
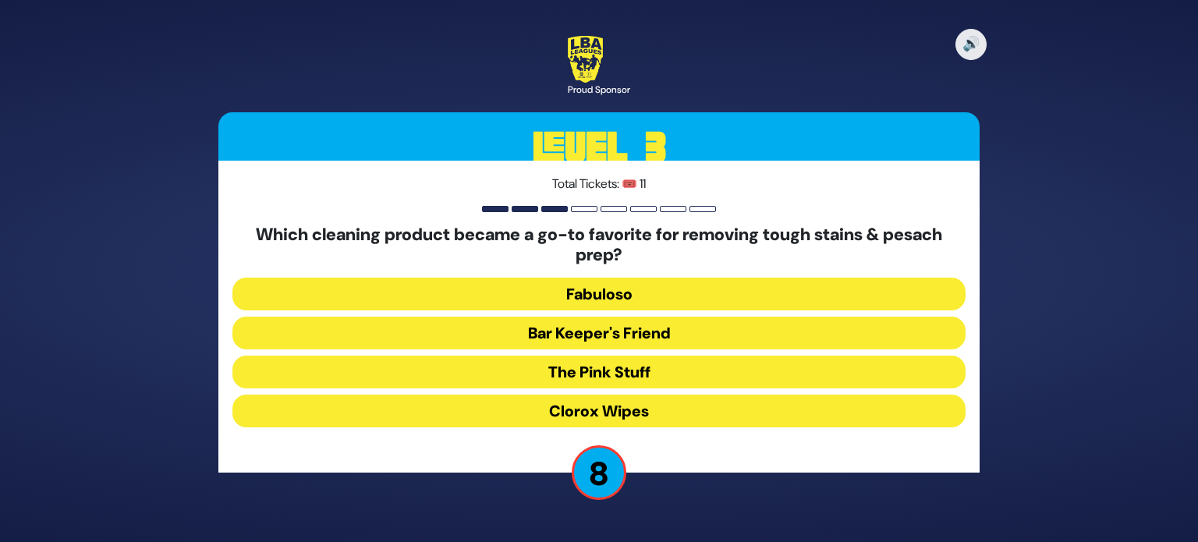
click at [700, 377] on button "The Pink Stuff" at bounding box center [598, 372] width 733 height 33
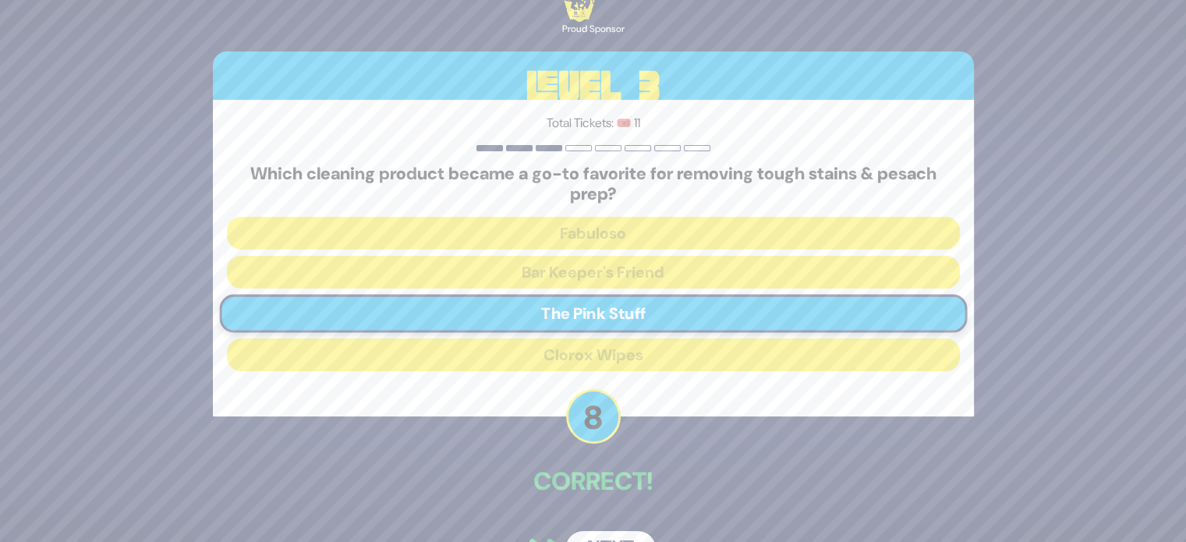
click at [619, 534] on button "Next" at bounding box center [610, 549] width 90 height 36
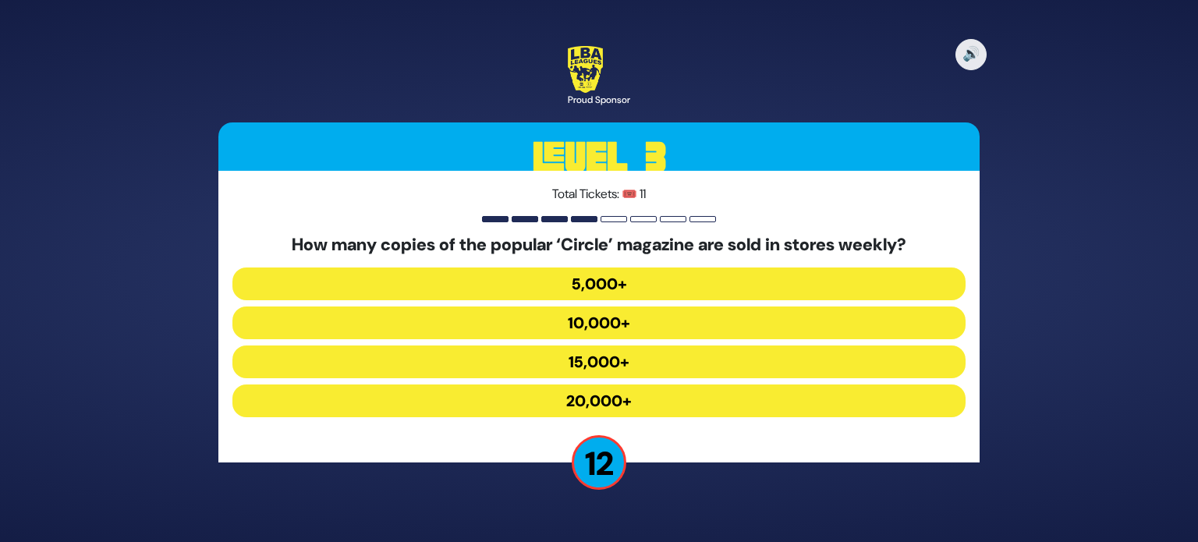
click at [743, 398] on button "20,000+" at bounding box center [598, 400] width 733 height 33
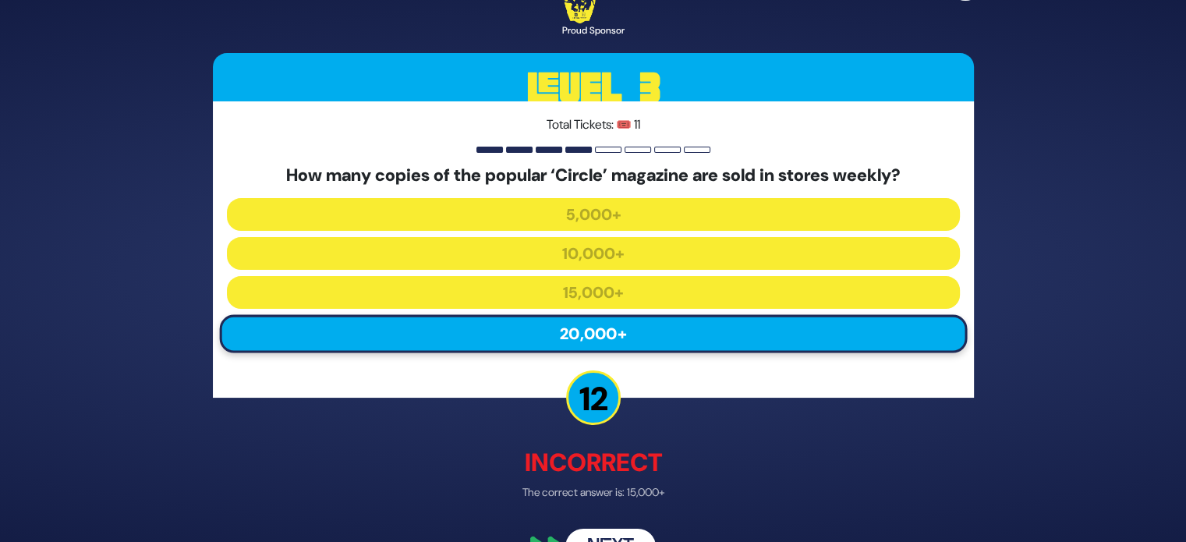
click at [626, 534] on button "Next" at bounding box center [610, 547] width 90 height 36
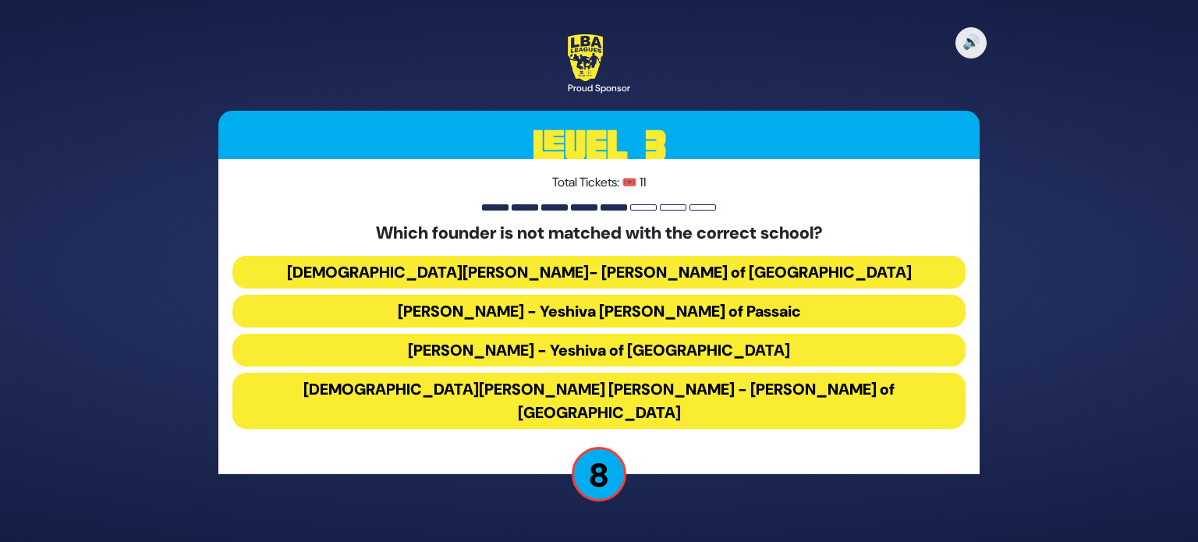
click at [646, 406] on button "[DEMOGRAPHIC_DATA][PERSON_NAME] [PERSON_NAME] - [PERSON_NAME] of [GEOGRAPHIC_DA…" at bounding box center [598, 401] width 733 height 56
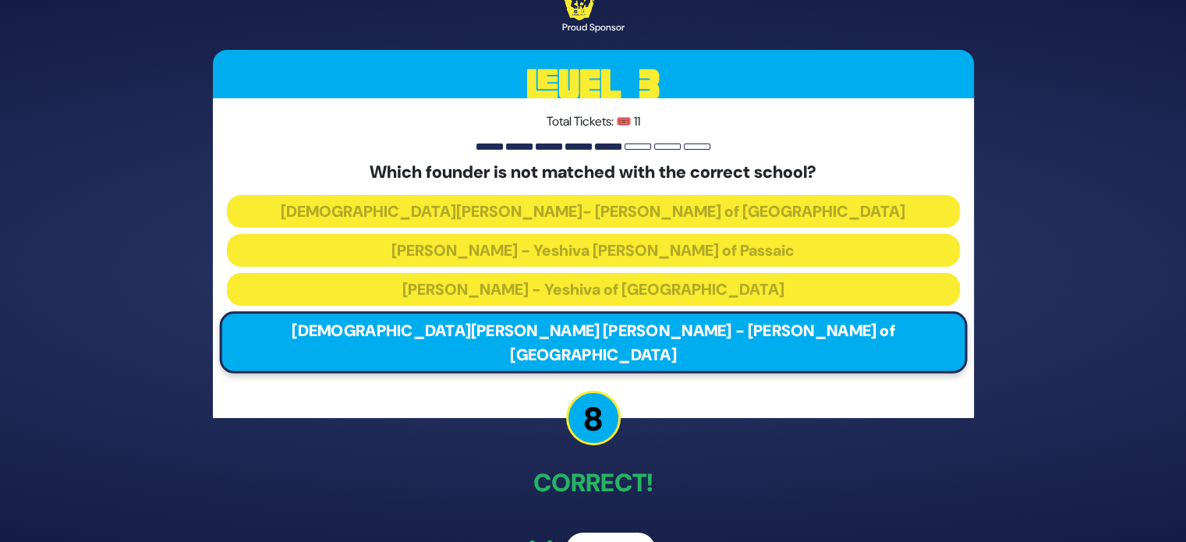
click at [598, 532] on button "Next" at bounding box center [610, 550] width 90 height 36
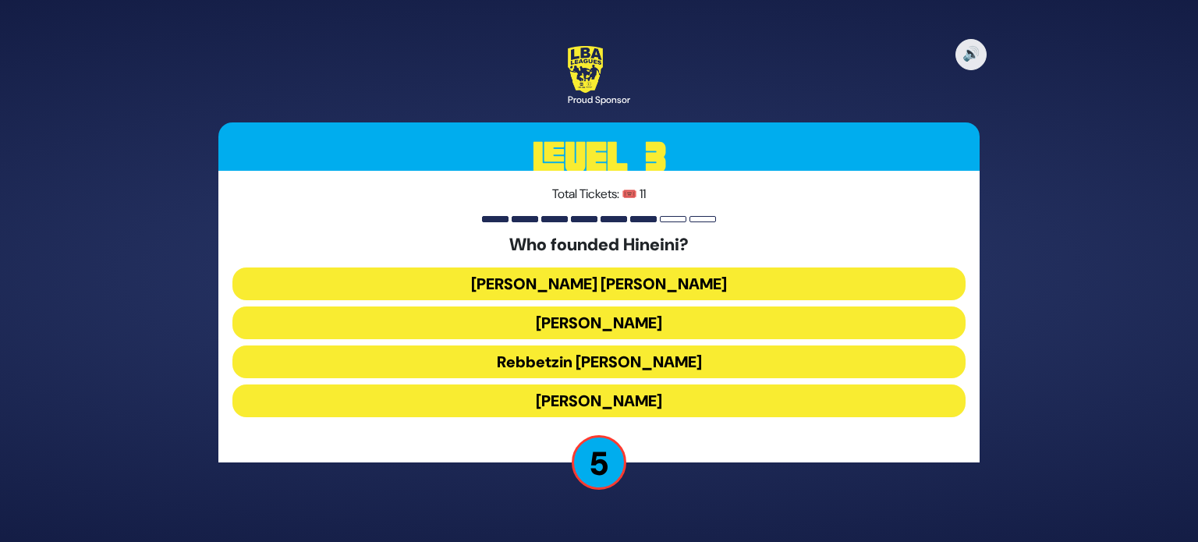
click at [711, 327] on button "[PERSON_NAME]" at bounding box center [598, 322] width 733 height 33
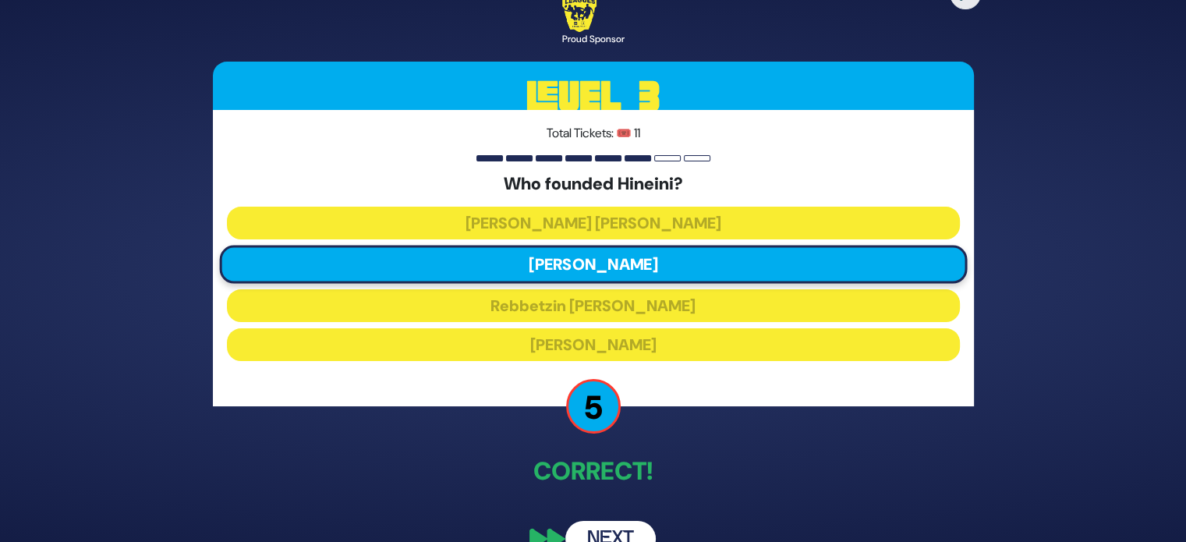
click at [630, 529] on button "Next" at bounding box center [610, 539] width 90 height 36
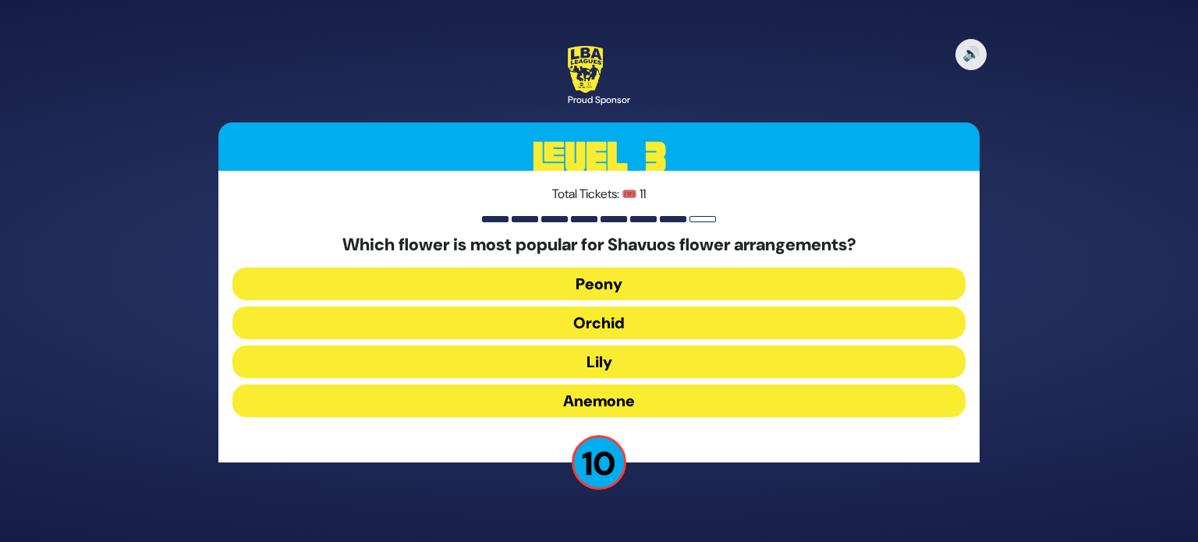
click at [692, 327] on button "Orchid" at bounding box center [598, 322] width 733 height 33
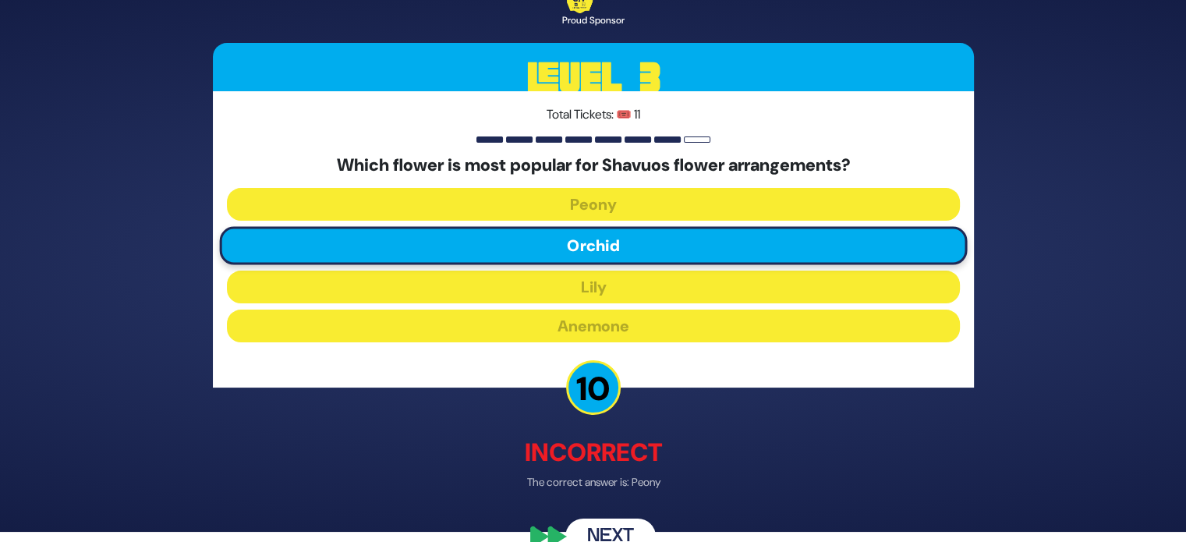
scroll to position [13, 0]
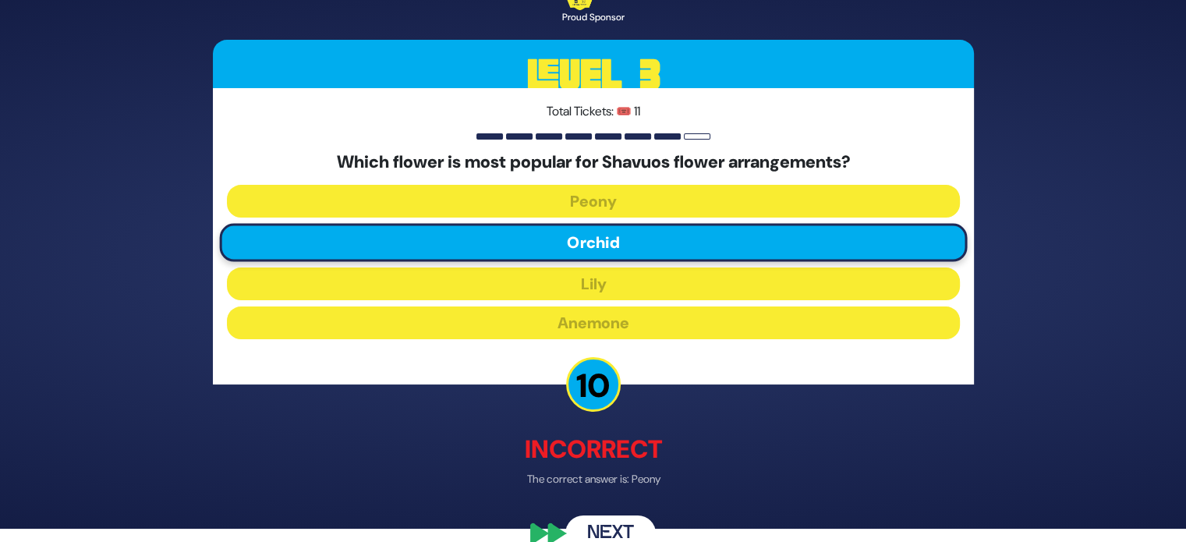
click at [621, 523] on button "Next" at bounding box center [610, 534] width 90 height 36
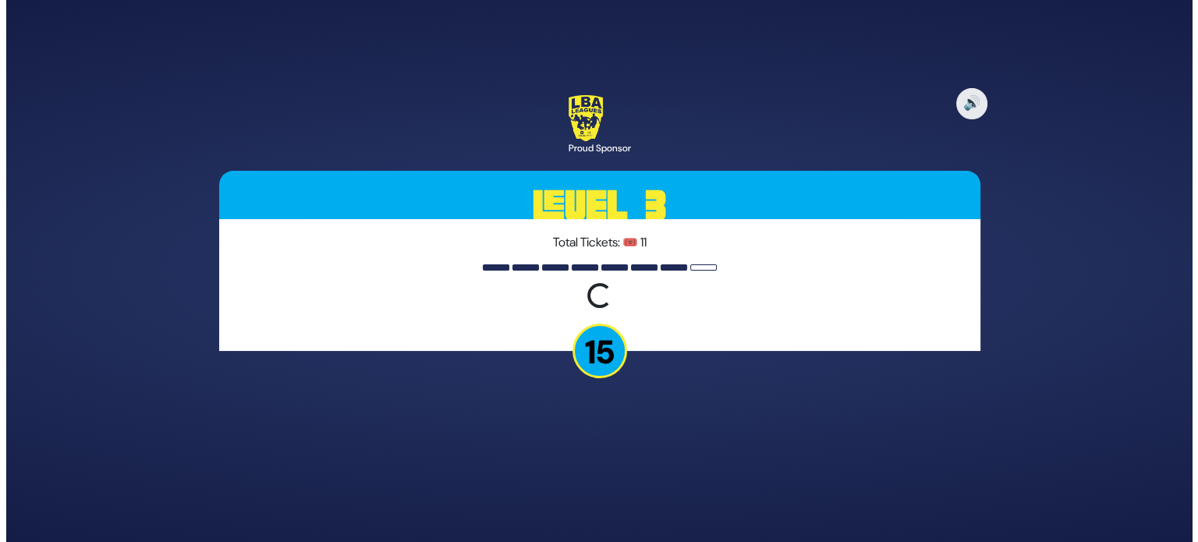
scroll to position [0, 0]
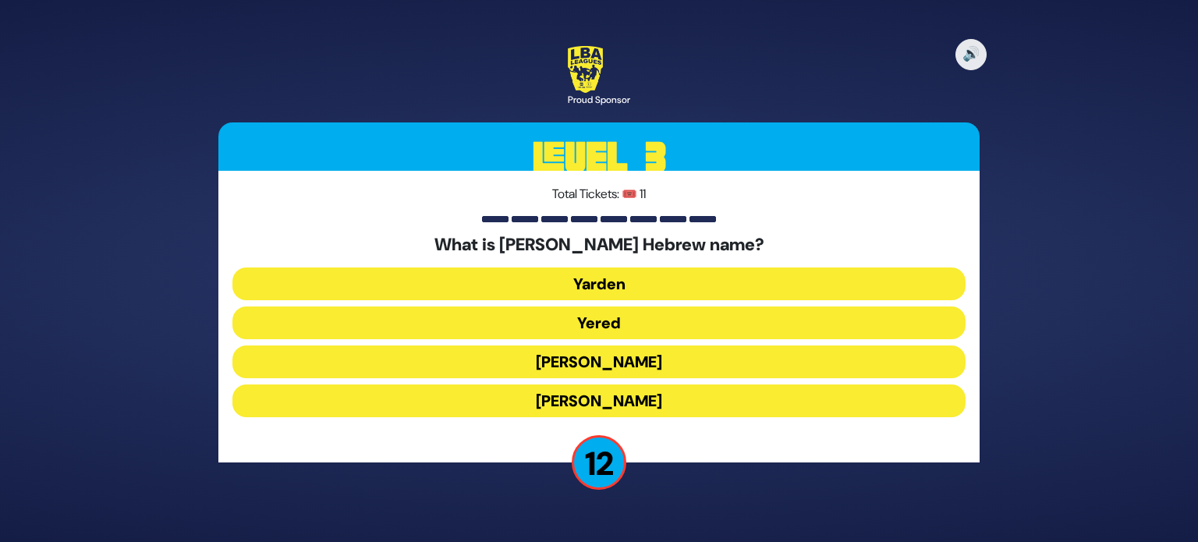
click at [770, 405] on button "[PERSON_NAME]" at bounding box center [598, 400] width 733 height 33
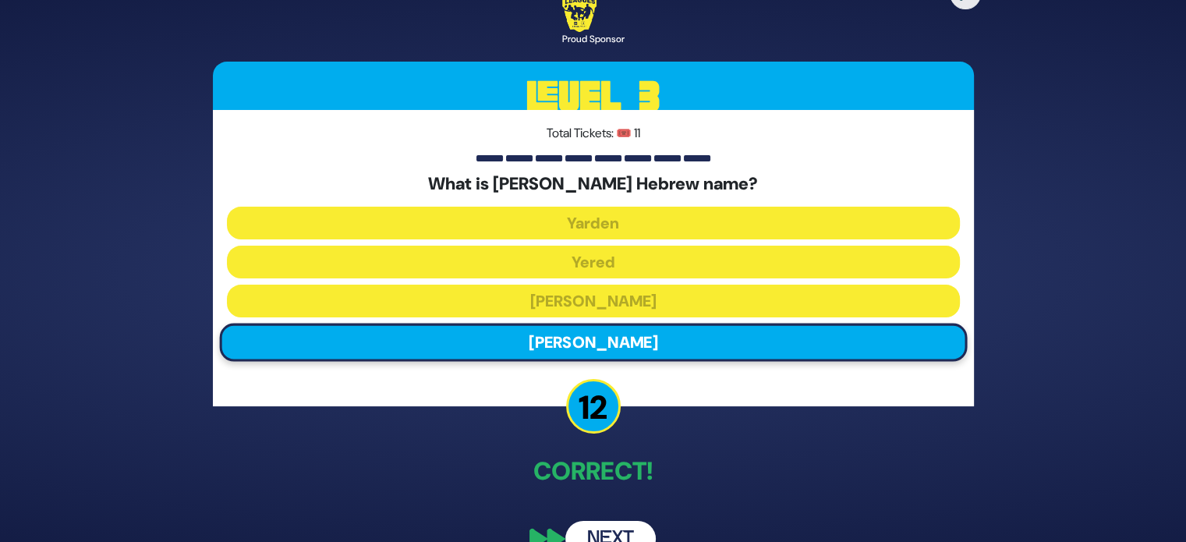
click at [632, 529] on button "Next" at bounding box center [610, 539] width 90 height 36
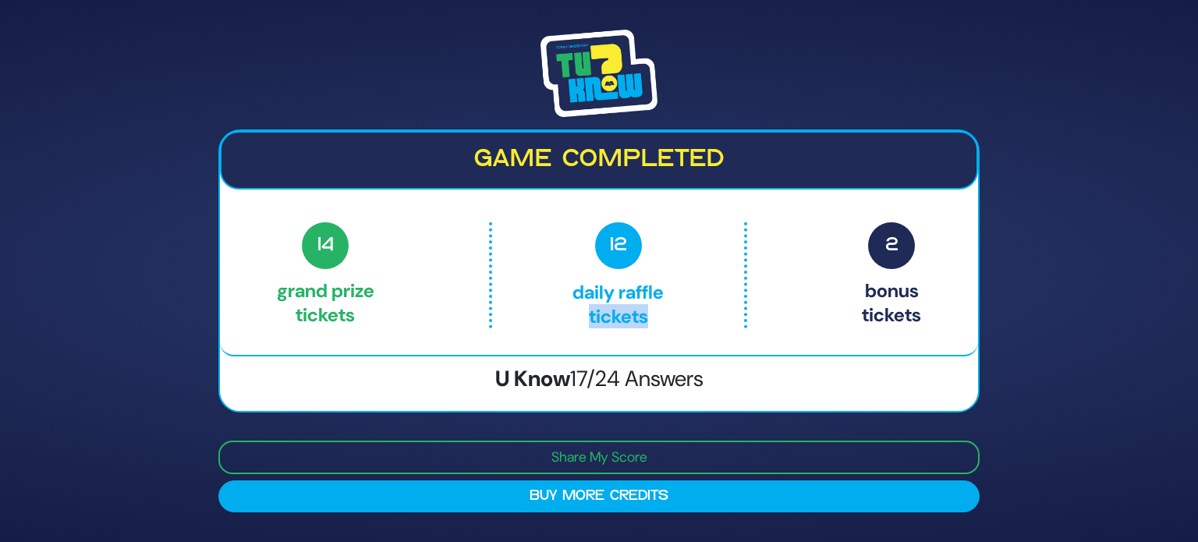
drag, startPoint x: 685, startPoint y: 308, endPoint x: 551, endPoint y: 310, distance: 133.3
click at [551, 310] on p "12 Daily Raffle tickets" at bounding box center [618, 275] width 186 height 106
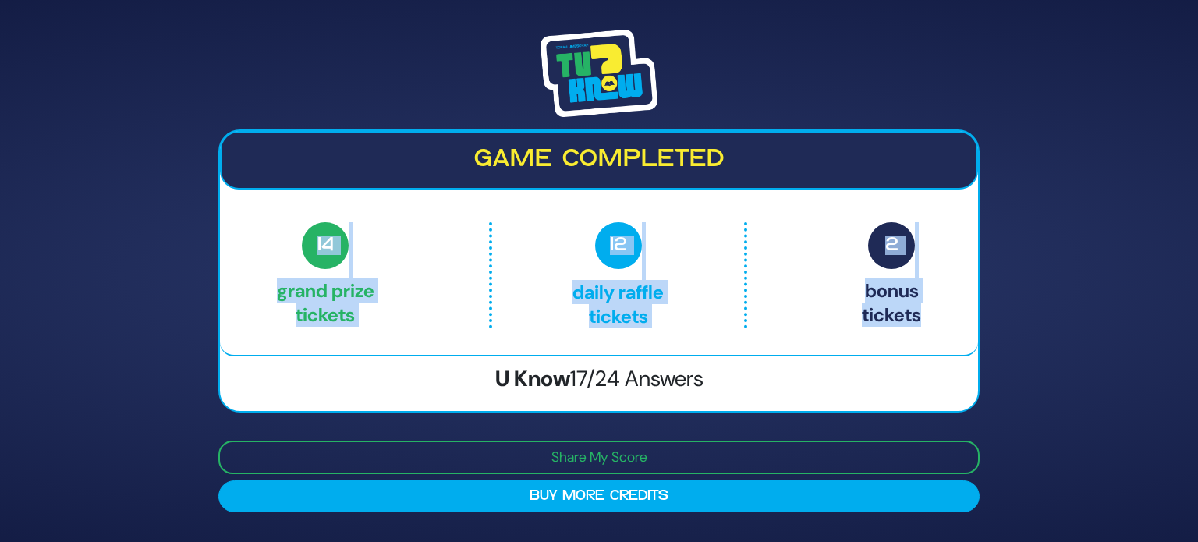
drag, startPoint x: 245, startPoint y: 218, endPoint x: 957, endPoint y: 347, distance: 723.5
click at [957, 347] on div "Game completed 14 Grand Prize tickets 12 Daily Raffle tickets 2 Bonus tickets 1…" at bounding box center [599, 243] width 758 height 225
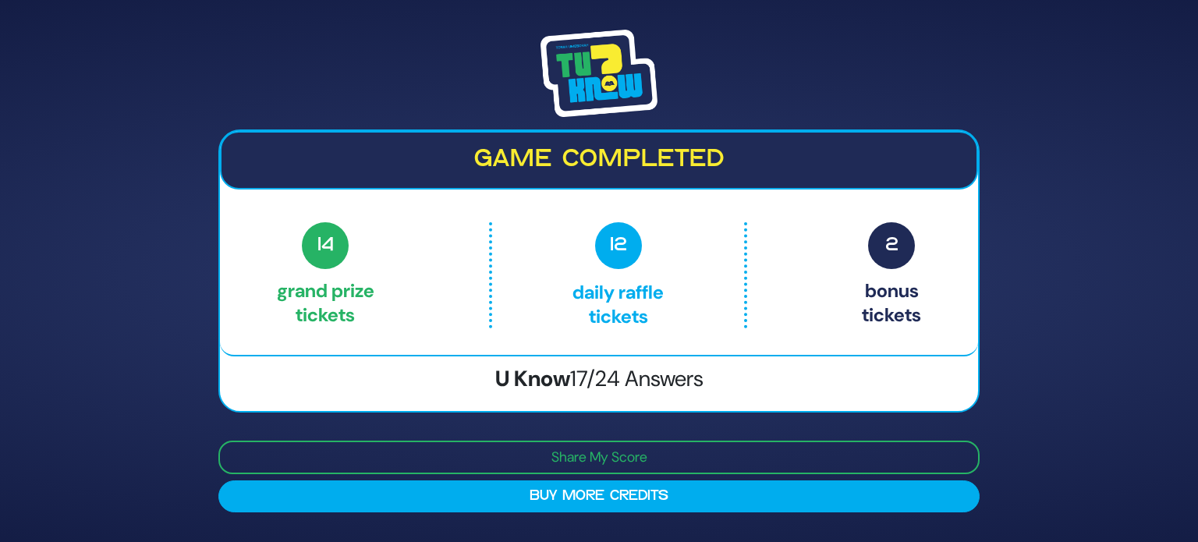
click at [602, 89] on img at bounding box center [598, 73] width 117 height 87
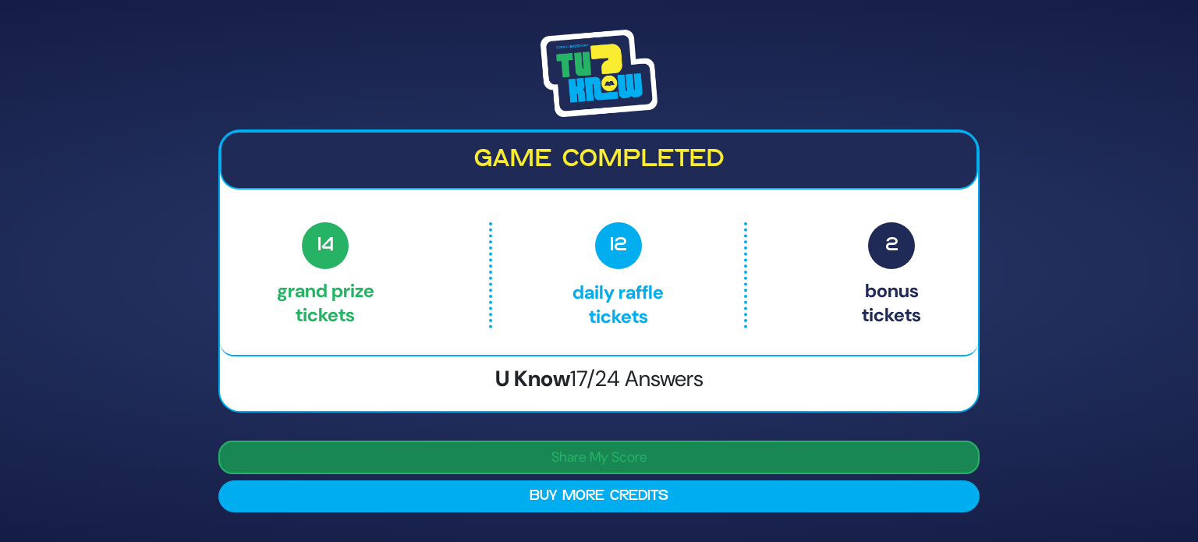
click at [621, 462] on button "Share My Score" at bounding box center [598, 457] width 761 height 34
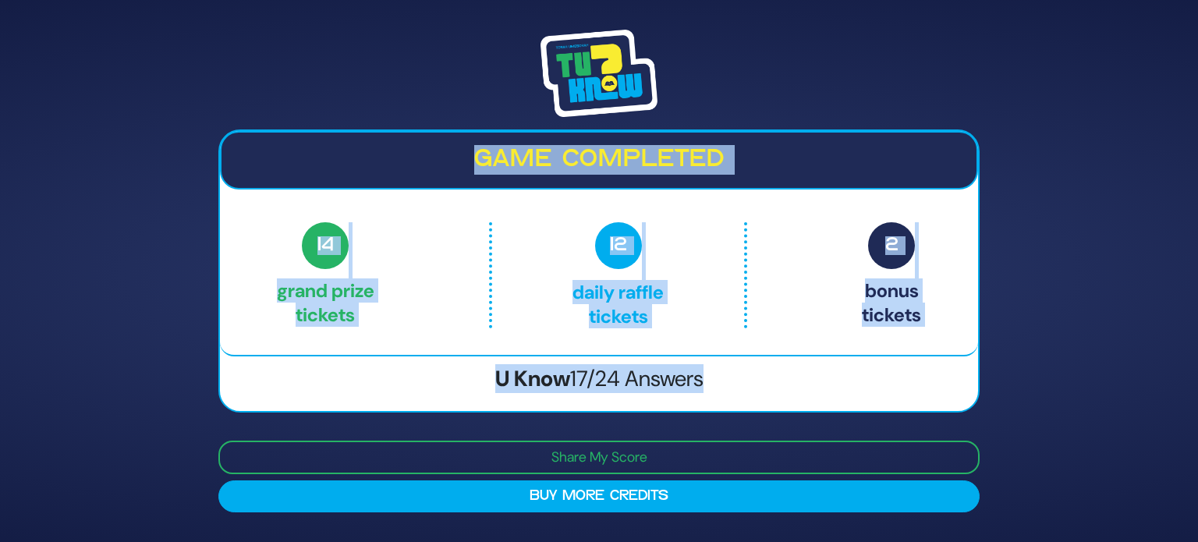
drag, startPoint x: 313, startPoint y: 141, endPoint x: 865, endPoint y: 377, distance: 599.4
click at [865, 377] on div "Game completed 14 Grand Prize tickets 12 Daily Raffle tickets 2 Bonus tickets 1…" at bounding box center [598, 270] width 761 height 282
click at [865, 377] on h3 "U Know 17/24 Answers" at bounding box center [599, 379] width 758 height 27
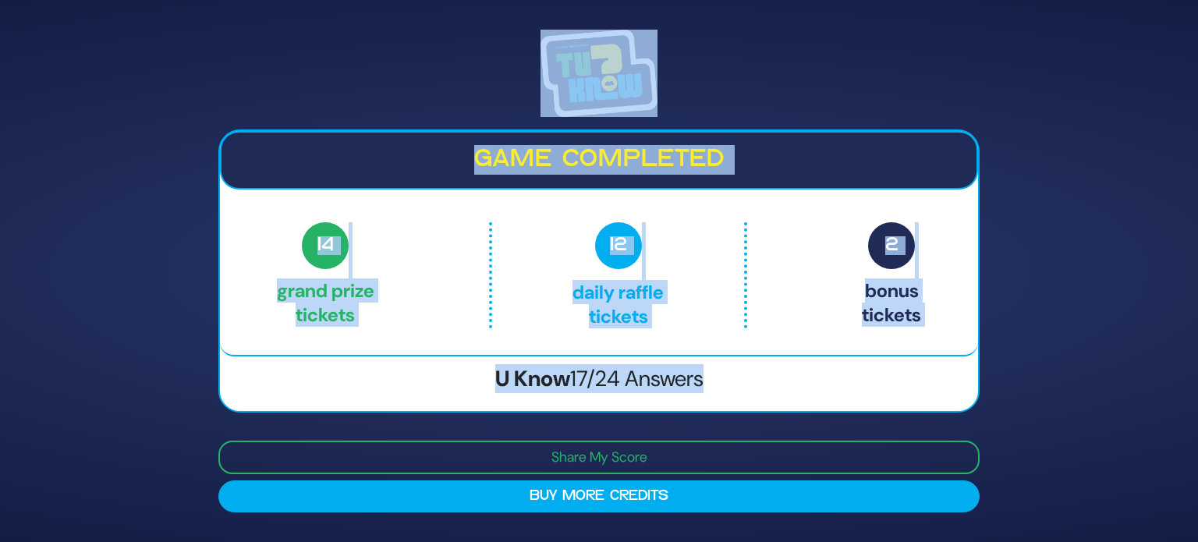
drag, startPoint x: 865, startPoint y: 377, endPoint x: 430, endPoint y: 27, distance: 558.4
click at [430, 27] on div "Game completed 14 Grand Prize tickets 12 Daily Raffle tickets 2 Bonus tickets 1…" at bounding box center [599, 270] width 798 height 519
drag, startPoint x: 430, startPoint y: 27, endPoint x: 754, endPoint y: 381, distance: 480.6
click at [754, 381] on div "Game completed 14 Grand Prize tickets 12 Daily Raffle tickets 2 Bonus tickets 1…" at bounding box center [599, 270] width 798 height 519
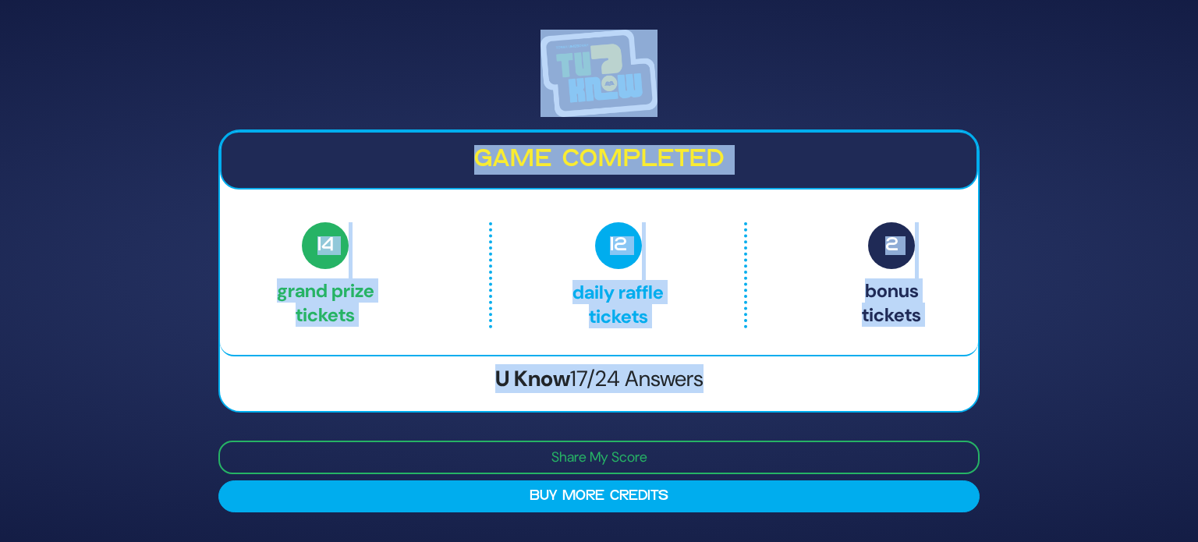
click at [754, 381] on h3 "U Know 17/24 Answers" at bounding box center [599, 379] width 758 height 27
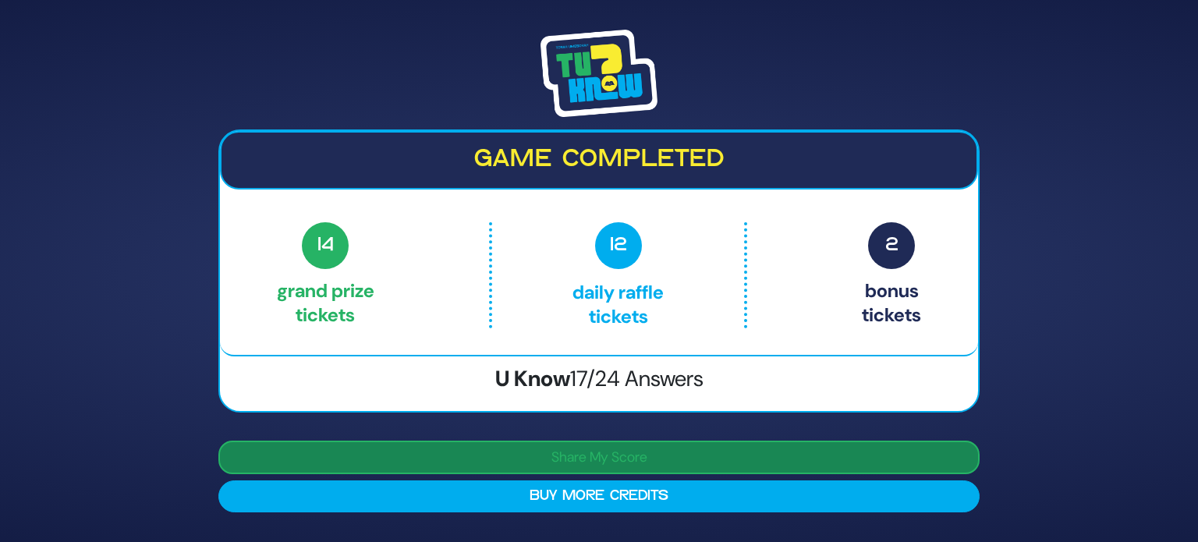
click at [630, 447] on button "Share My Score" at bounding box center [598, 457] width 761 height 34
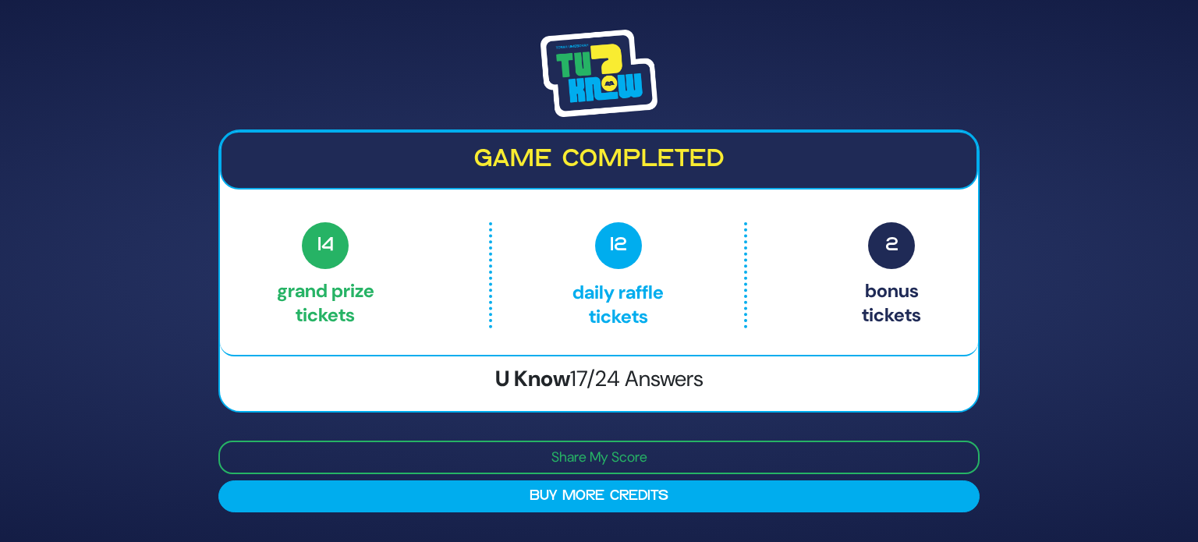
click at [569, 73] on img at bounding box center [598, 73] width 117 height 87
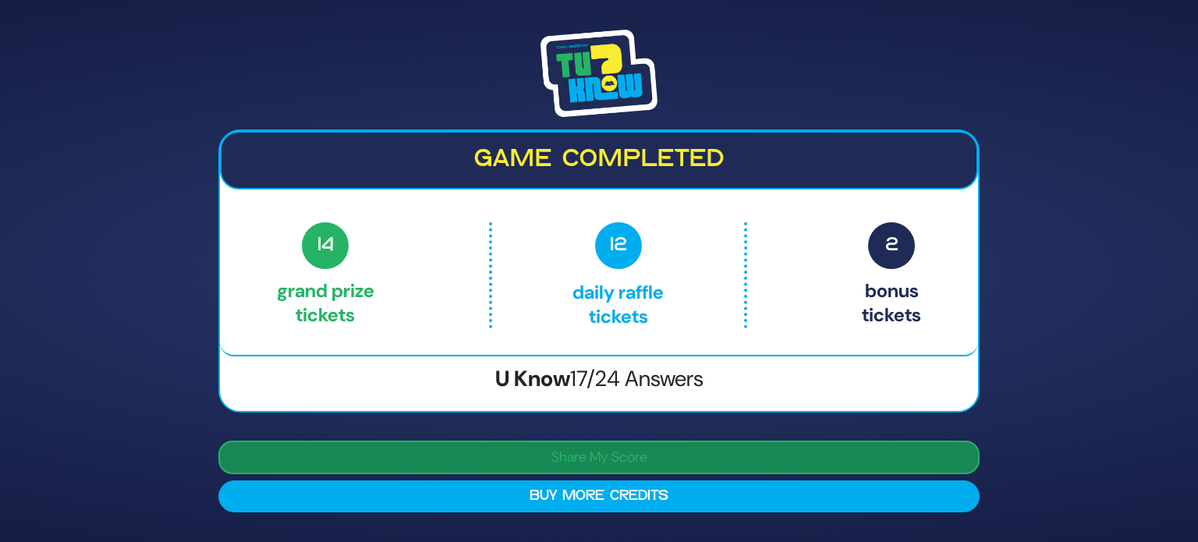
drag, startPoint x: 569, startPoint y: 73, endPoint x: 900, endPoint y: 467, distance: 514.1
click at [900, 467] on div "Game completed 14 Grand Prize tickets 12 Daily Raffle tickets 2 Bonus tickets 1…" at bounding box center [599, 270] width 798 height 519
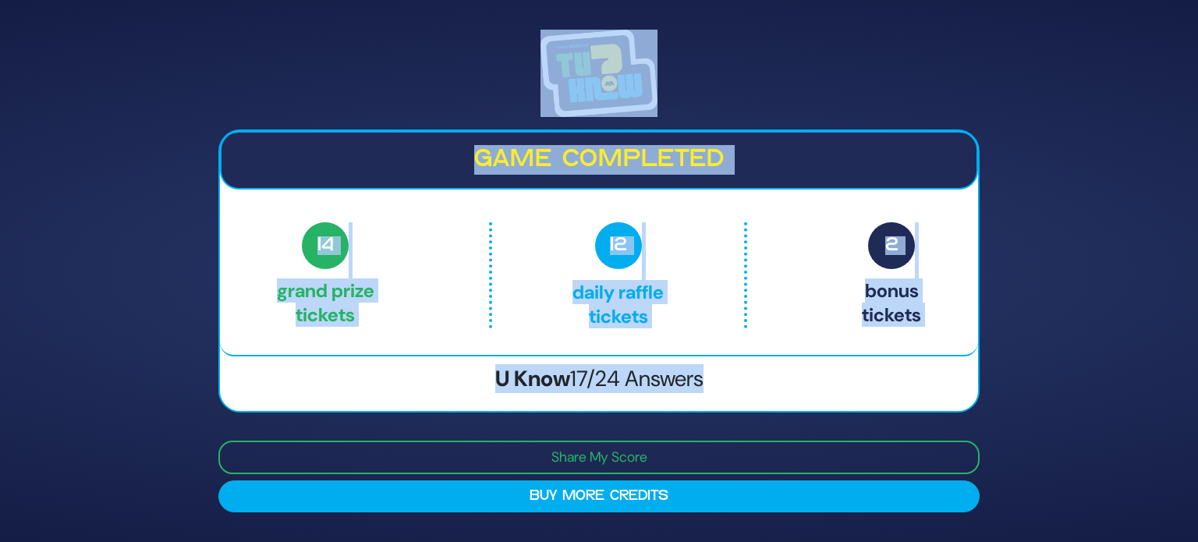
drag, startPoint x: 1085, startPoint y: 444, endPoint x: 751, endPoint y: -94, distance: 634.1
click at [751, 0] on html "Game completed 14 Grand Prize tickets 12 Daily Raffle tickets 2 Bonus tickets 1…" at bounding box center [599, 271] width 1198 height 542
click at [567, 91] on img at bounding box center [598, 73] width 117 height 87
